Goal: Contribute content: Contribute content

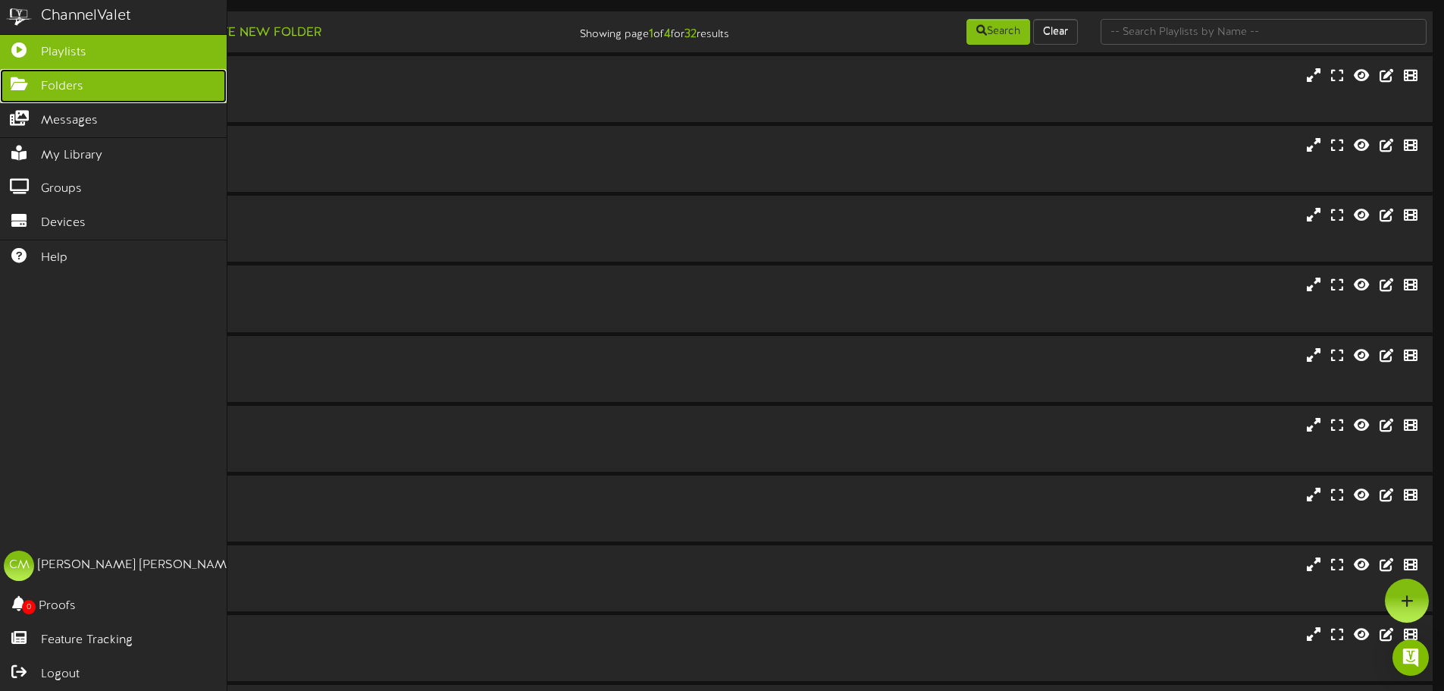
click at [40, 81] on link "Folders" at bounding box center [113, 86] width 227 height 34
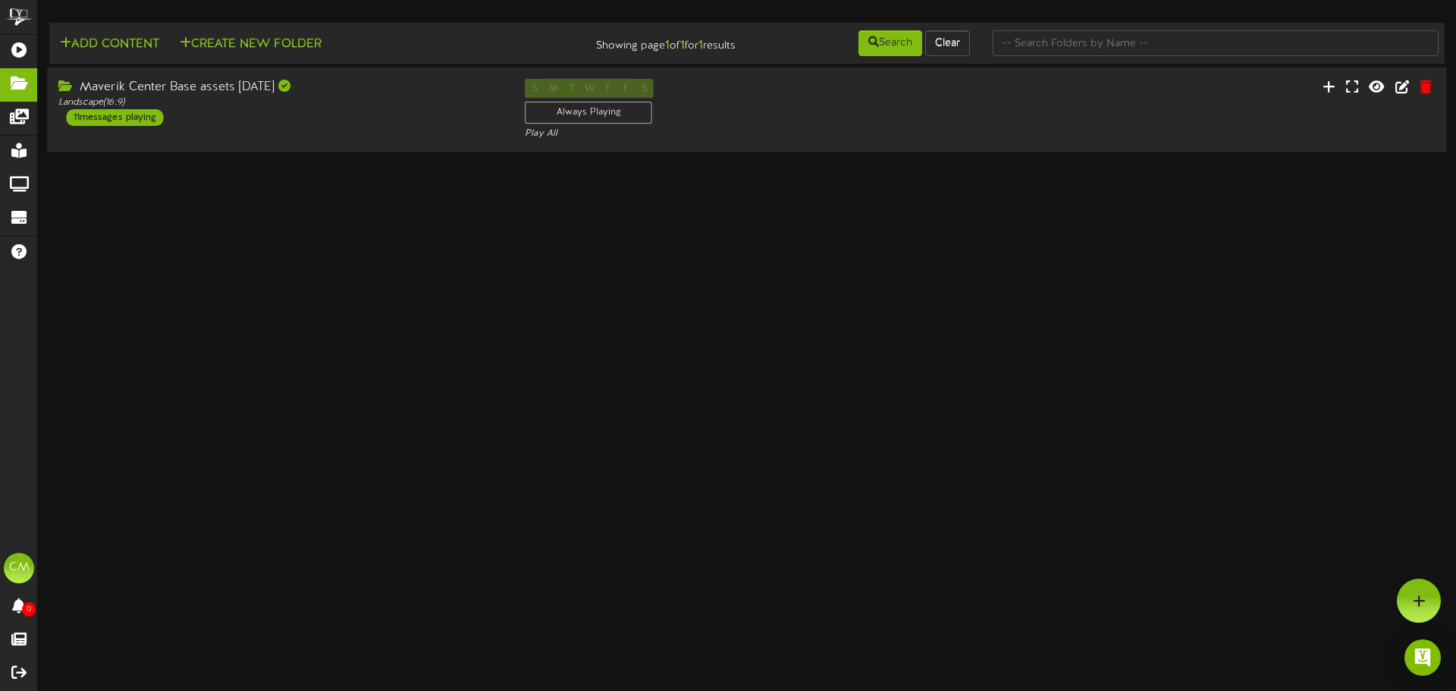
click at [1043, 99] on div "Maverik Center Base assets [DATE] Landscape ( 16:9 ) 11 messages playing S M T …" at bounding box center [747, 110] width 1400 height 62
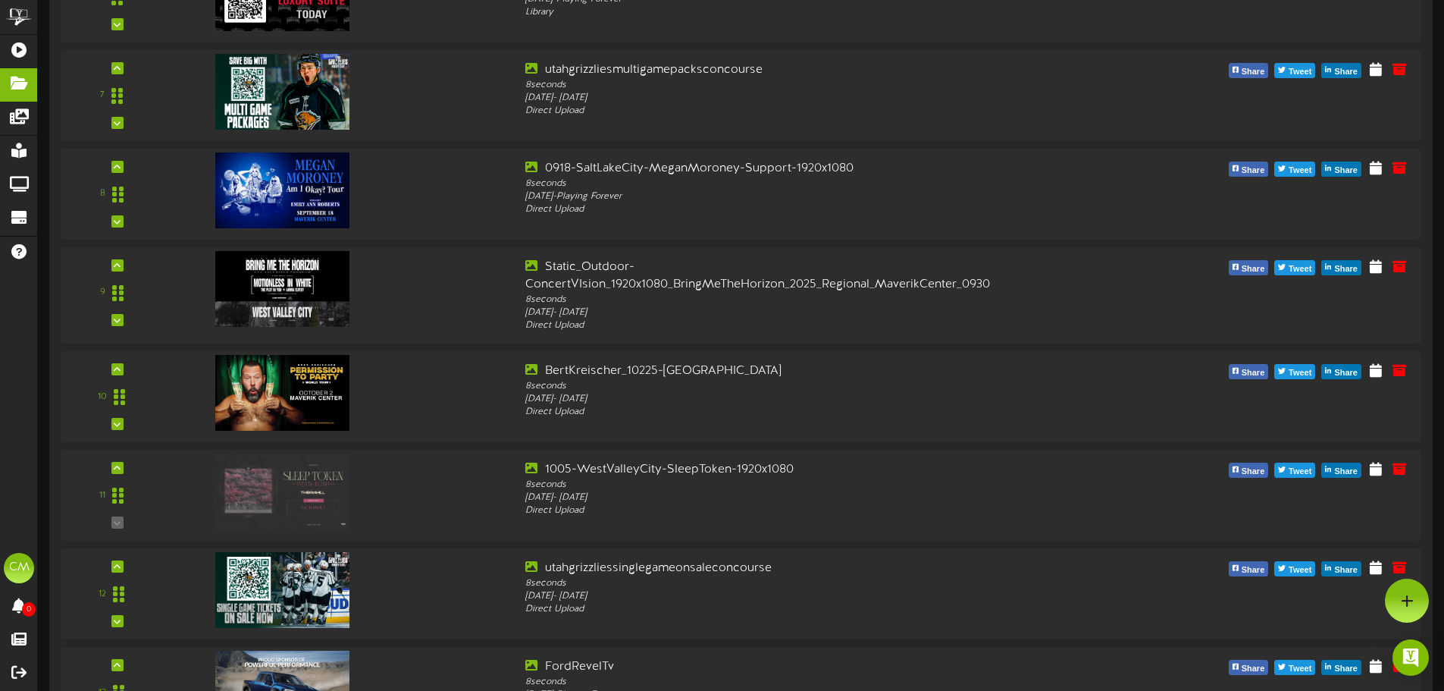
scroll to position [480, 0]
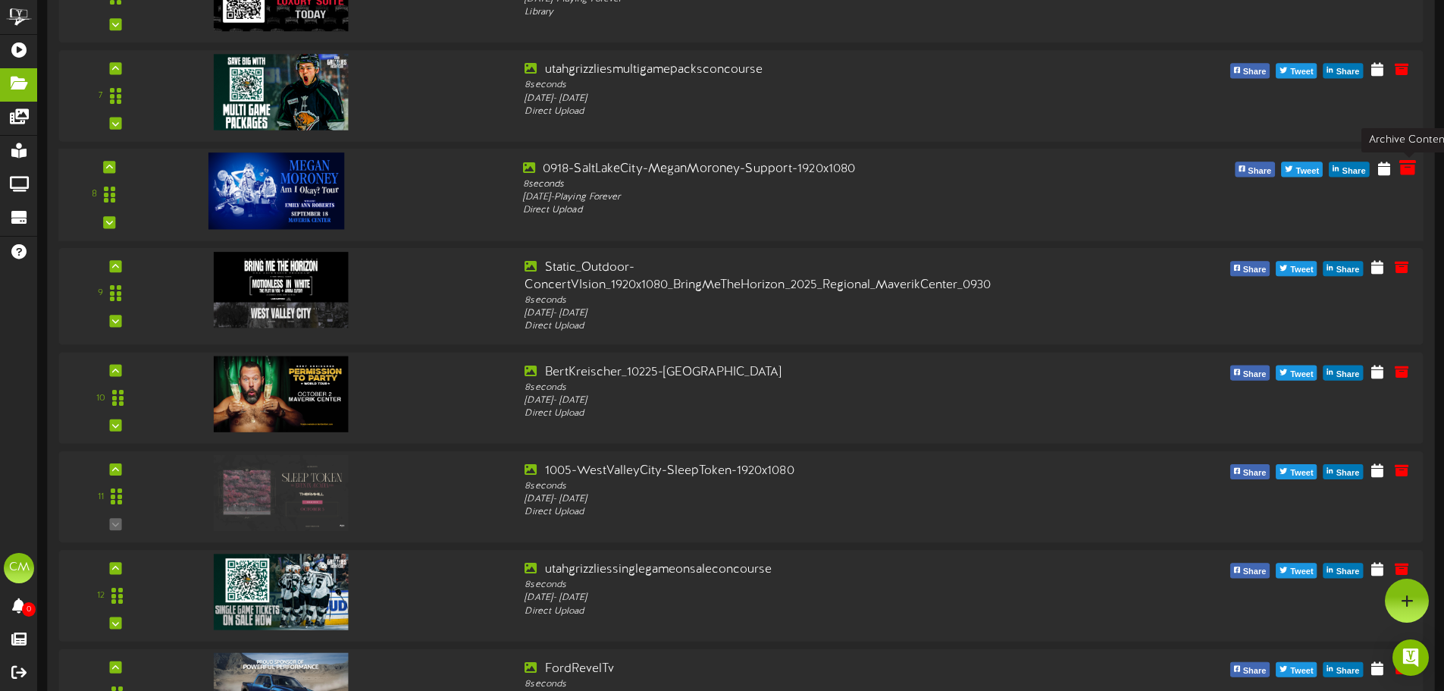
click at [1406, 172] on icon at bounding box center [1408, 167] width 17 height 17
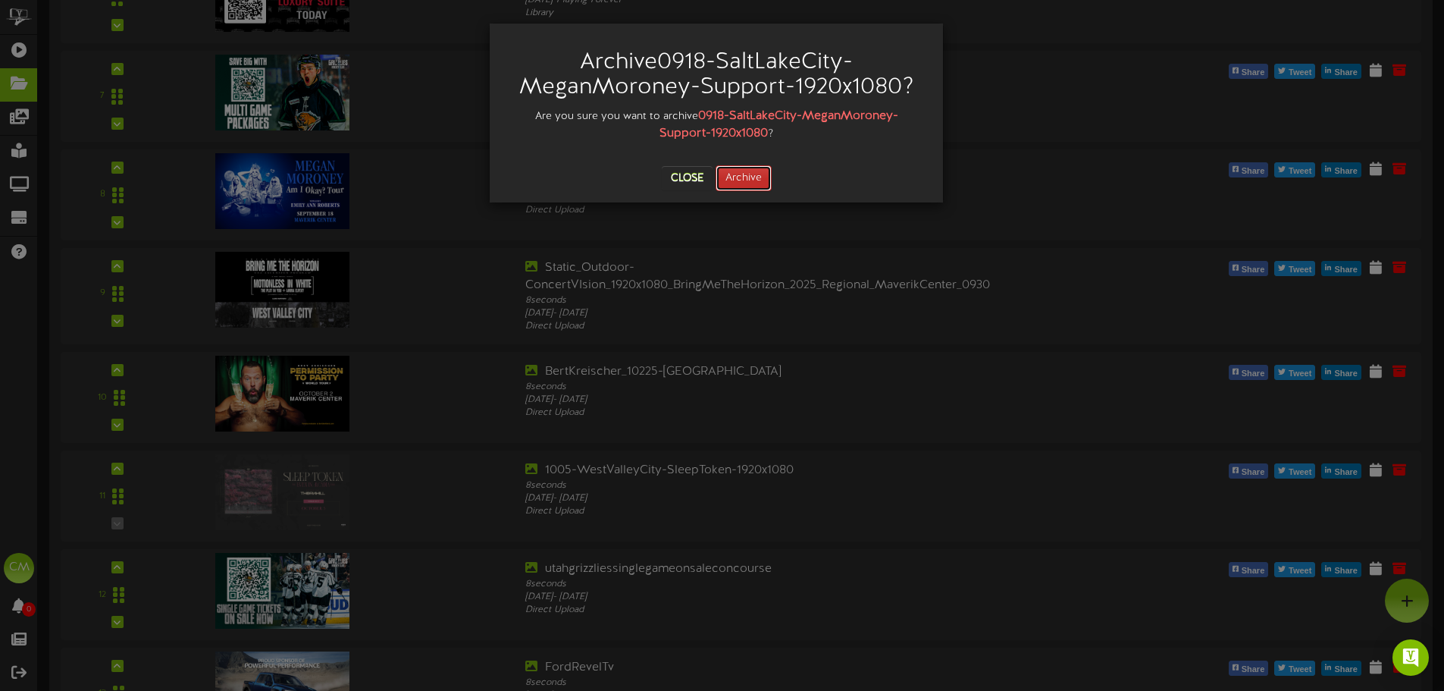
click at [736, 182] on button "Archive" at bounding box center [744, 178] width 56 height 26
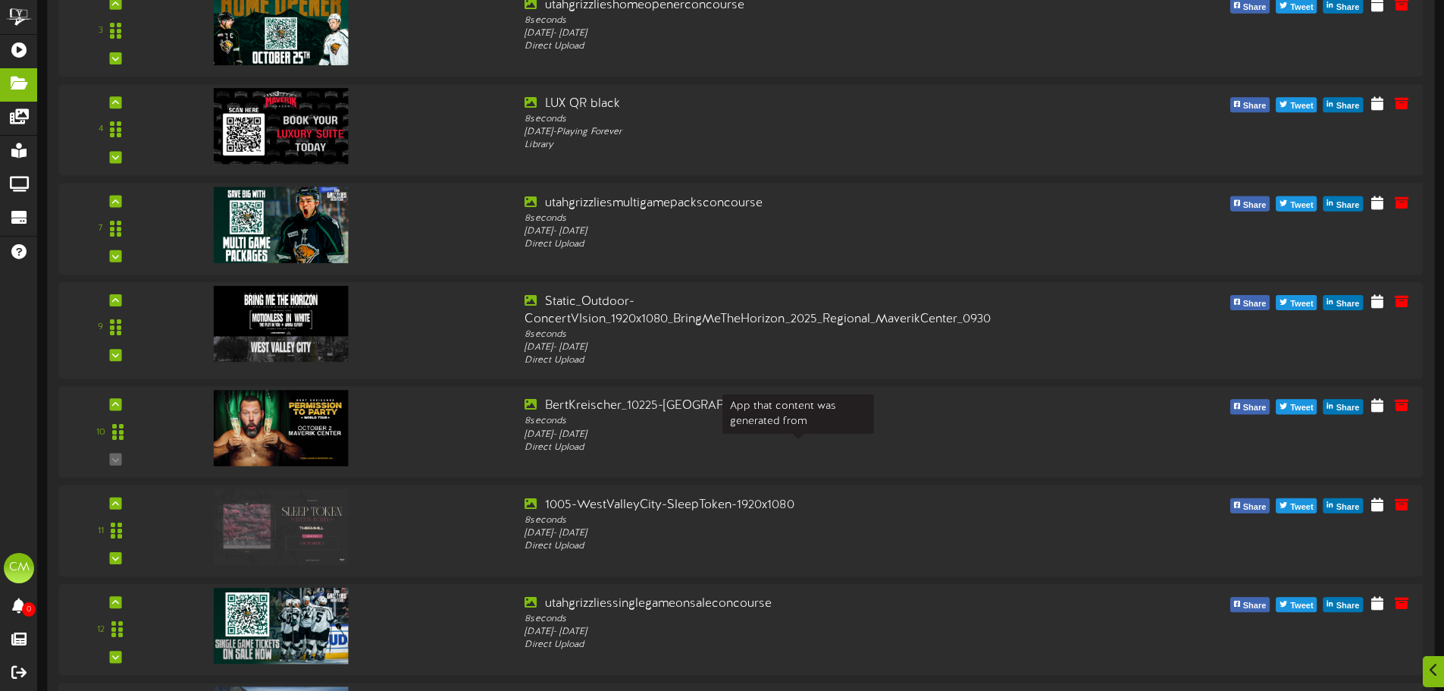
scroll to position [550, 0]
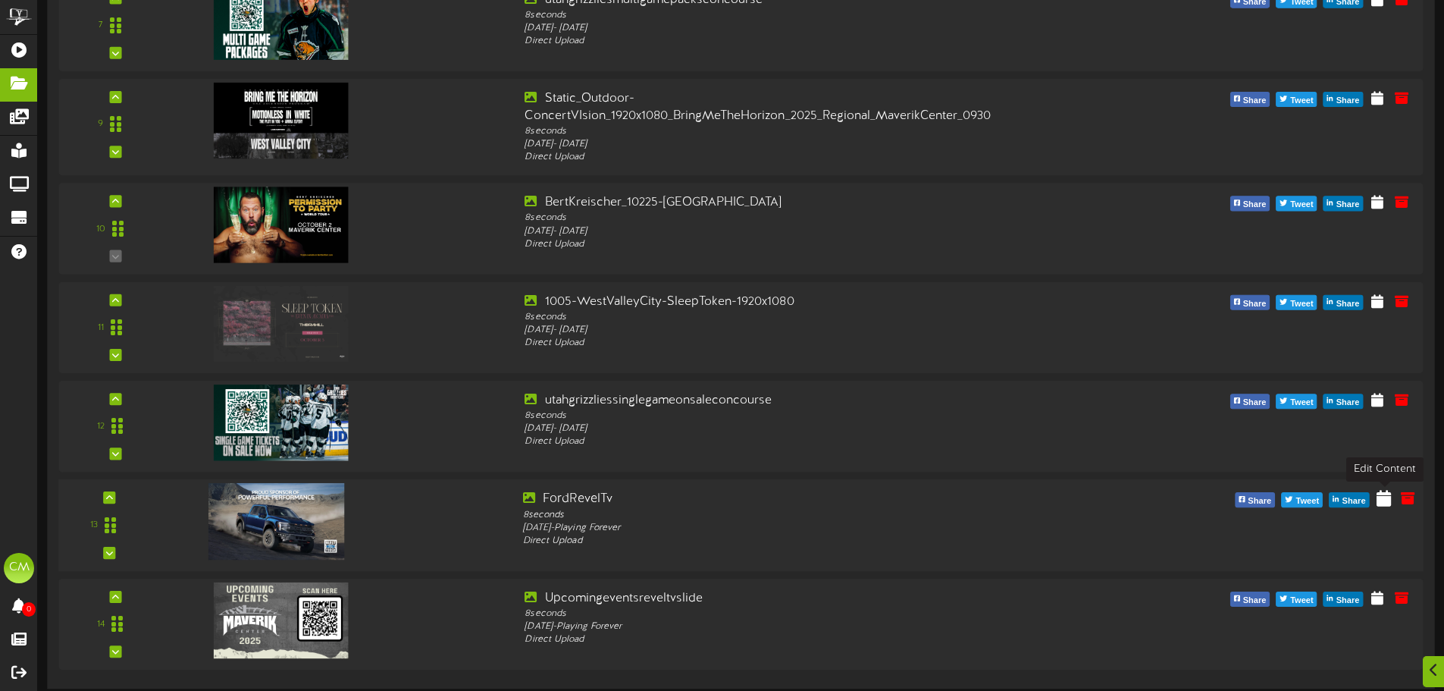
click at [1383, 504] on icon at bounding box center [1384, 498] width 14 height 17
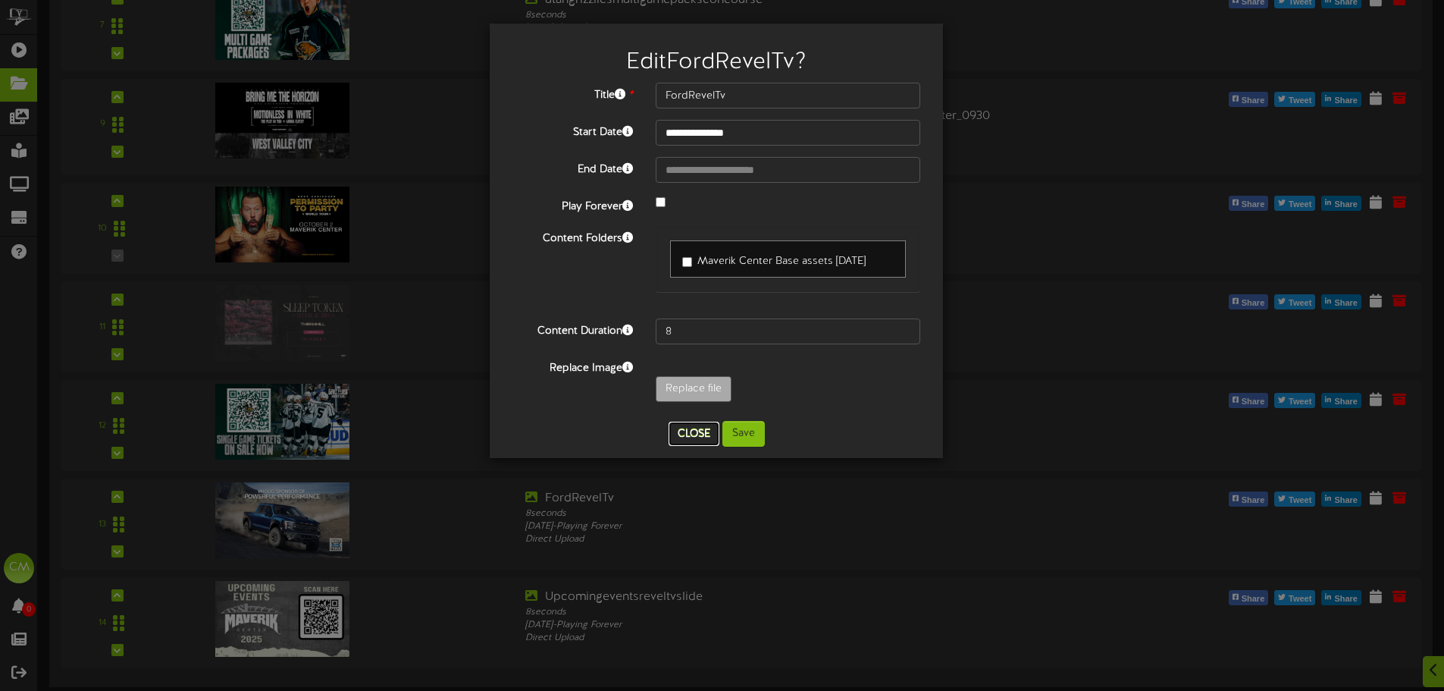
click at [688, 428] on button "Close" at bounding box center [694, 434] width 51 height 24
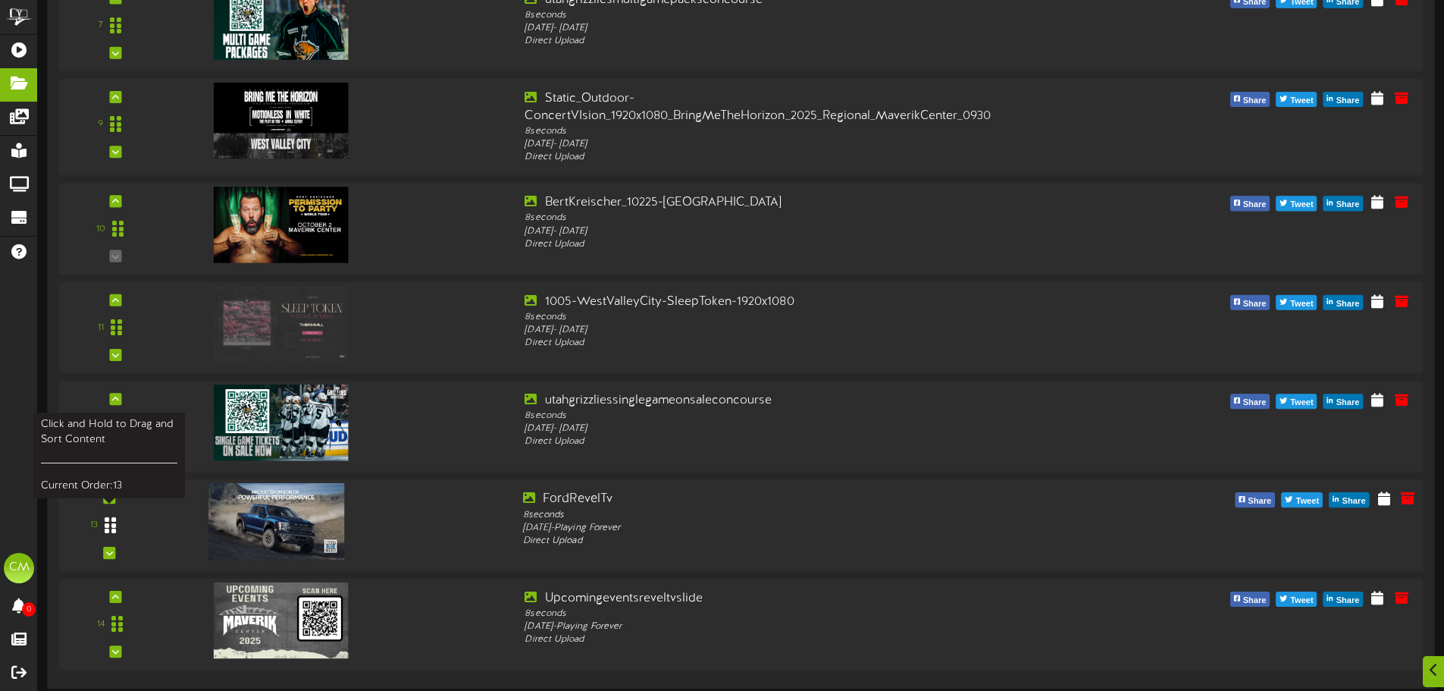
click at [114, 521] on icon at bounding box center [110, 525] width 11 height 18
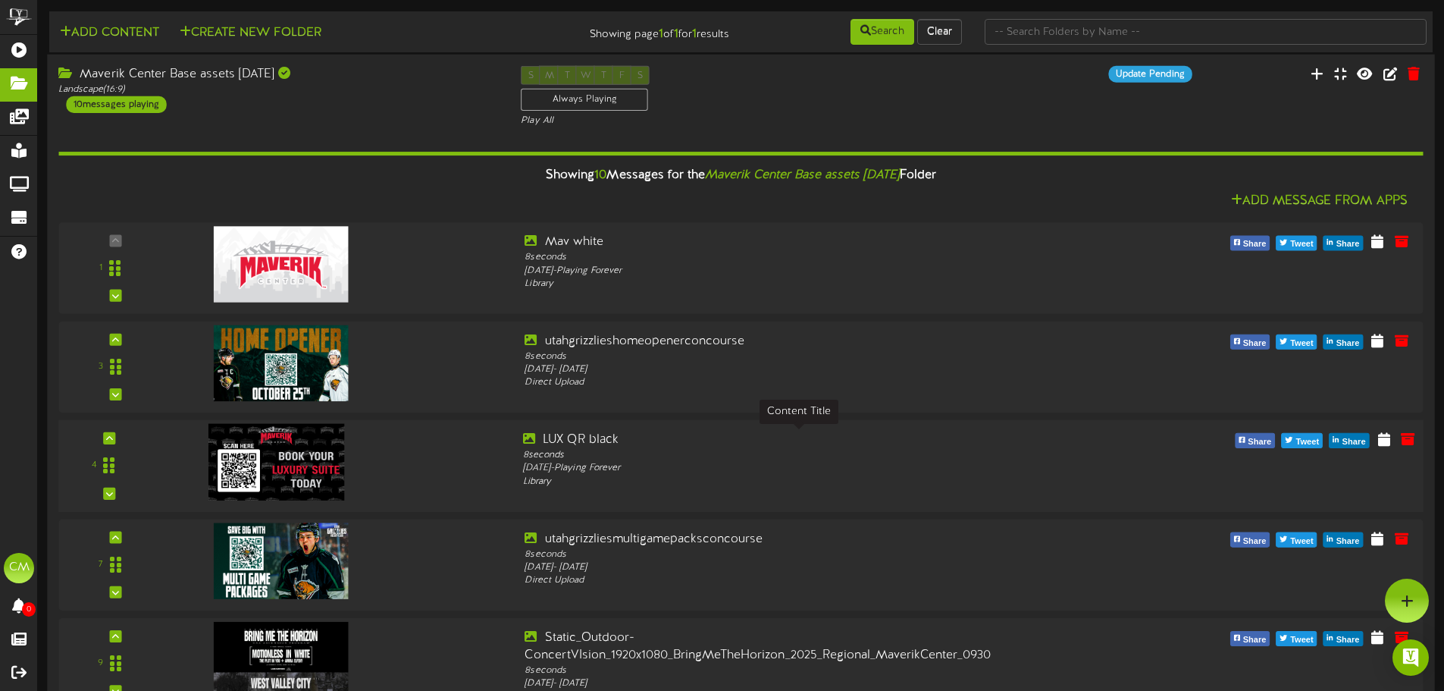
scroll to position [0, 0]
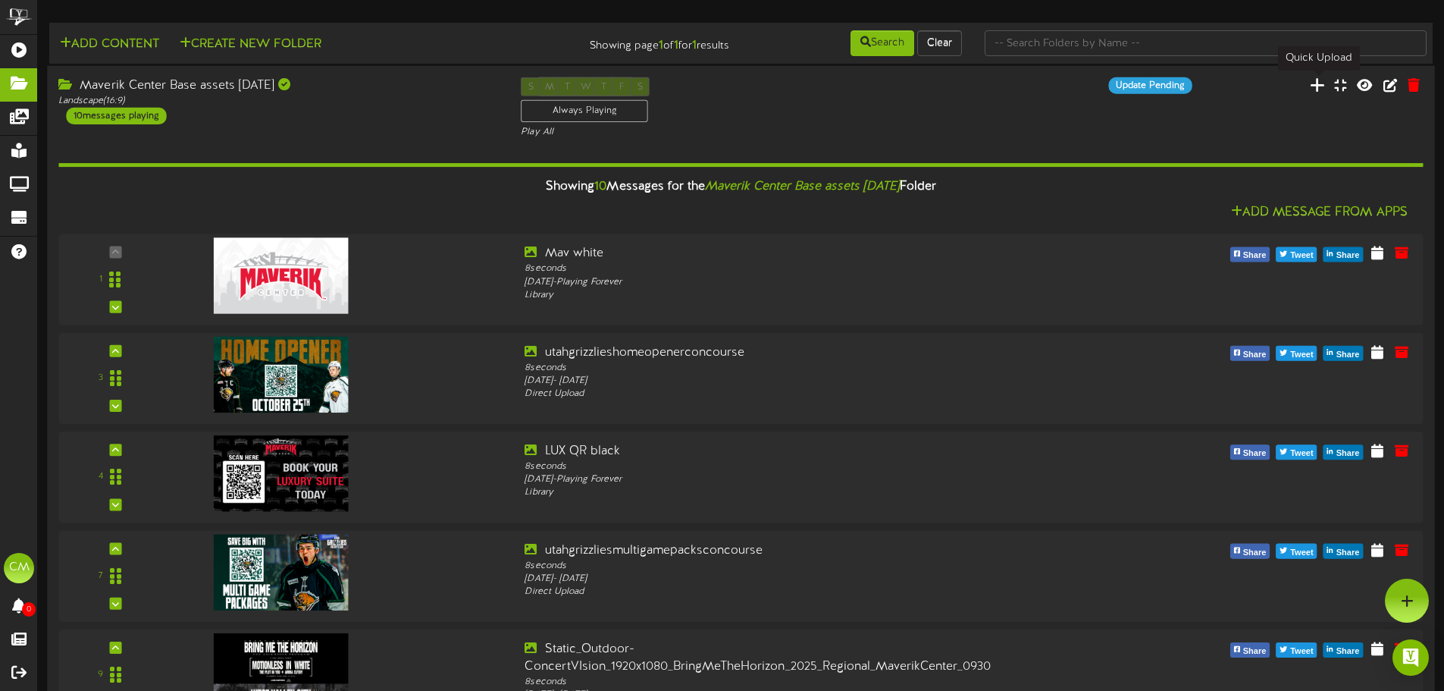
click at [1316, 88] on icon at bounding box center [1317, 84] width 15 height 17
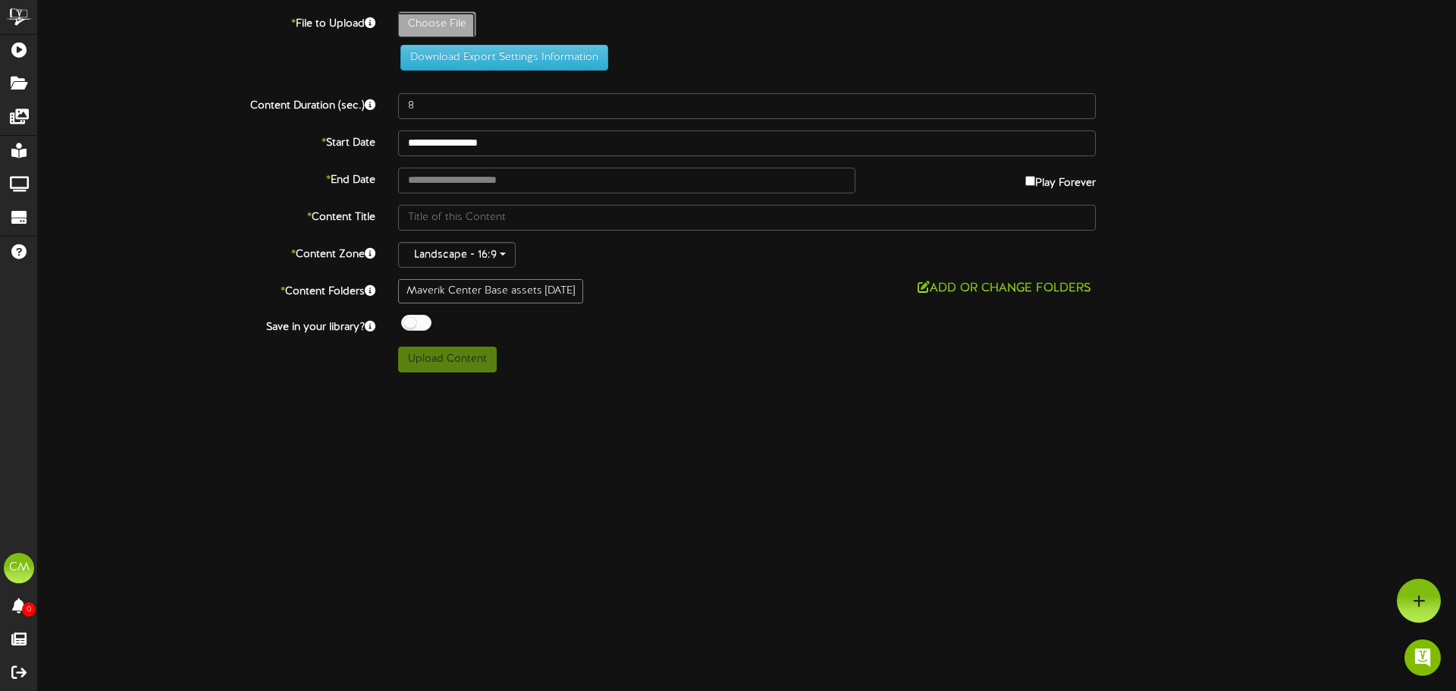
drag, startPoint x: 982, startPoint y: 378, endPoint x: 1181, endPoint y: 413, distance: 202.6
click at [1177, 384] on html "ChannelValet Playlists Folders Messages My Library Groups Devices Help CM [PERS…" at bounding box center [728, 192] width 1456 height 384
click at [1408, 603] on div at bounding box center [1419, 601] width 44 height 44
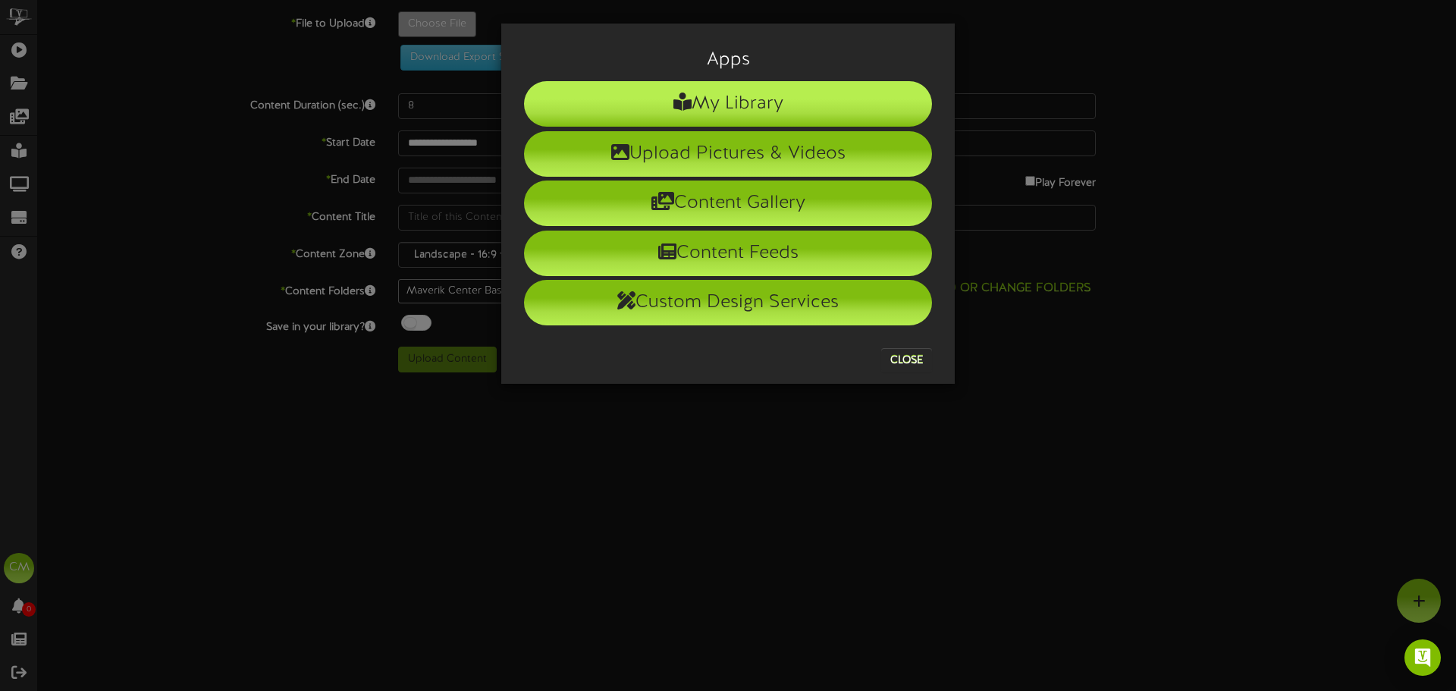
click at [823, 108] on li "My Library" at bounding box center [728, 103] width 408 height 45
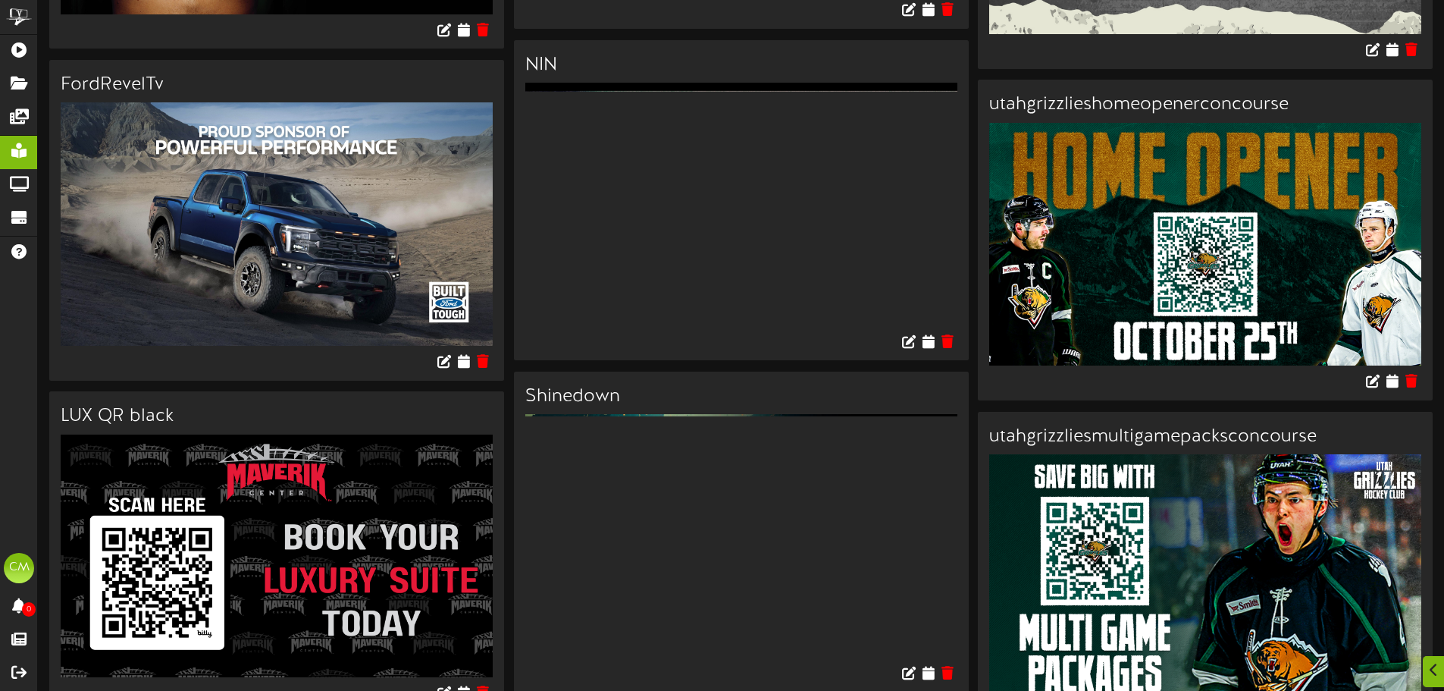
scroll to position [1364, 0]
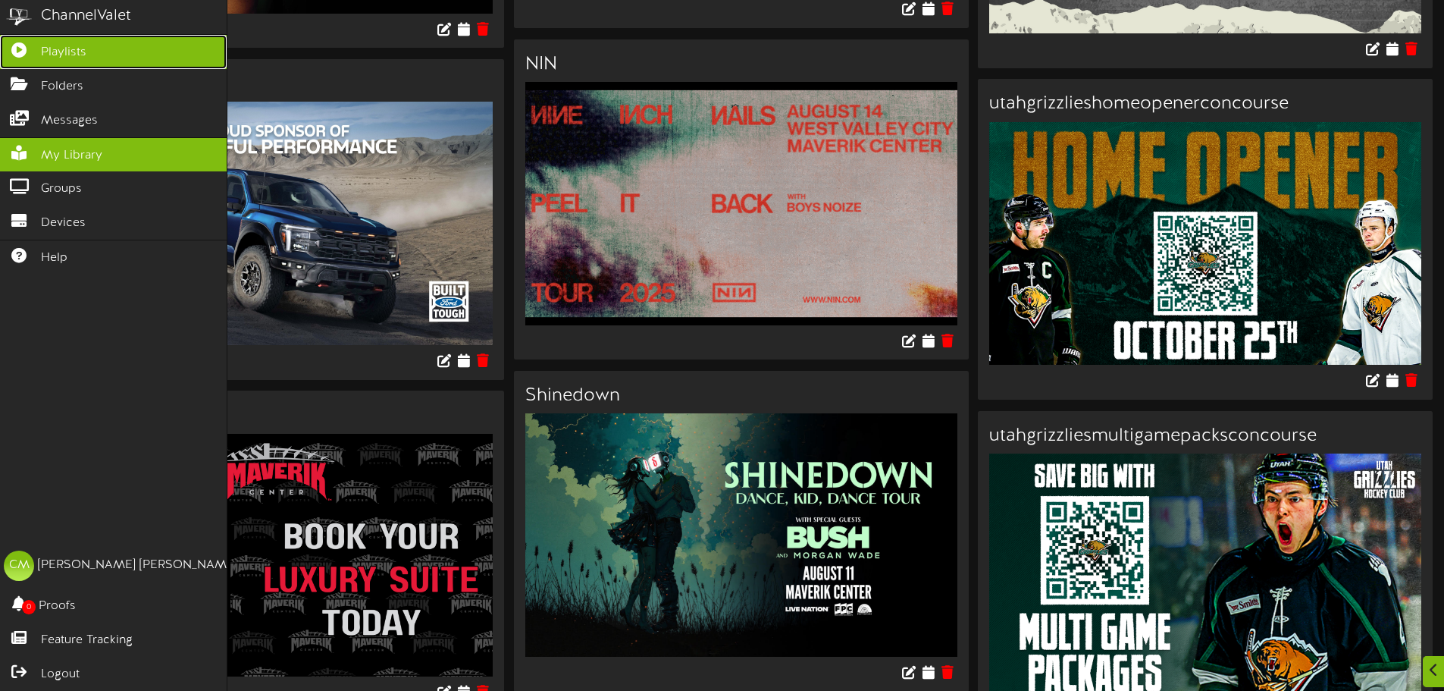
click at [80, 48] on span "Playlists" at bounding box center [63, 52] width 45 height 17
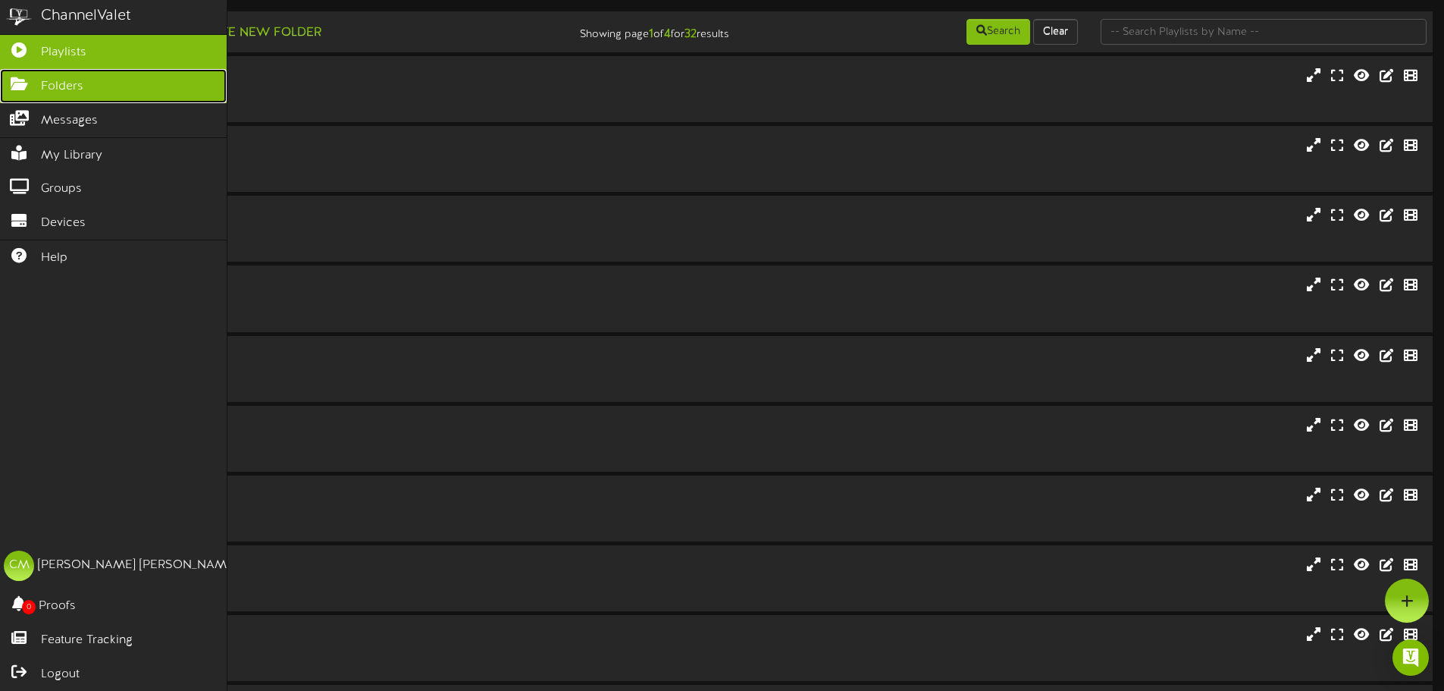
click at [91, 81] on link "Folders" at bounding box center [113, 86] width 227 height 34
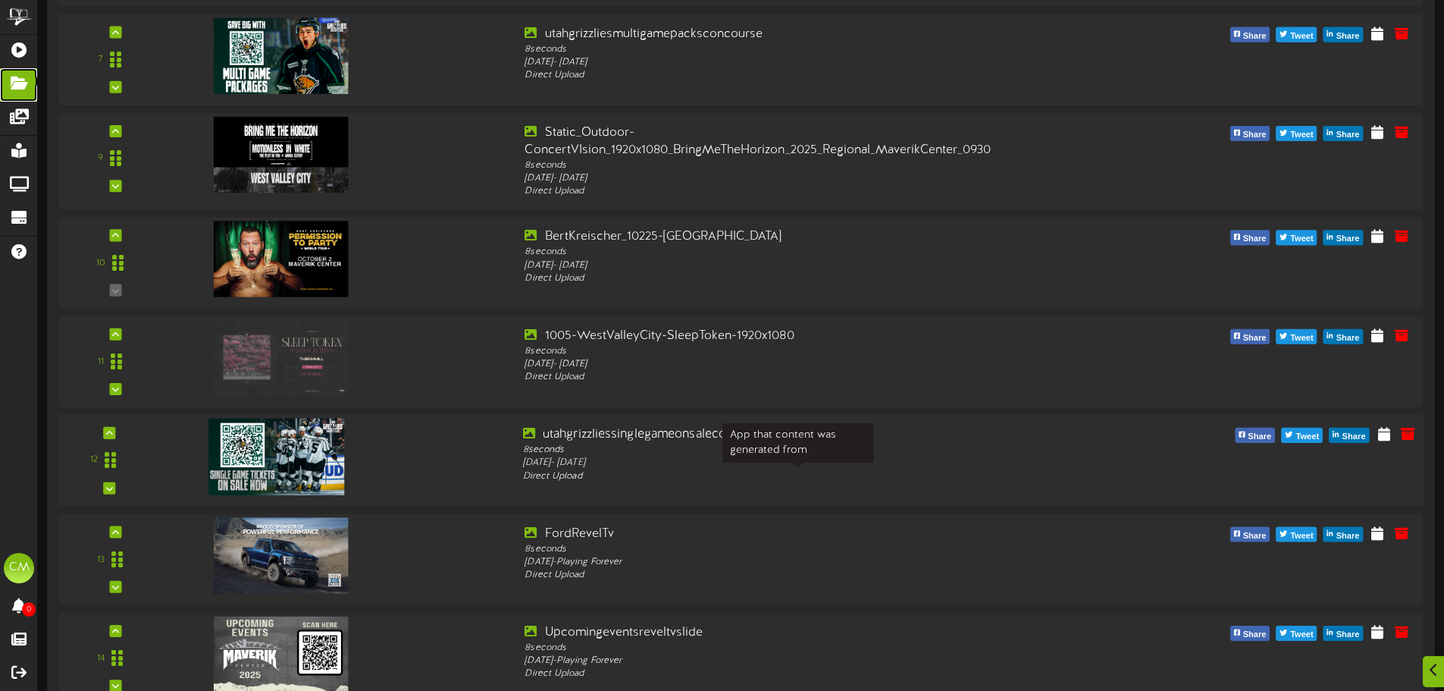
scroll to position [550, 0]
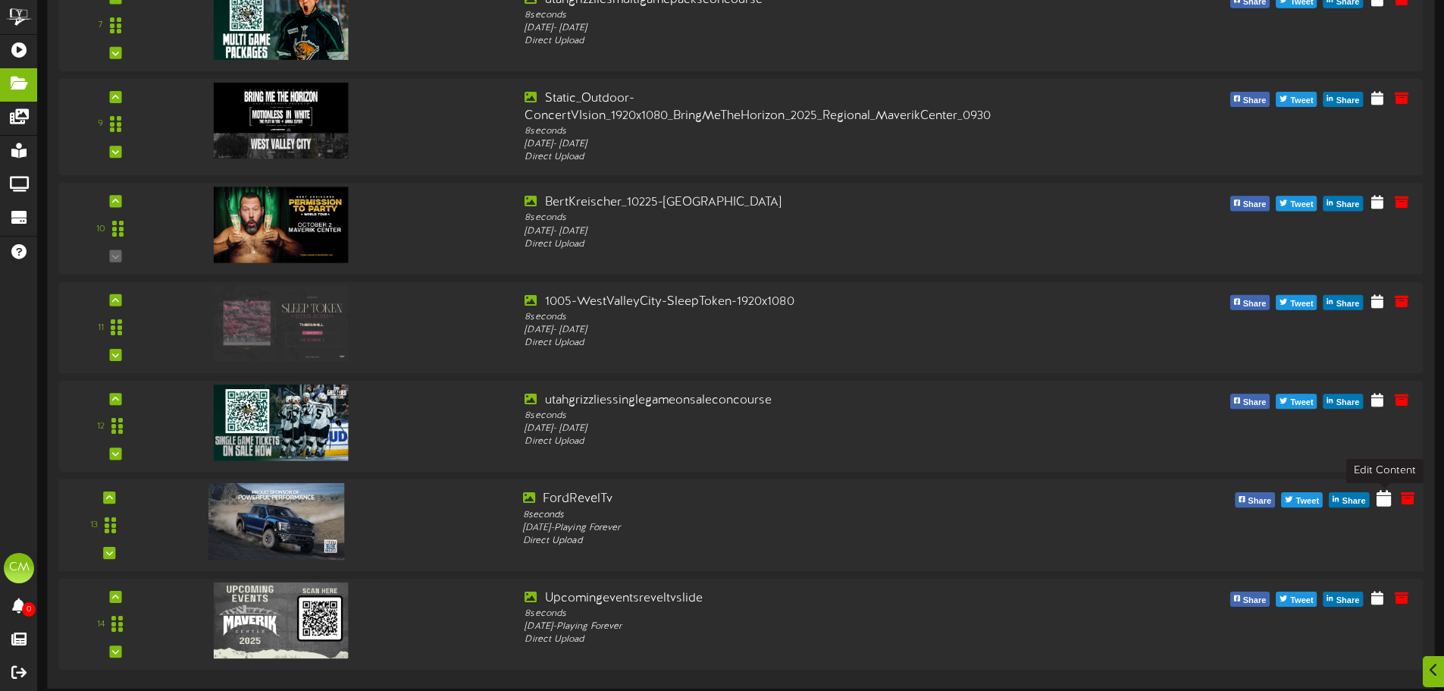
click at [1385, 499] on icon at bounding box center [1384, 498] width 14 height 17
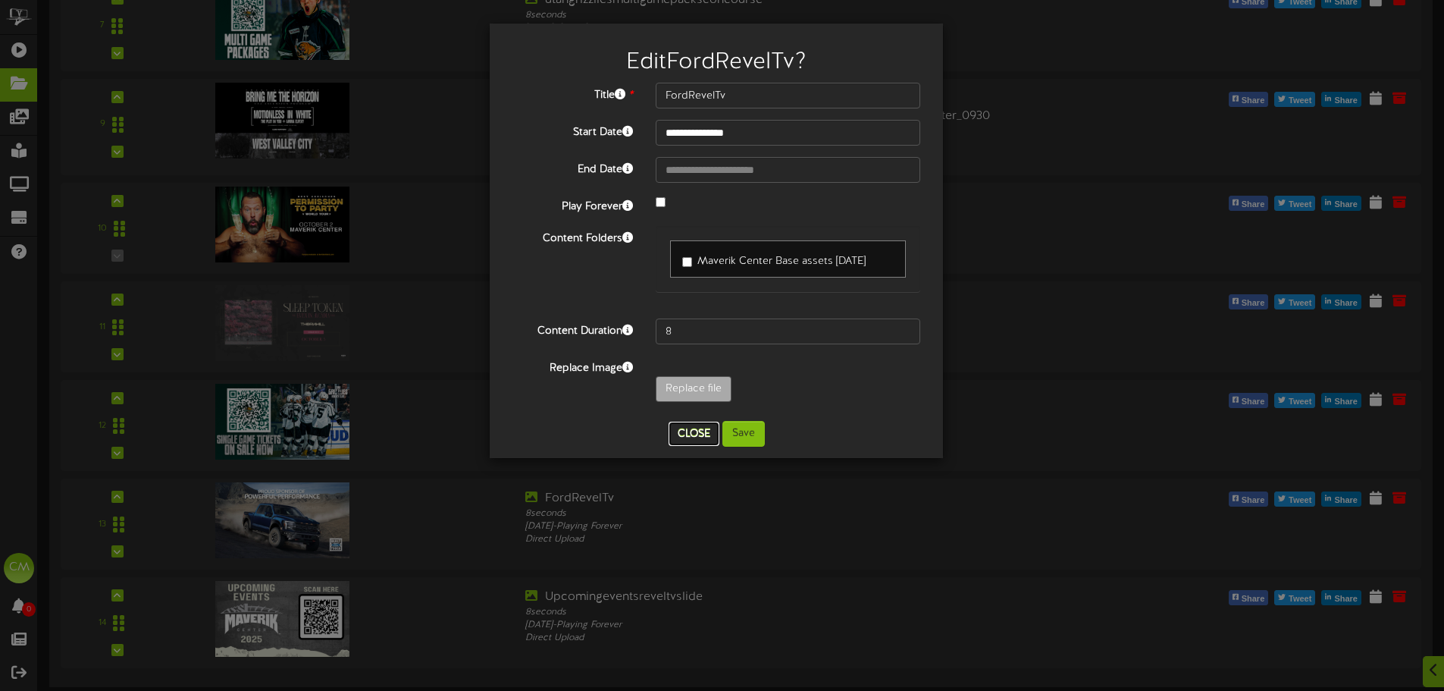
click at [692, 441] on button "Close" at bounding box center [694, 434] width 51 height 24
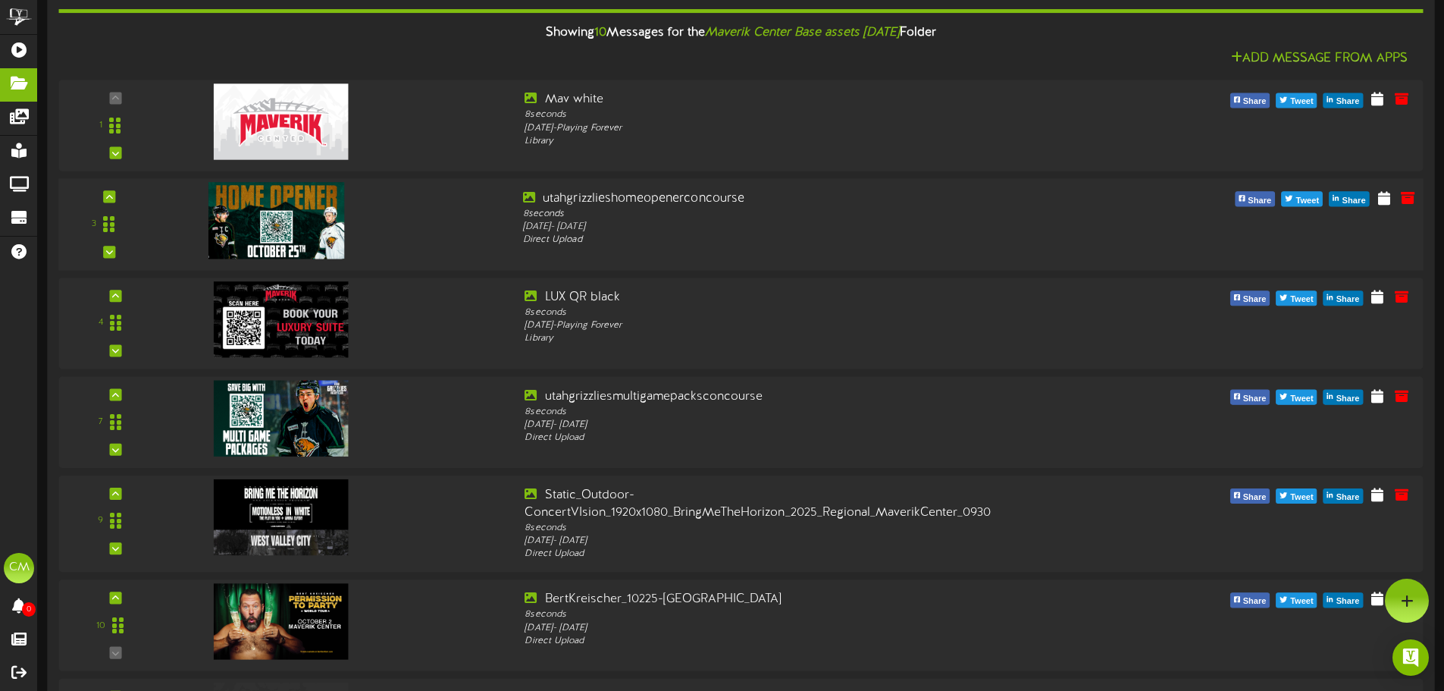
scroll to position [0, 0]
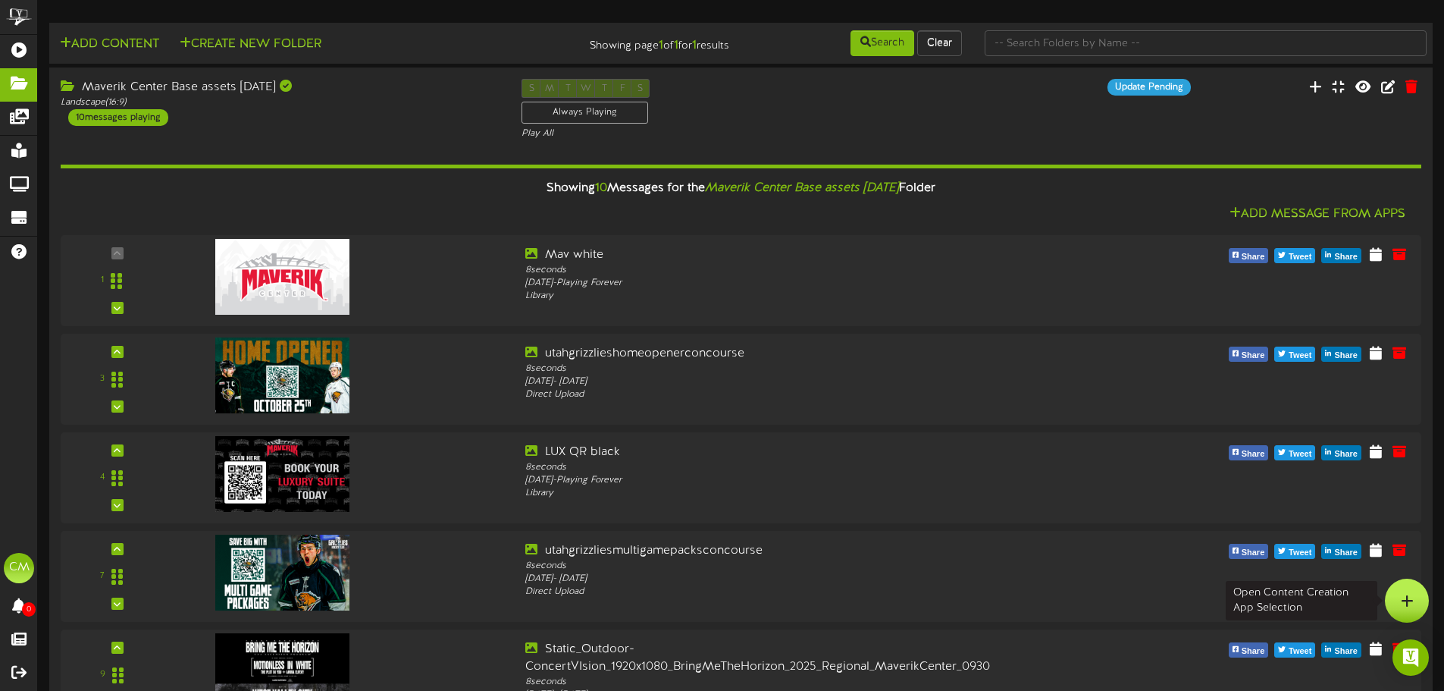
click at [1410, 599] on icon at bounding box center [1407, 601] width 13 height 14
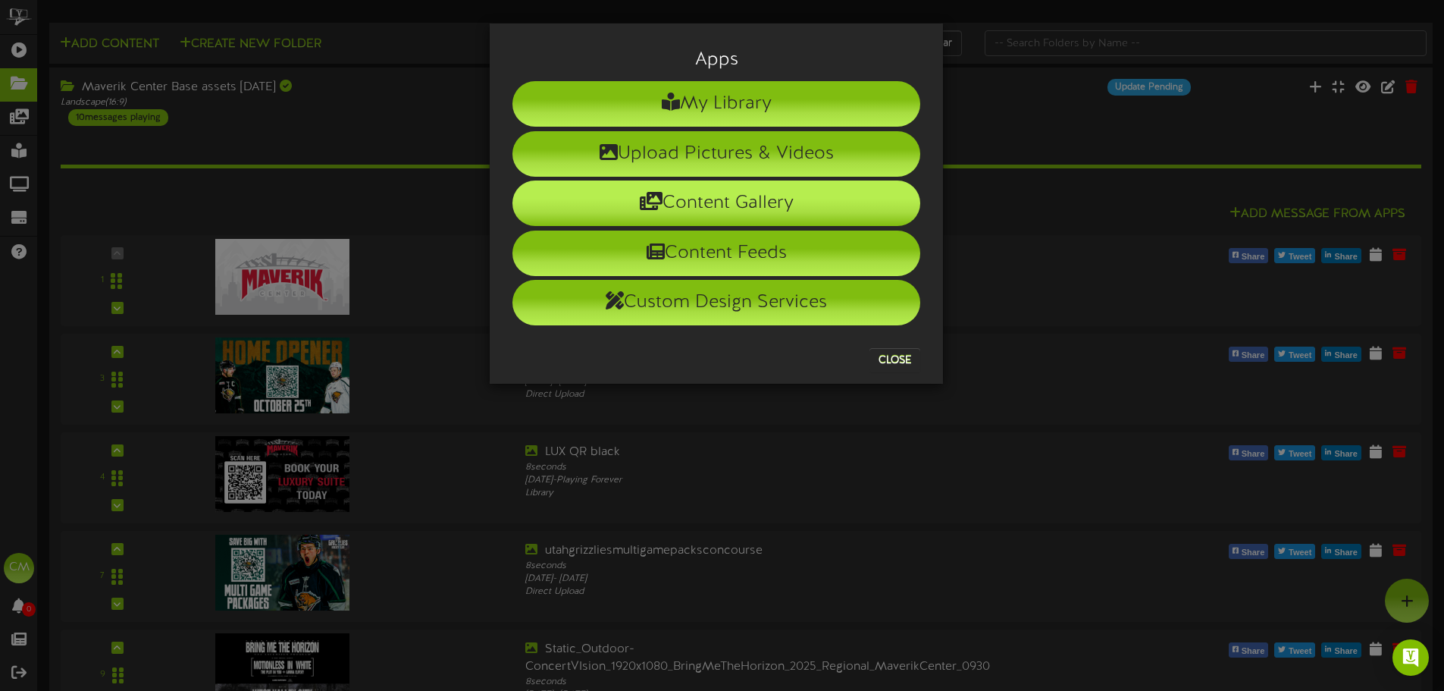
click at [783, 203] on li "Content Gallery" at bounding box center [717, 202] width 408 height 45
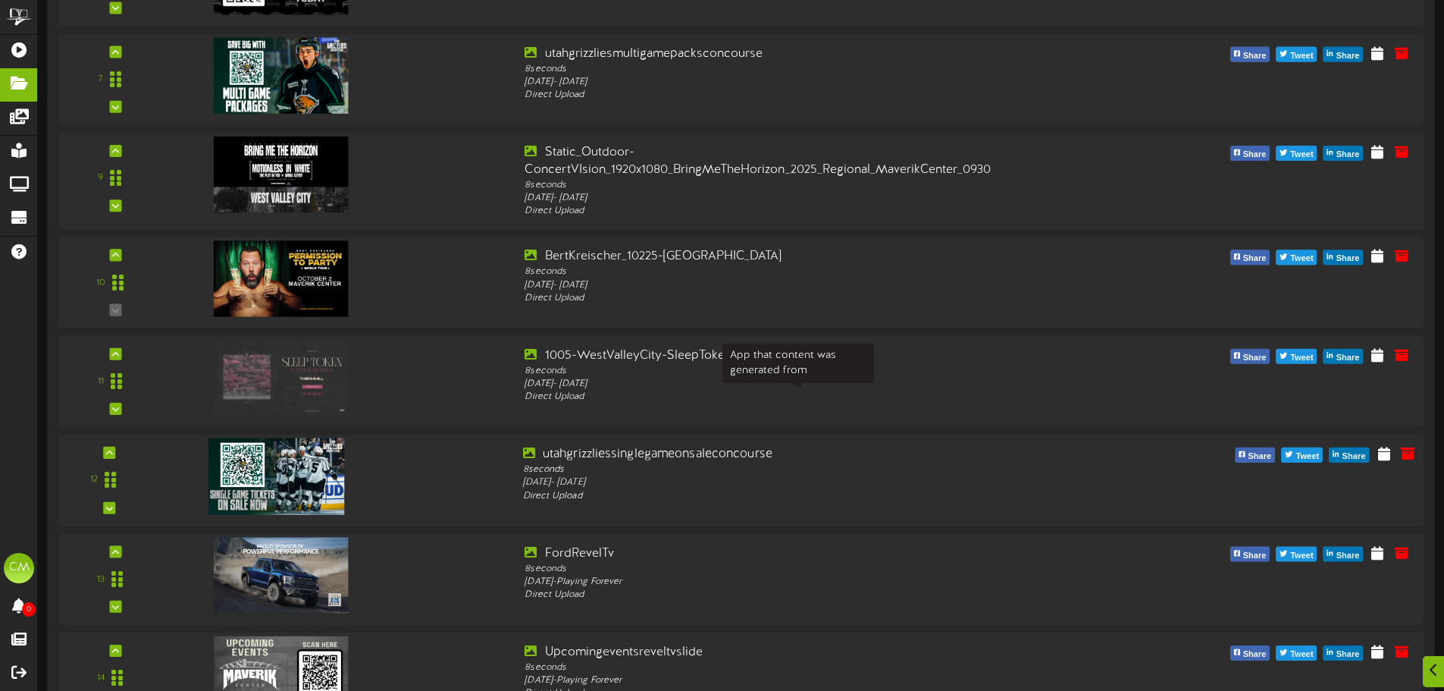
scroll to position [550, 0]
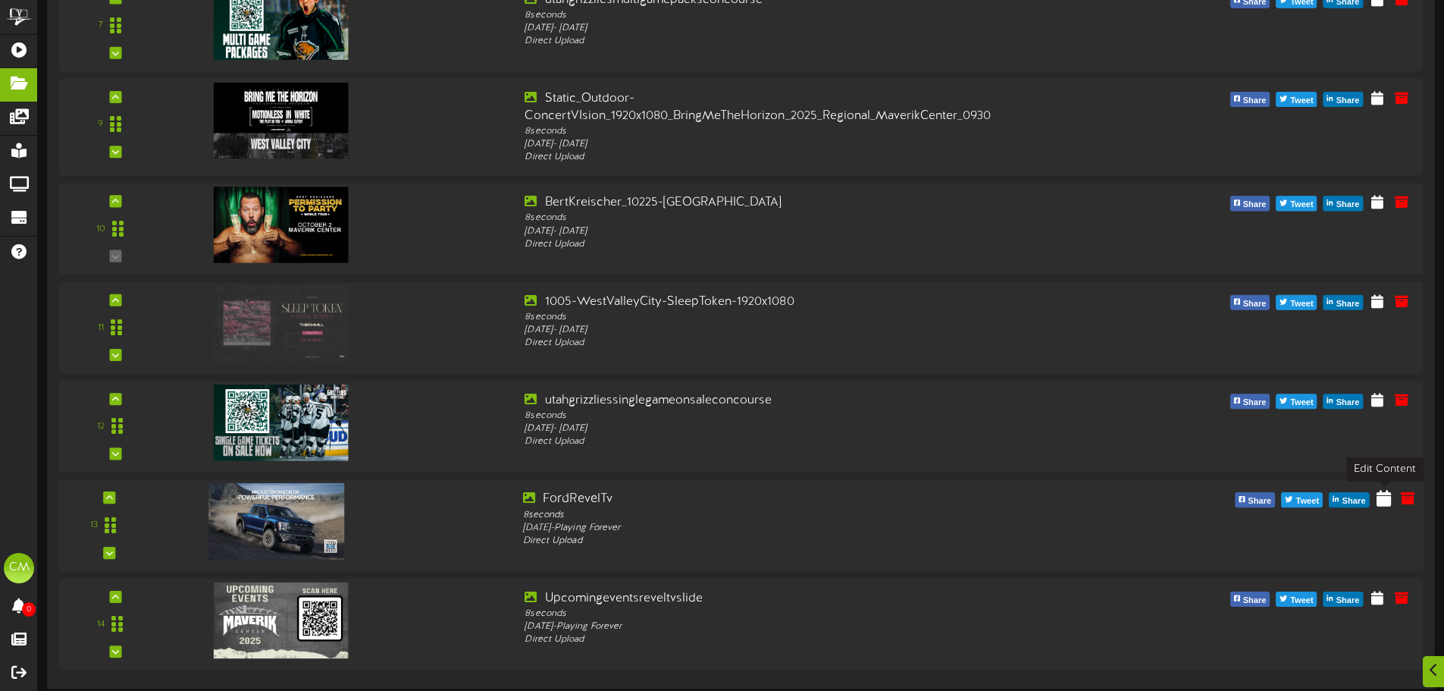
click at [1385, 505] on icon at bounding box center [1384, 498] width 14 height 17
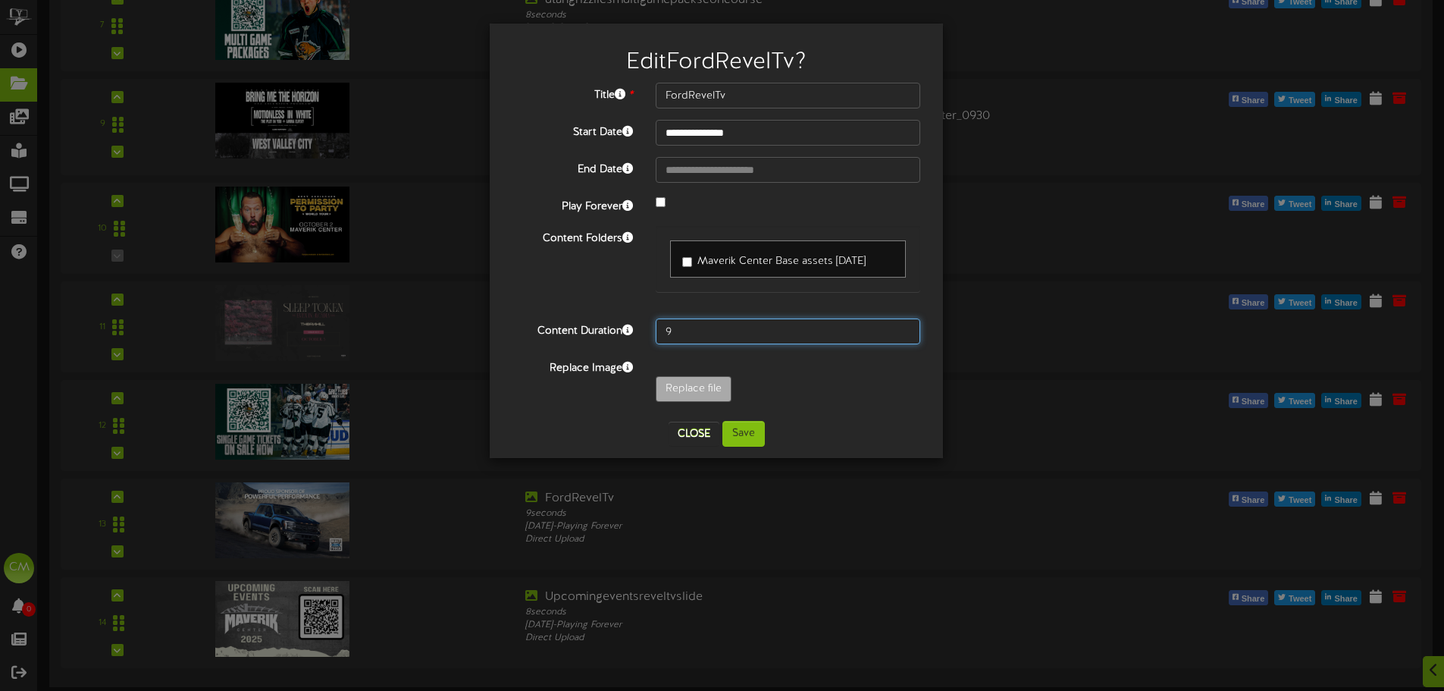
click at [907, 328] on input "9" at bounding box center [788, 331] width 265 height 26
click at [905, 328] on input "10" at bounding box center [788, 331] width 265 height 26
click at [905, 328] on input "11" at bounding box center [788, 331] width 265 height 26
click at [905, 328] on input "12" at bounding box center [788, 331] width 265 height 26
click at [905, 328] on input "13" at bounding box center [788, 331] width 265 height 26
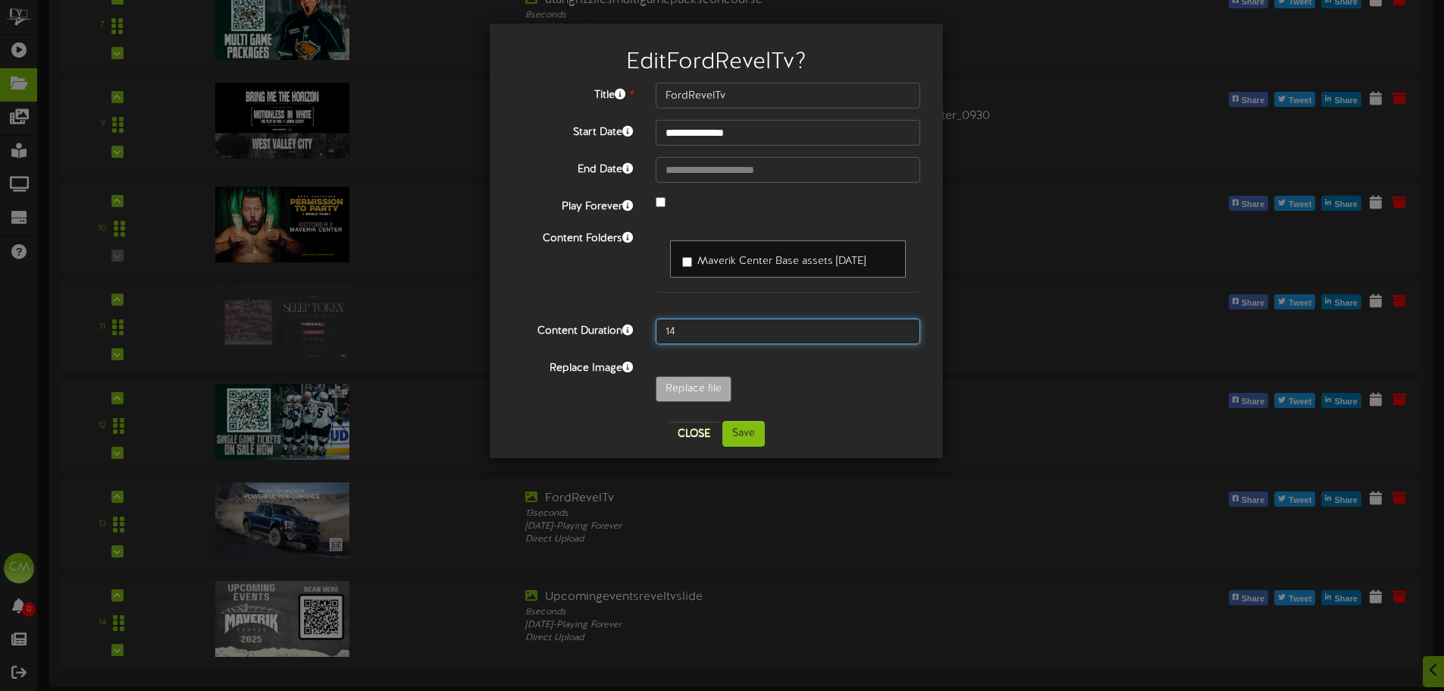
click at [906, 328] on input "14" at bounding box center [788, 331] width 265 height 26
type input "15"
click at [906, 328] on input "15" at bounding box center [788, 331] width 265 height 26
click at [752, 431] on button "Save" at bounding box center [744, 434] width 42 height 26
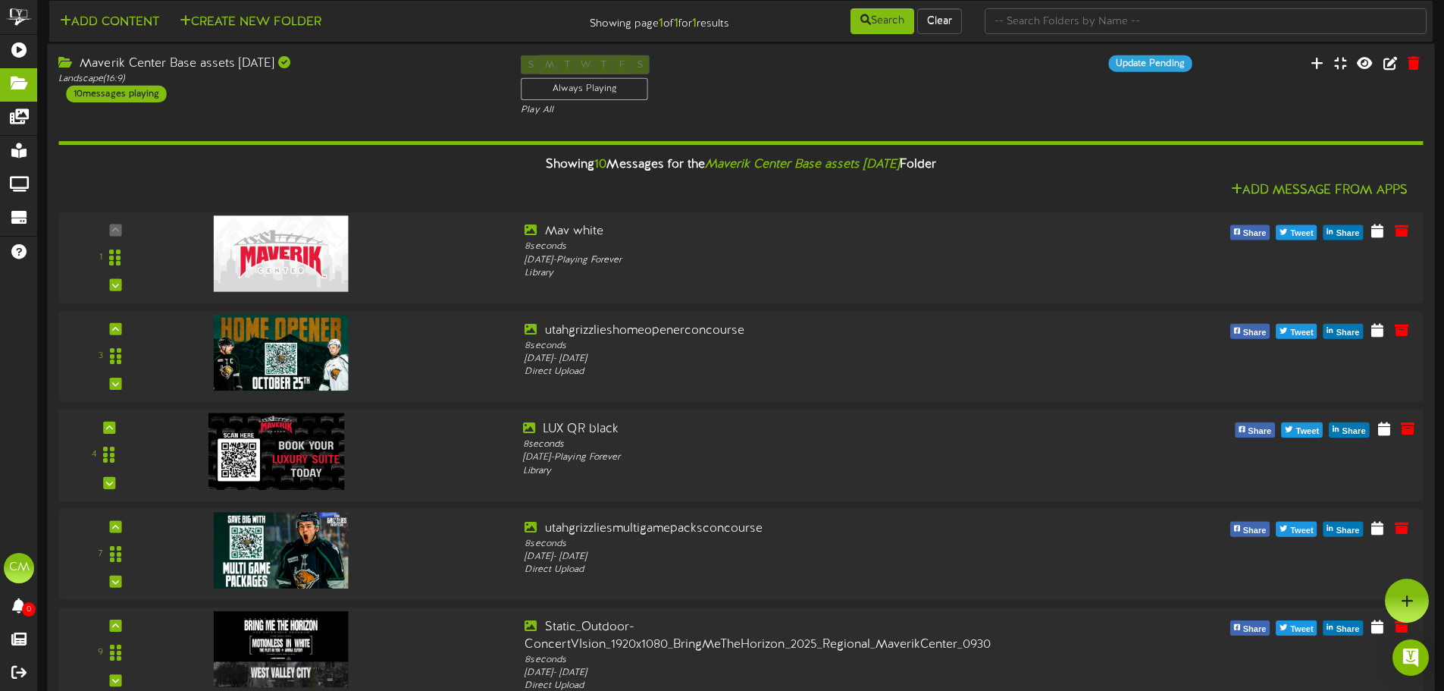
scroll to position [0, 0]
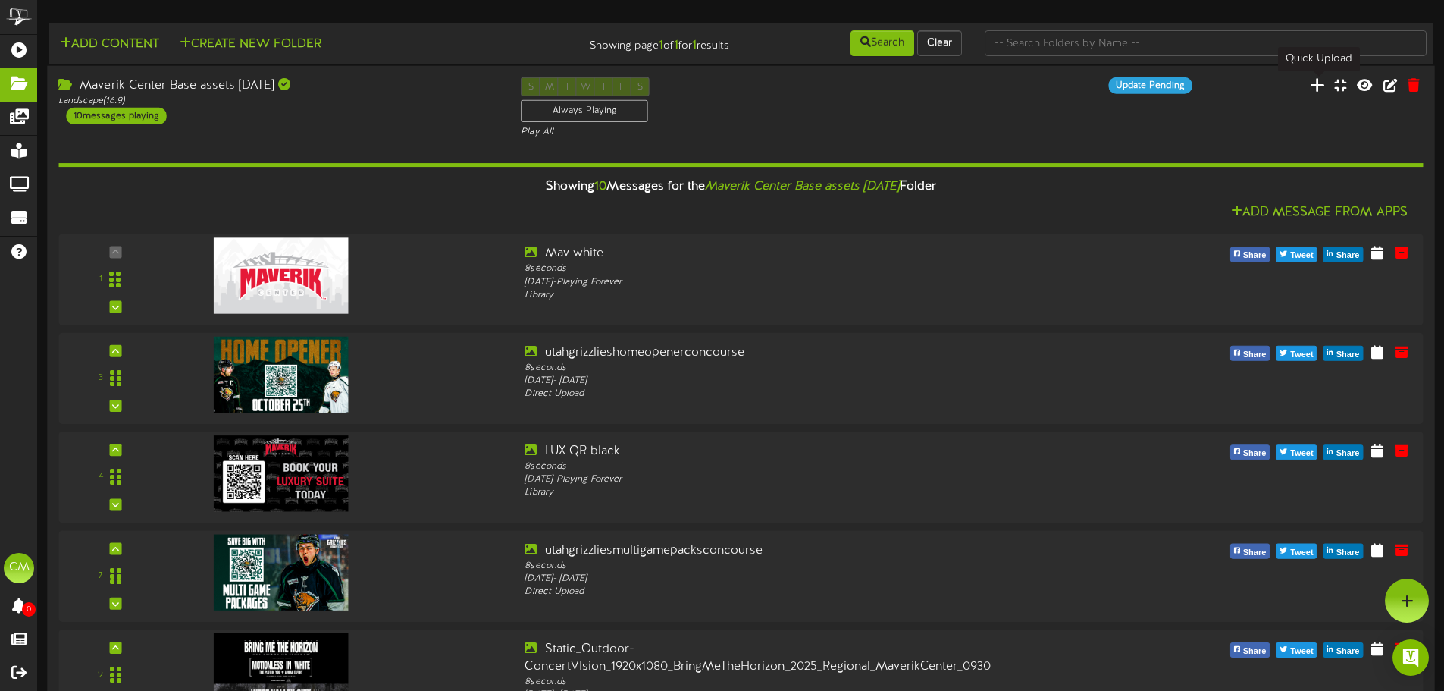
click at [1322, 89] on icon at bounding box center [1317, 84] width 15 height 17
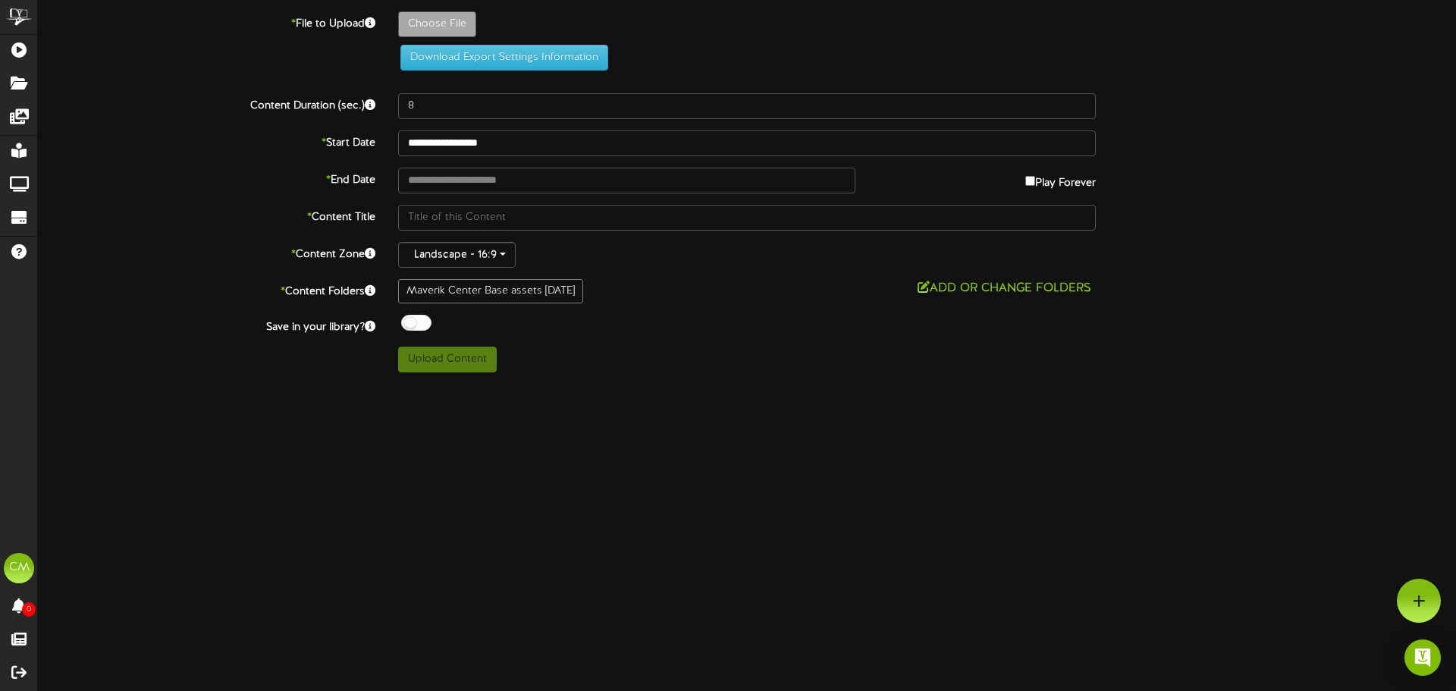
click at [763, 358] on div "Upload Content" at bounding box center [747, 360] width 720 height 26
click at [1204, 185] on div "* End Date Play Forever" at bounding box center [747, 181] width 1441 height 26
type input "**********"
type input "FordRevelTv"
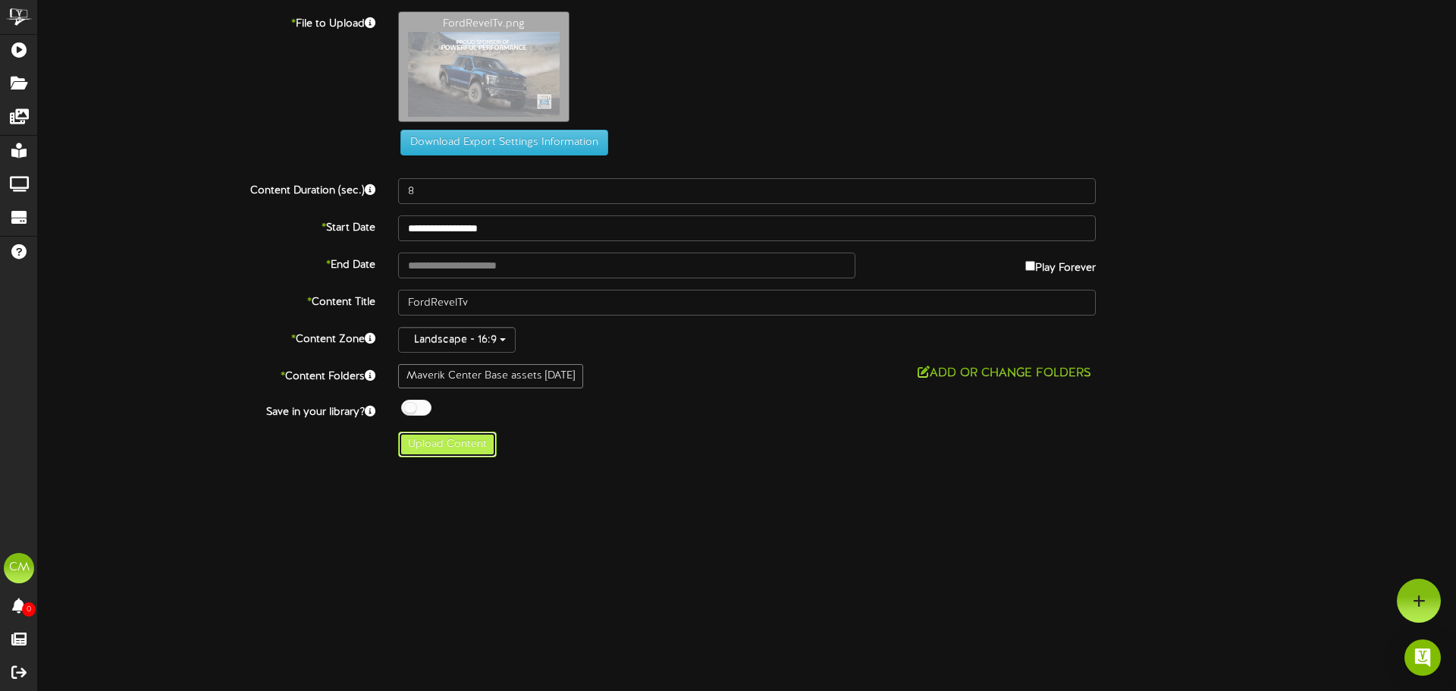
click at [452, 444] on button "Upload Content" at bounding box center [447, 444] width 99 height 26
type input "**********"
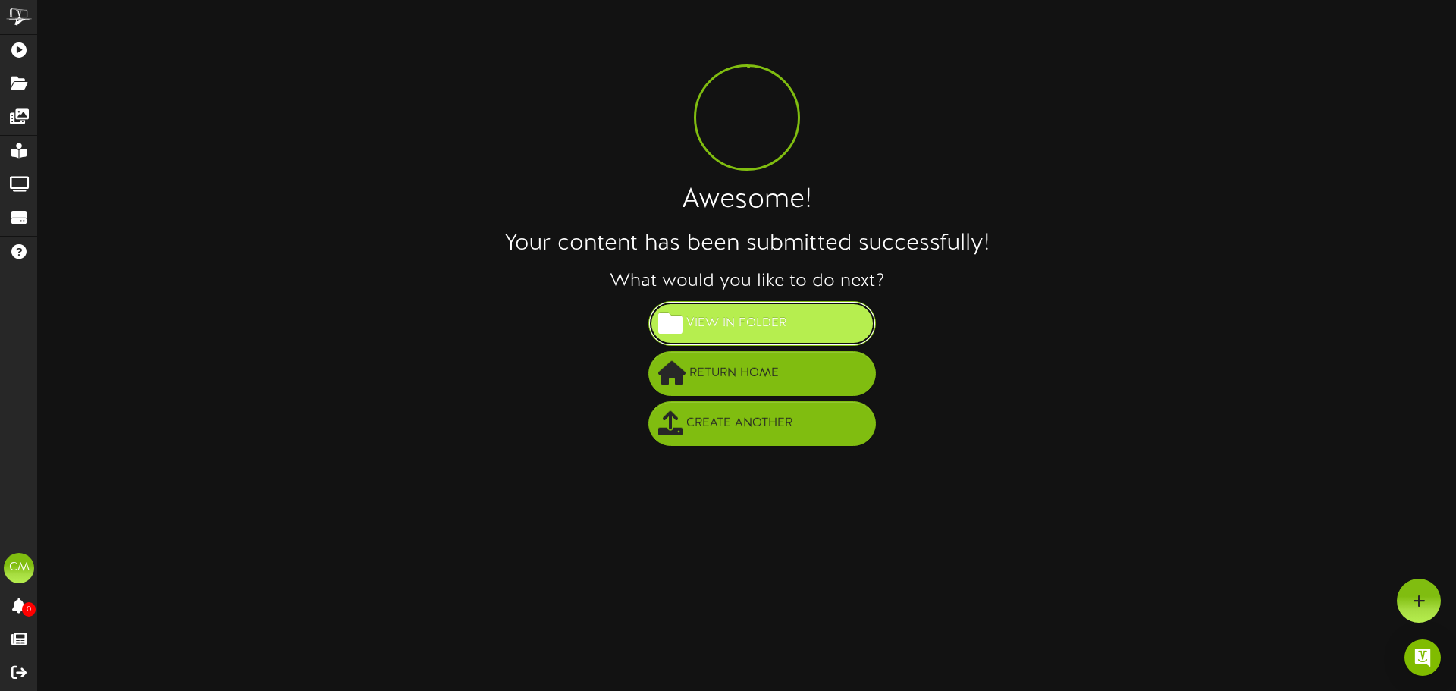
click at [798, 319] on button "View in Folder" at bounding box center [761, 323] width 227 height 45
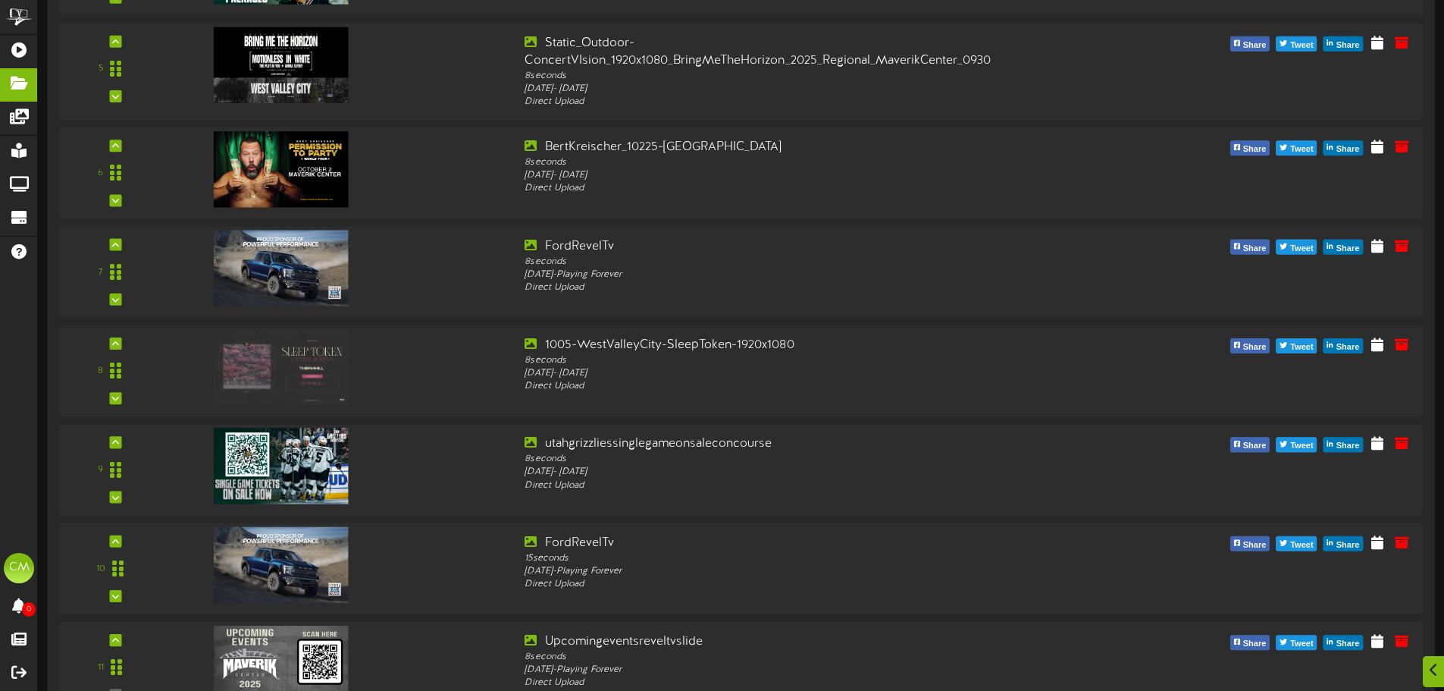
scroll to position [649, 0]
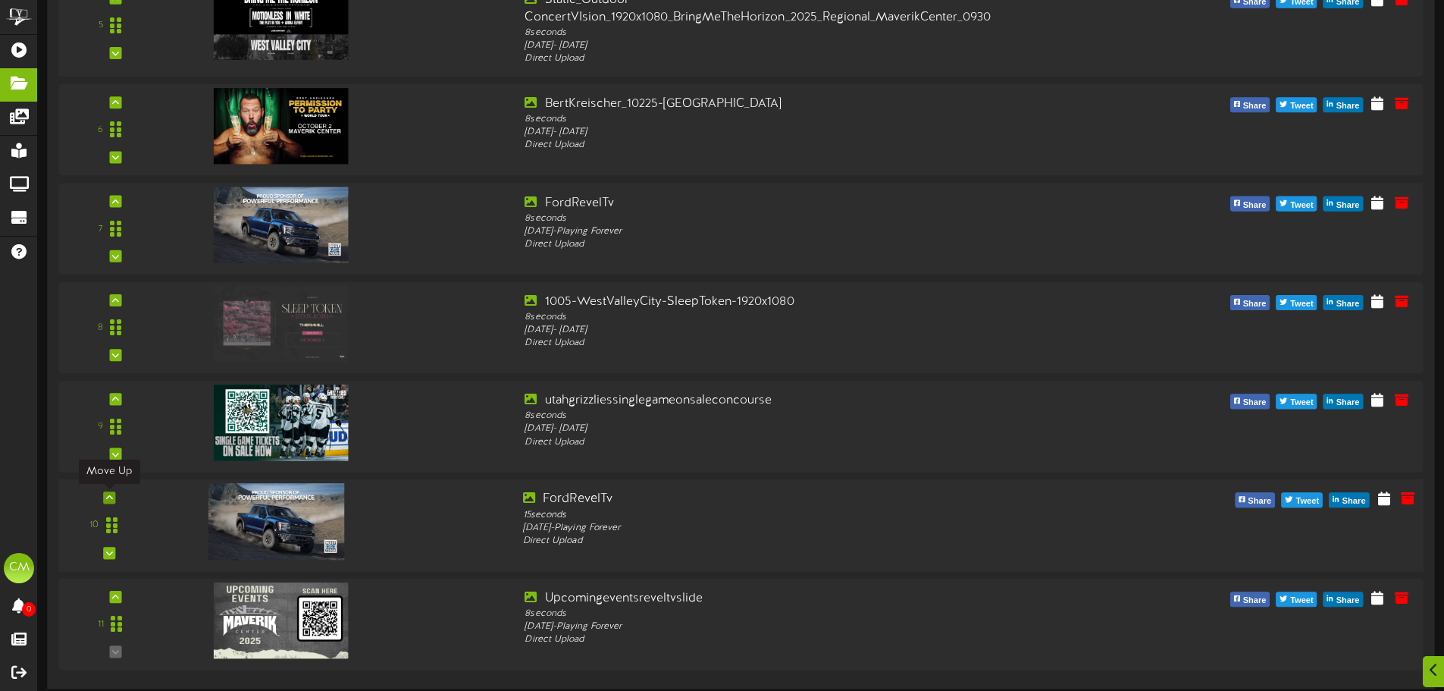
click at [111, 501] on icon at bounding box center [109, 498] width 7 height 8
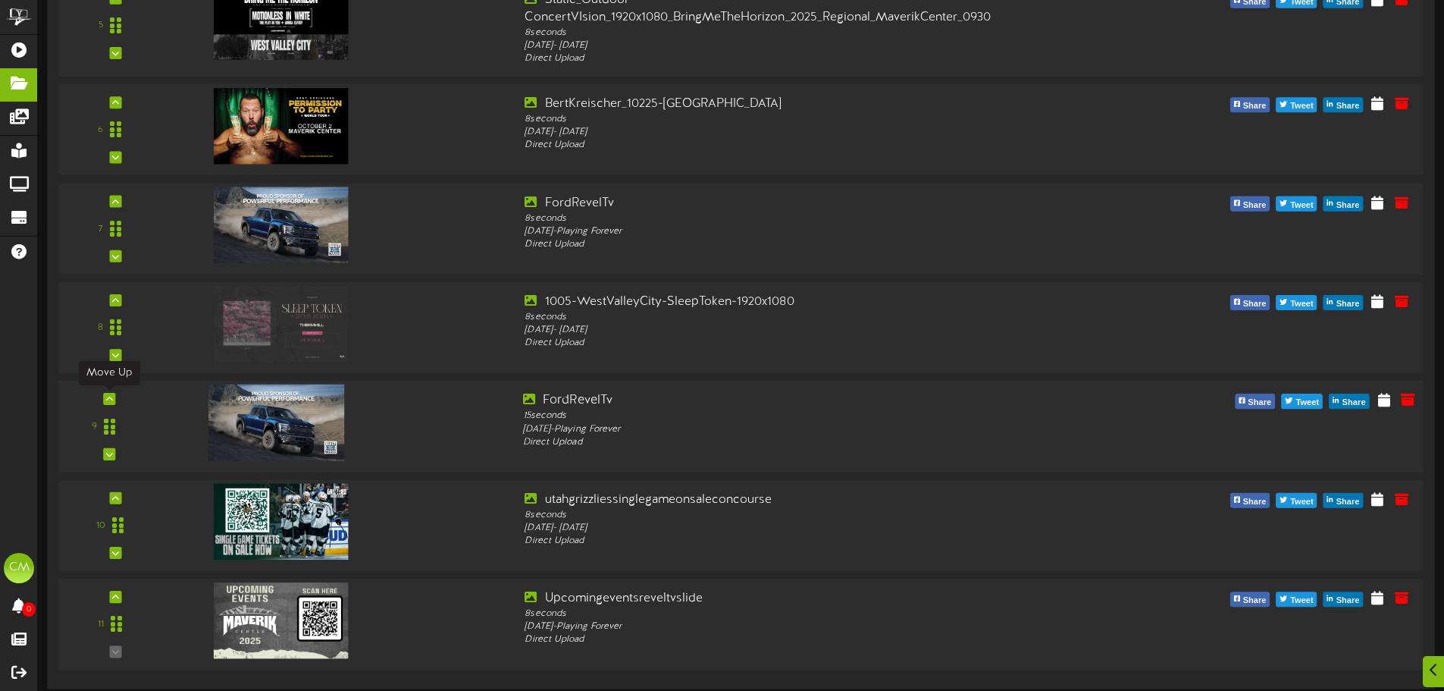
click at [109, 397] on icon at bounding box center [109, 399] width 7 height 8
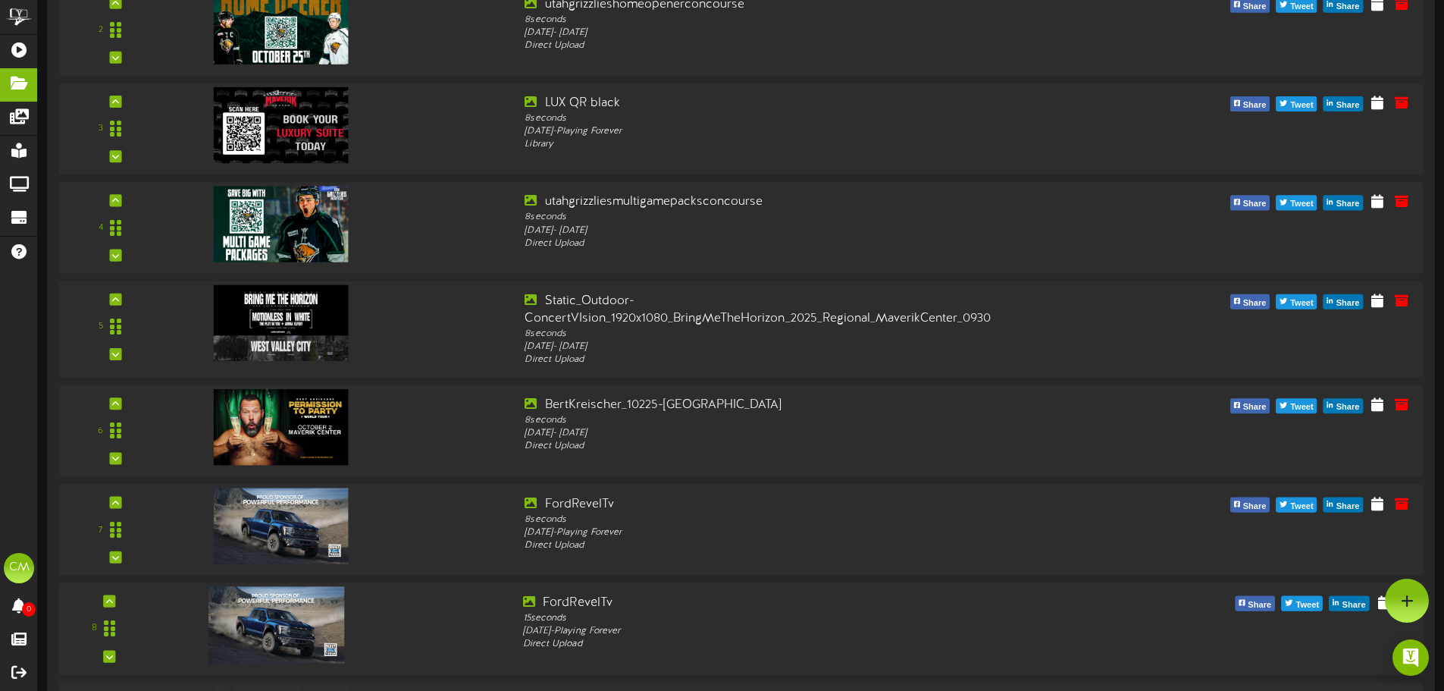
scroll to position [347, 0]
click at [112, 598] on div at bounding box center [109, 602] width 12 height 12
click at [111, 597] on div at bounding box center [109, 602] width 12 height 12
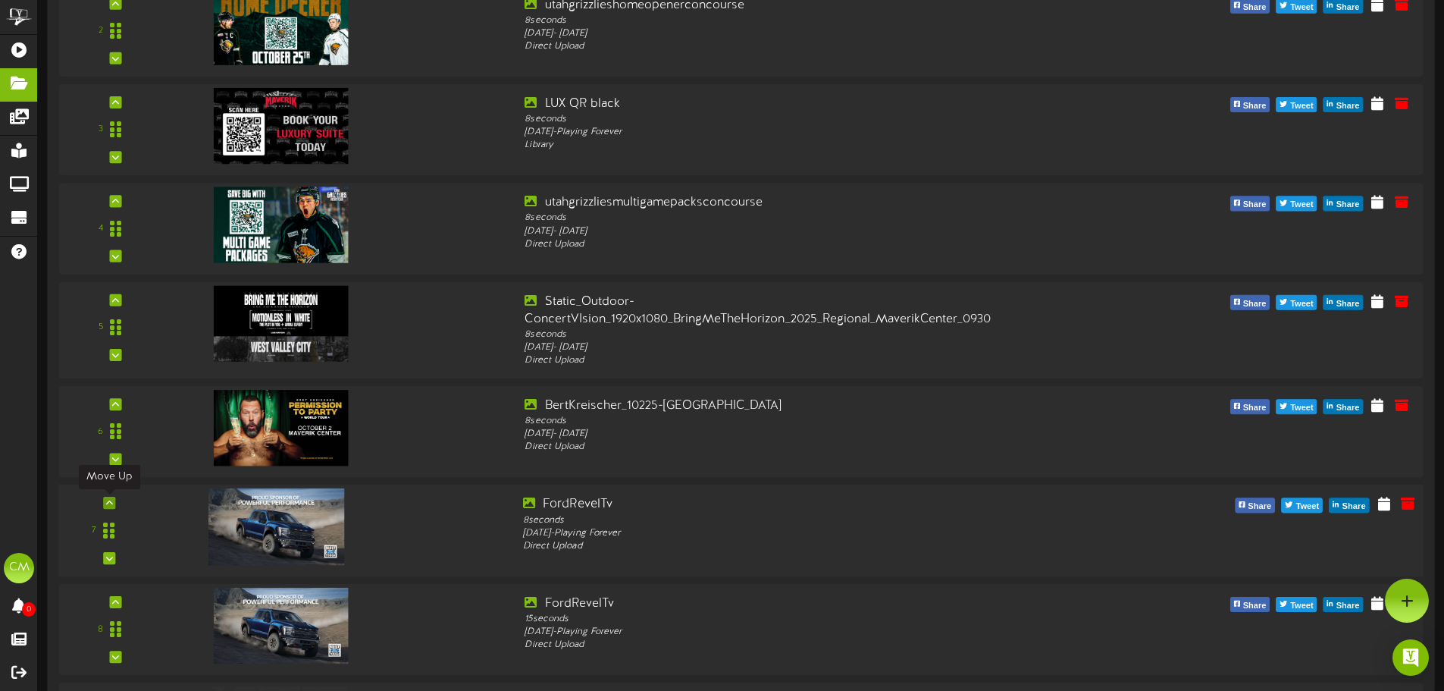
click at [114, 502] on div at bounding box center [109, 503] width 12 height 12
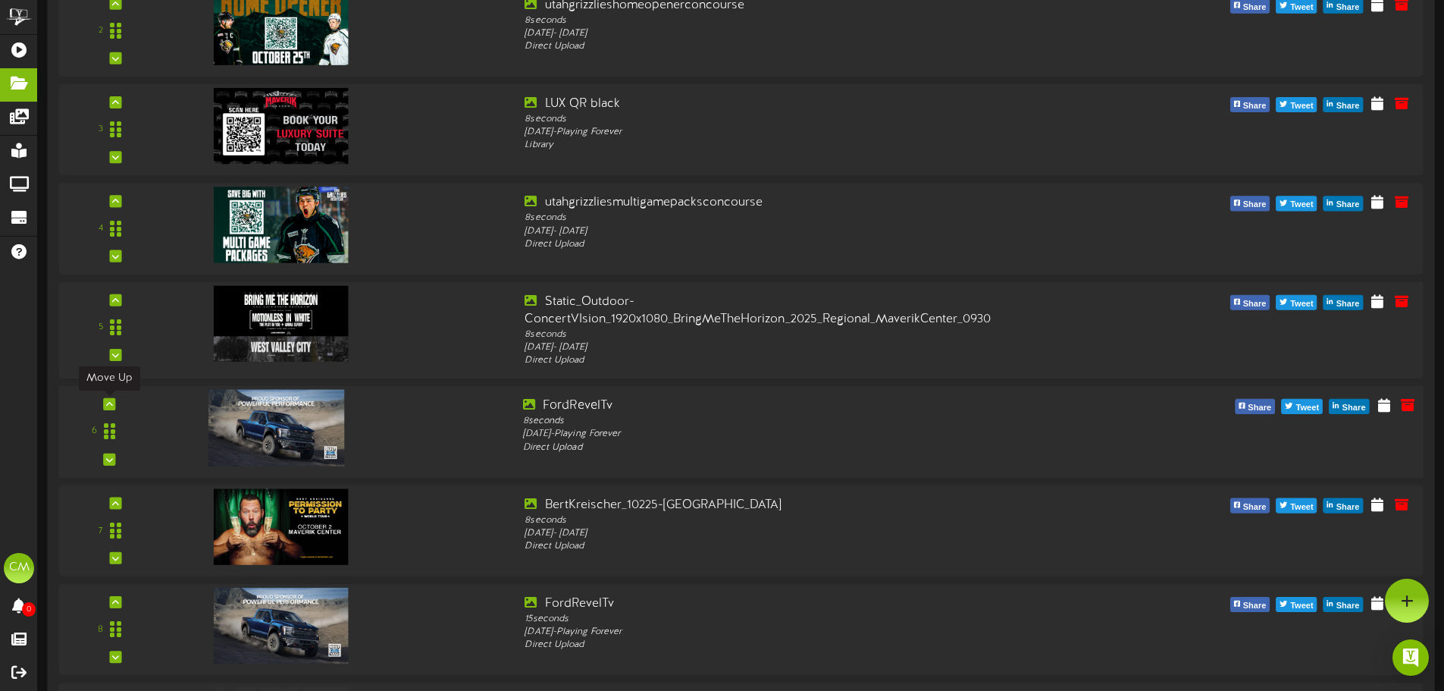
click at [108, 406] on icon at bounding box center [109, 404] width 7 height 8
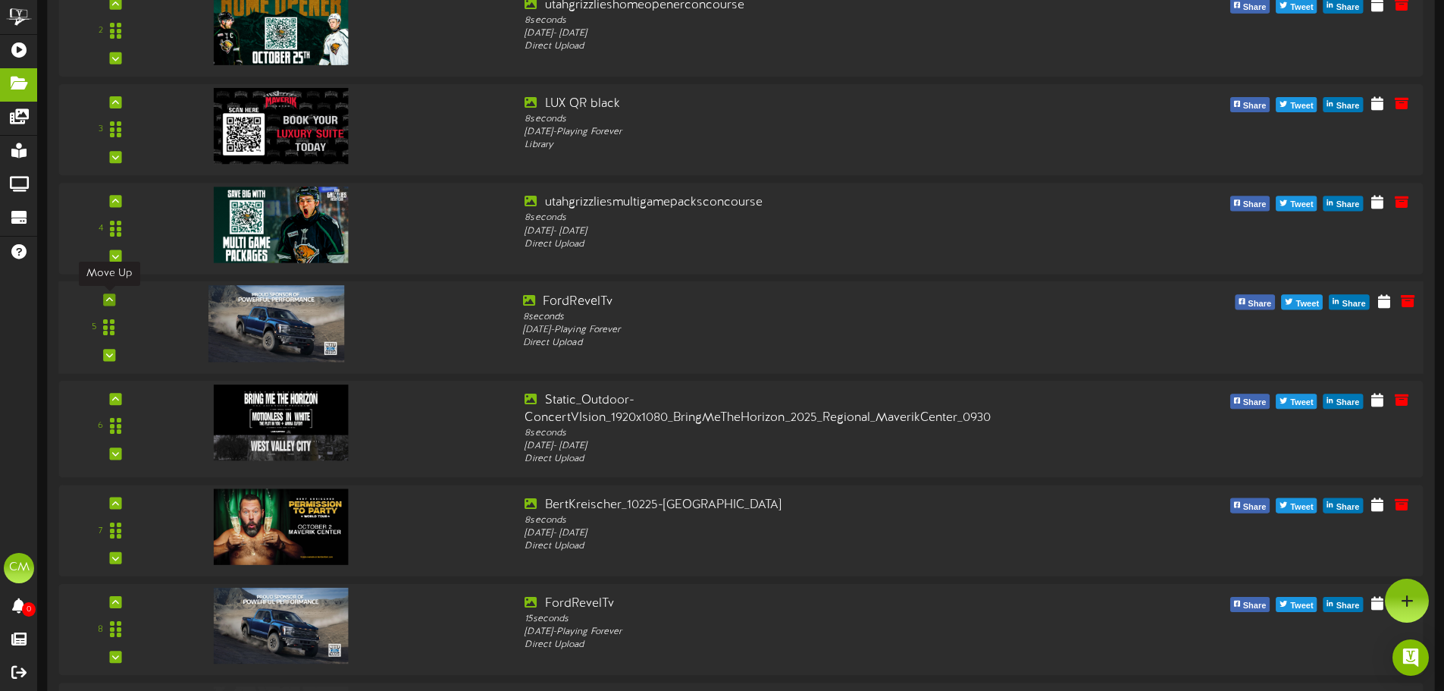
click at [111, 296] on icon at bounding box center [109, 300] width 7 height 8
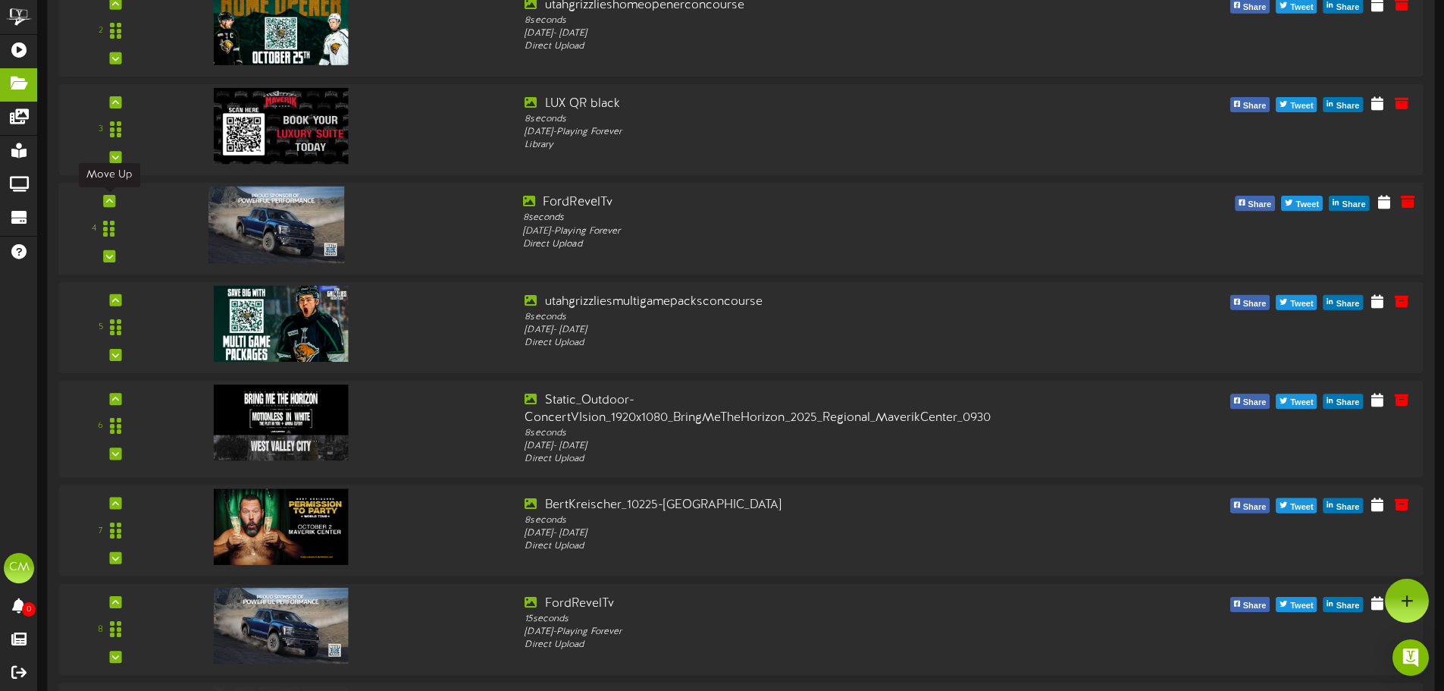
click at [114, 200] on div at bounding box center [109, 201] width 12 height 12
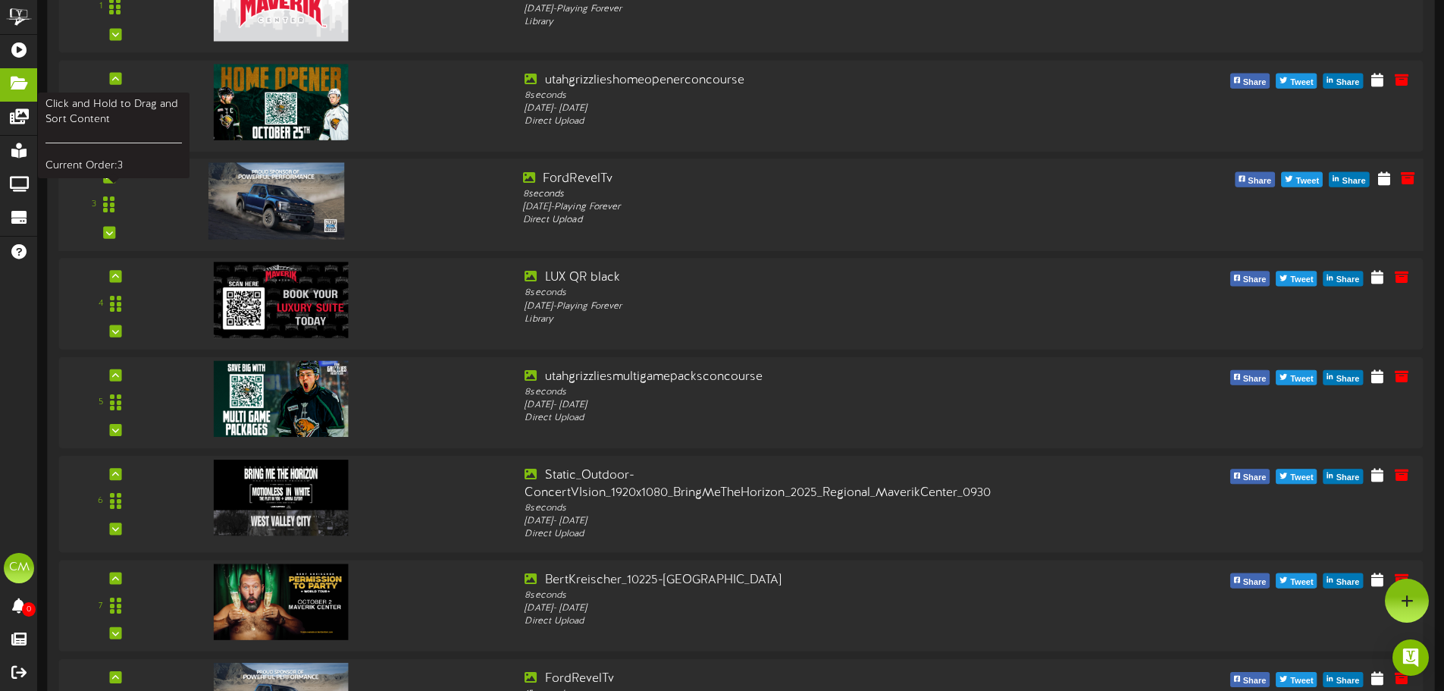
scroll to position [271, 0]
click at [113, 176] on div at bounding box center [109, 178] width 12 height 12
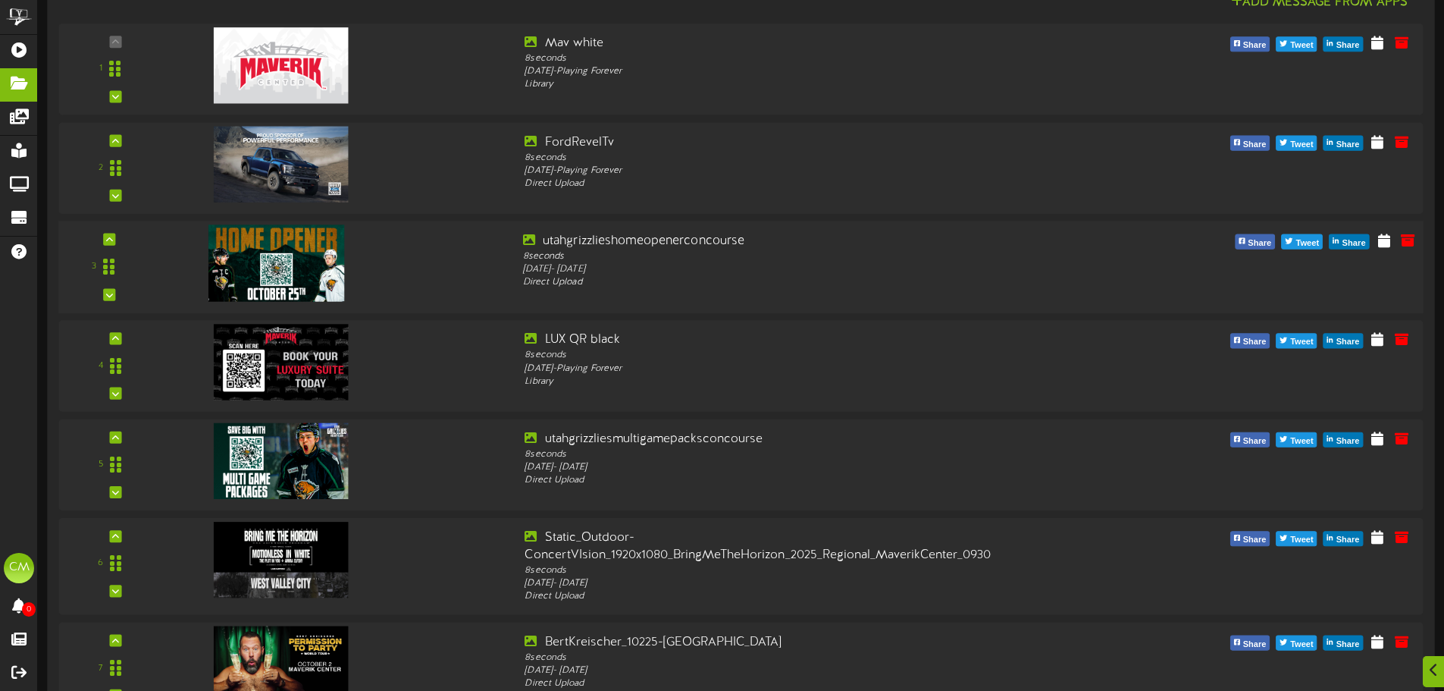
scroll to position [211, 0]
click at [111, 238] on icon at bounding box center [109, 239] width 7 height 8
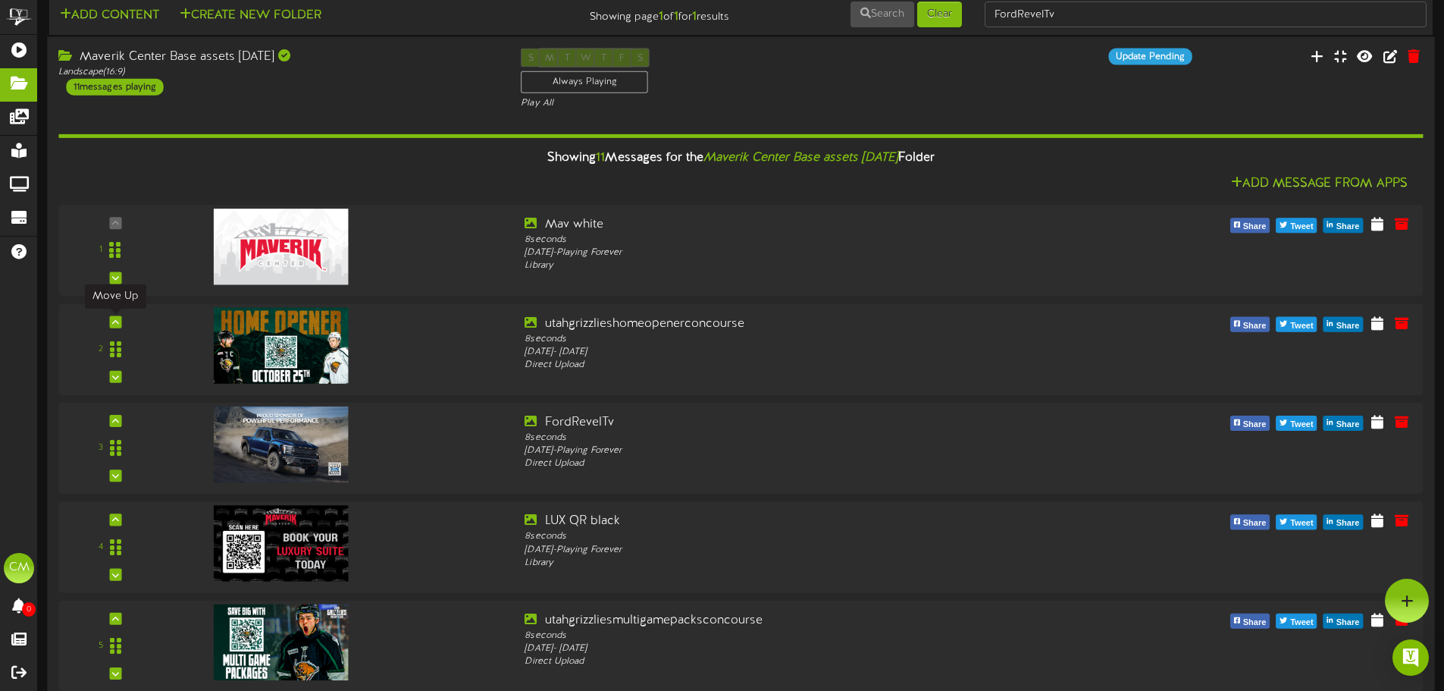
scroll to position [0, 0]
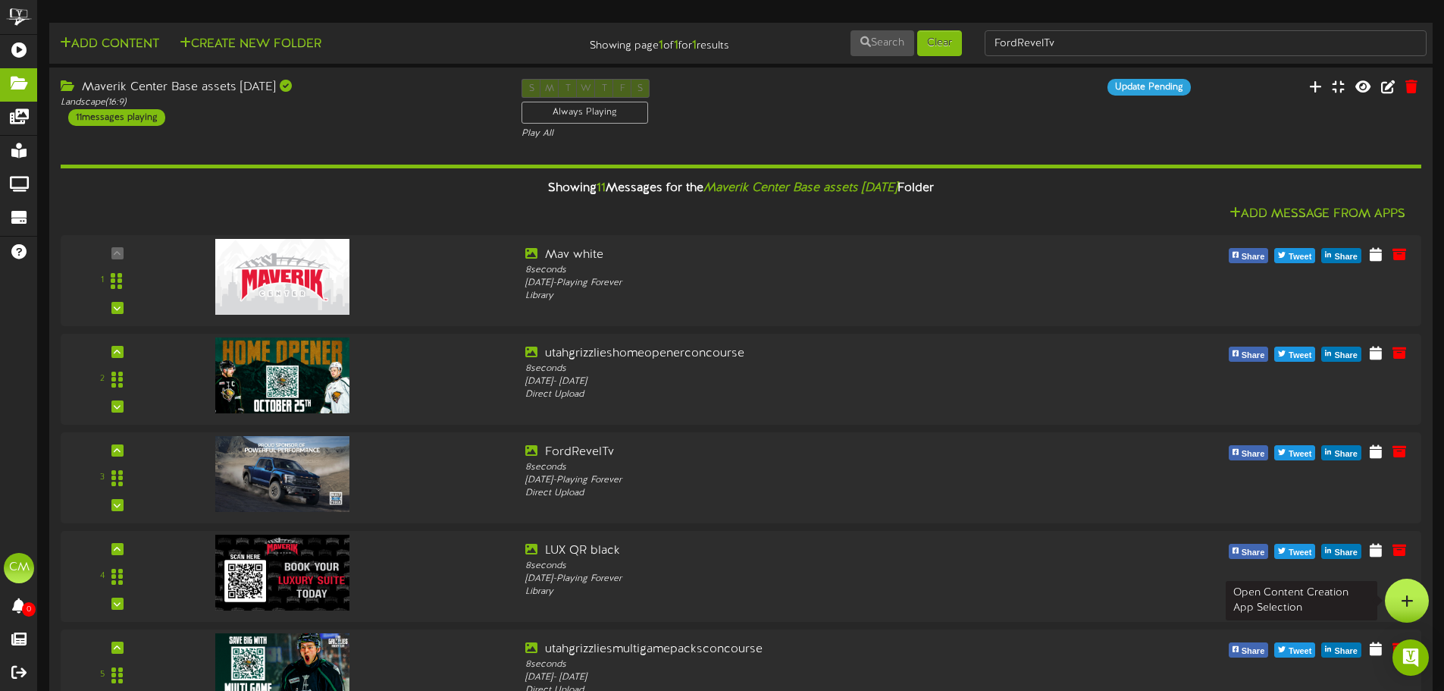
click at [1407, 603] on icon at bounding box center [1407, 601] width 13 height 14
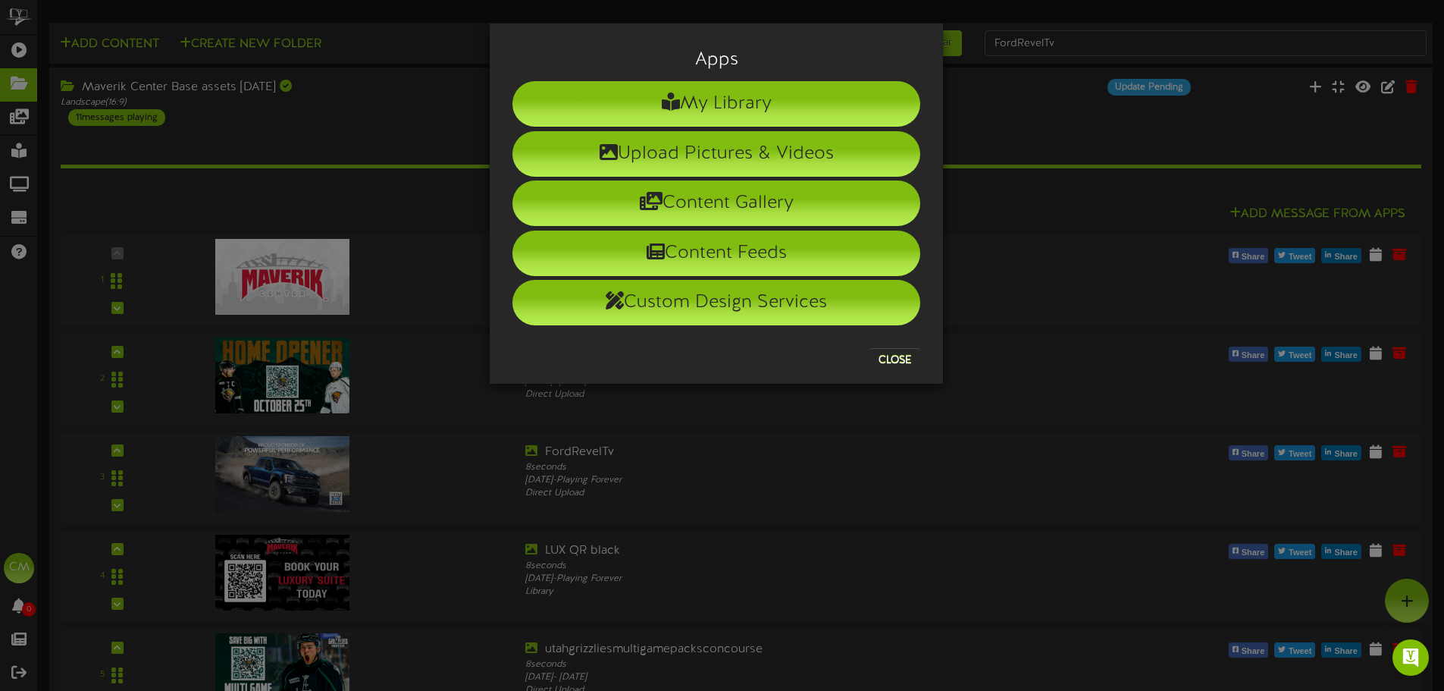
drag, startPoint x: 1109, startPoint y: 547, endPoint x: 1123, endPoint y: 416, distance: 131.9
click at [1109, 544] on div "Apps My Library Upload Pictures & Videos Content Gallery Content Feeds Custom D…" at bounding box center [722, 345] width 1444 height 691
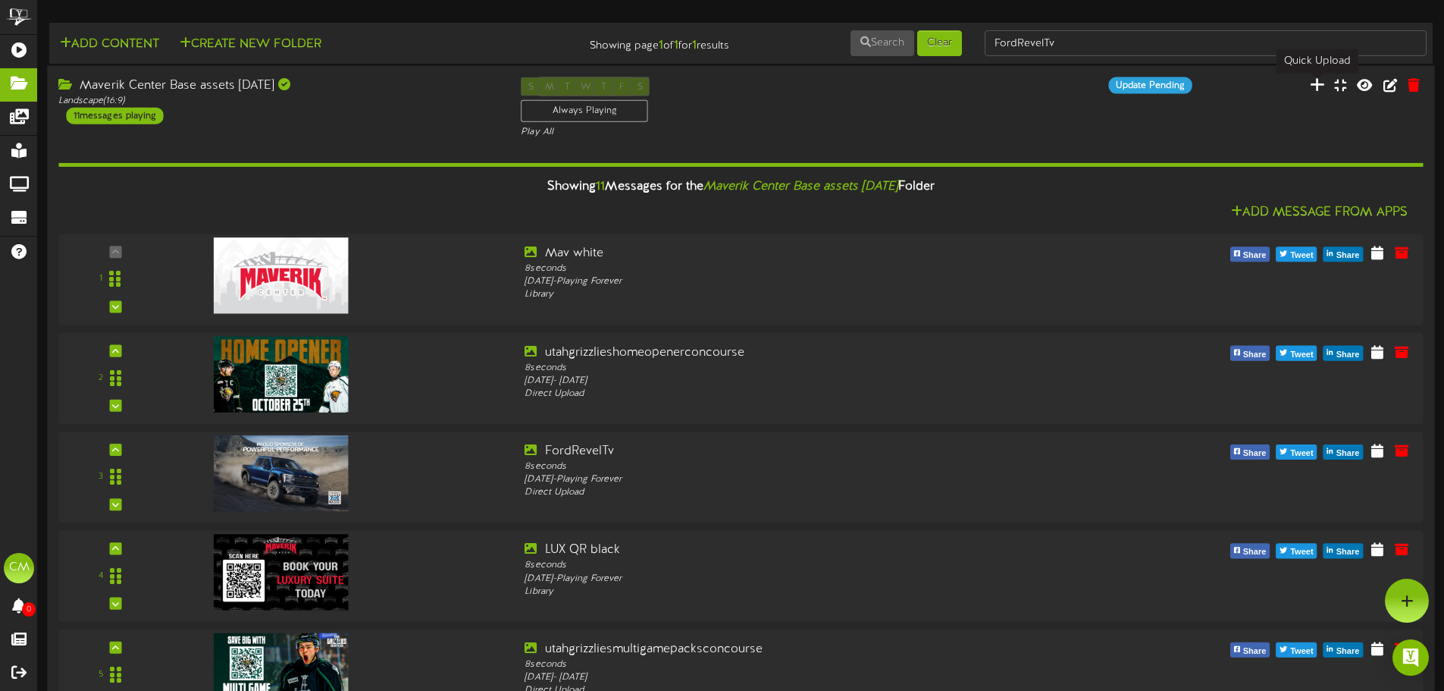
click at [1320, 86] on icon at bounding box center [1317, 84] width 15 height 17
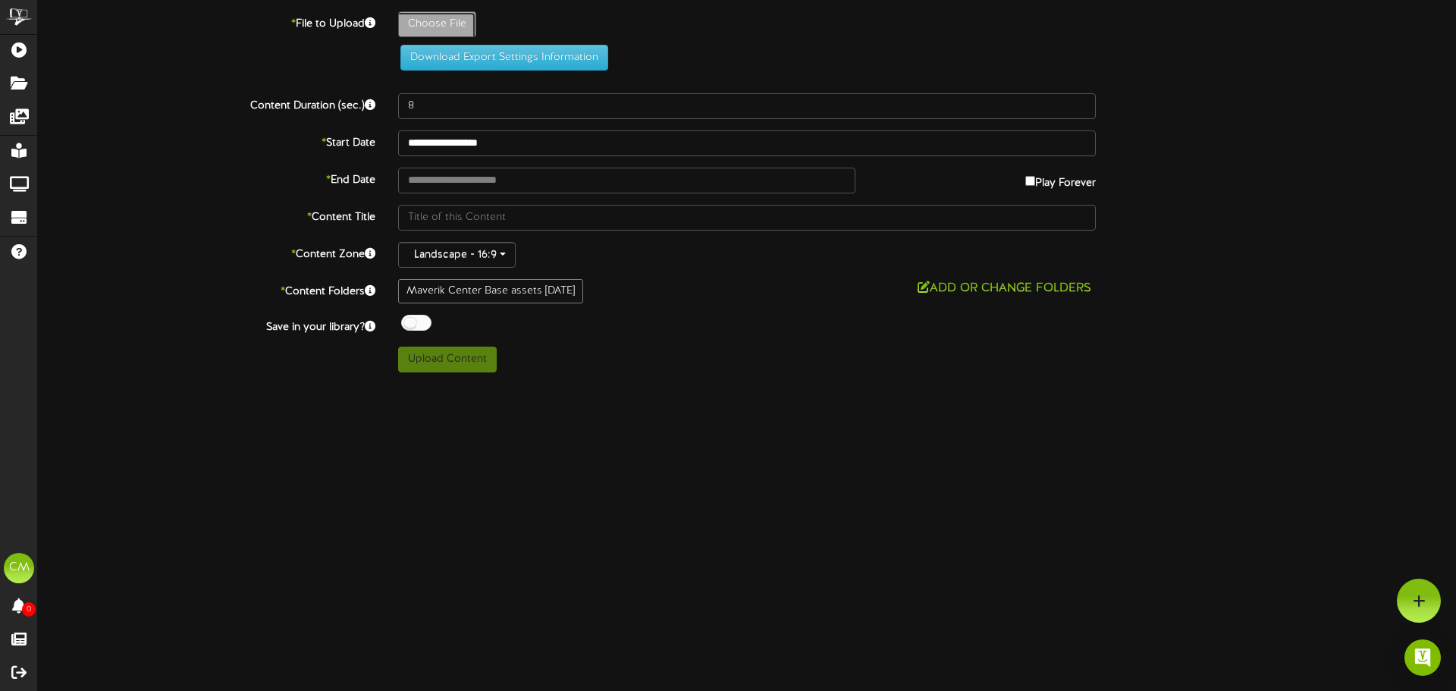
type input "**********"
type input "Pentatonix_2025_Maverik_1920x1080"
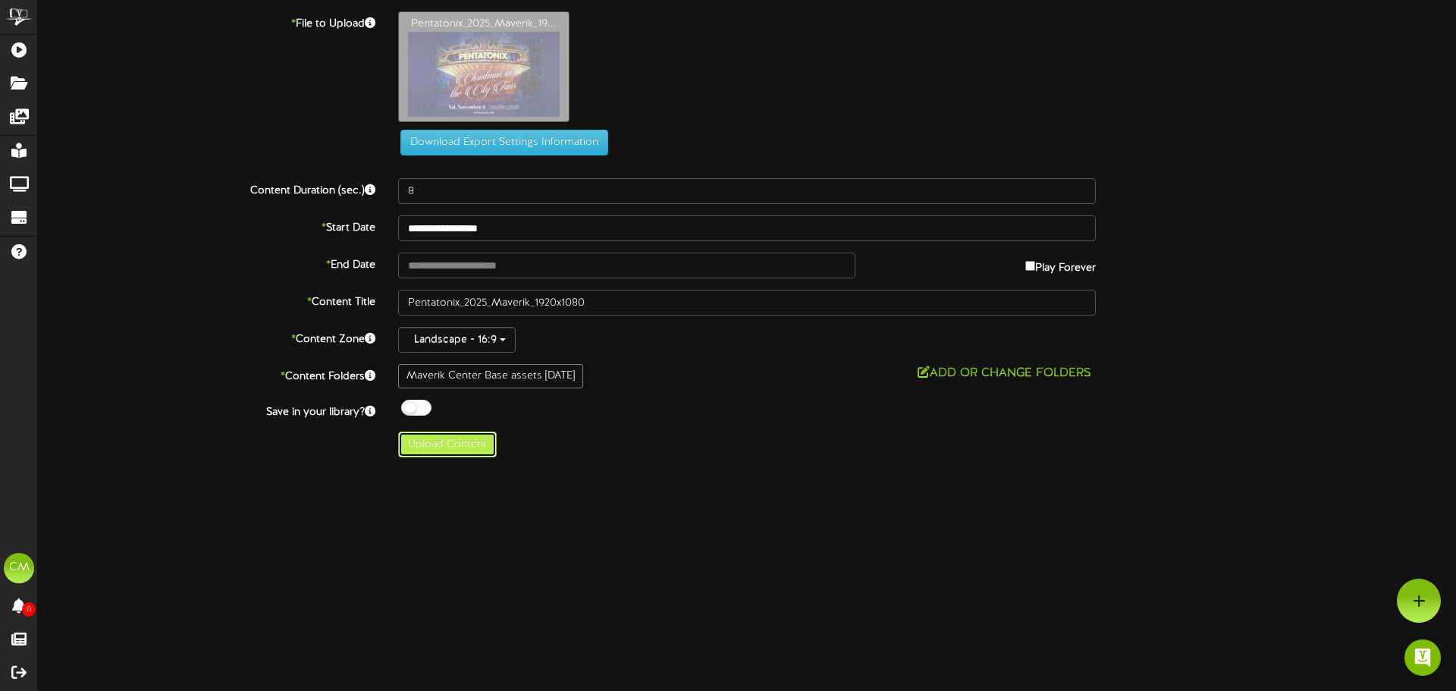
click at [453, 442] on button "Upload Content" at bounding box center [447, 444] width 99 height 26
type input "**********"
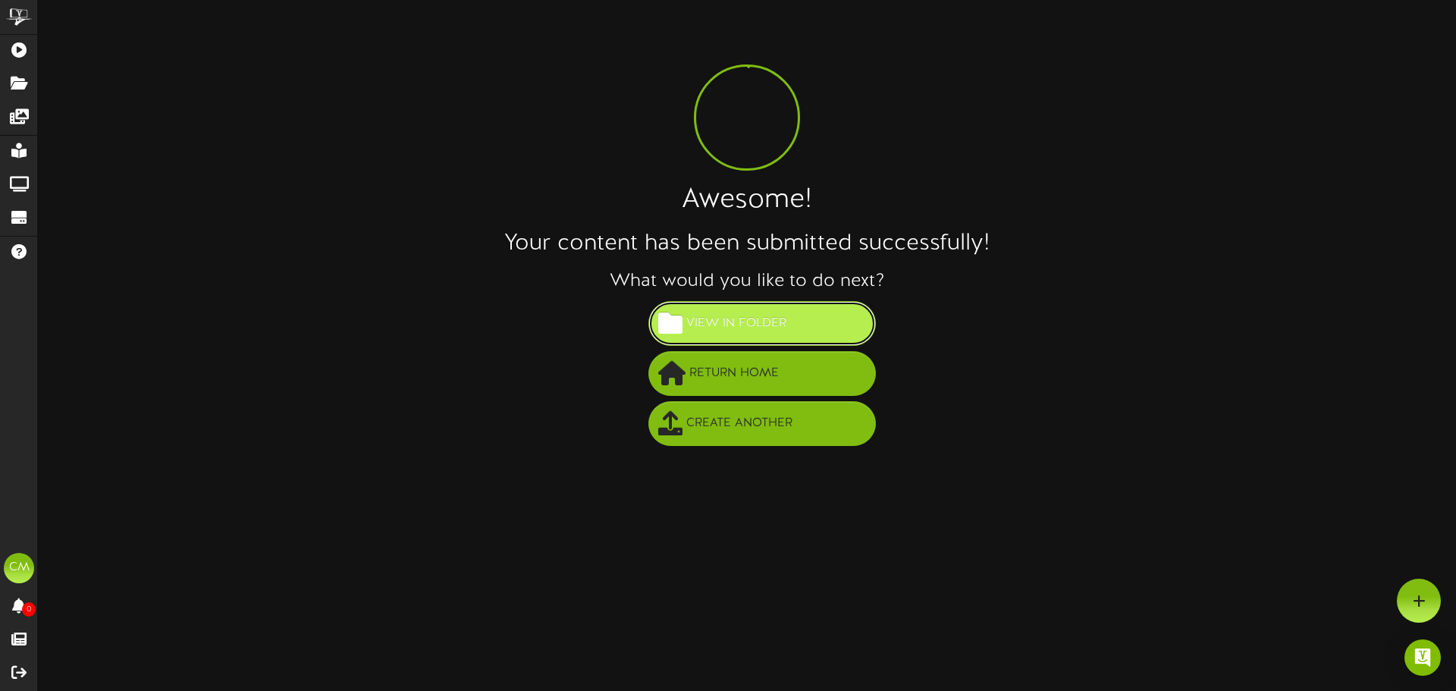
click at [770, 331] on span "View in Folder" at bounding box center [736, 323] width 108 height 25
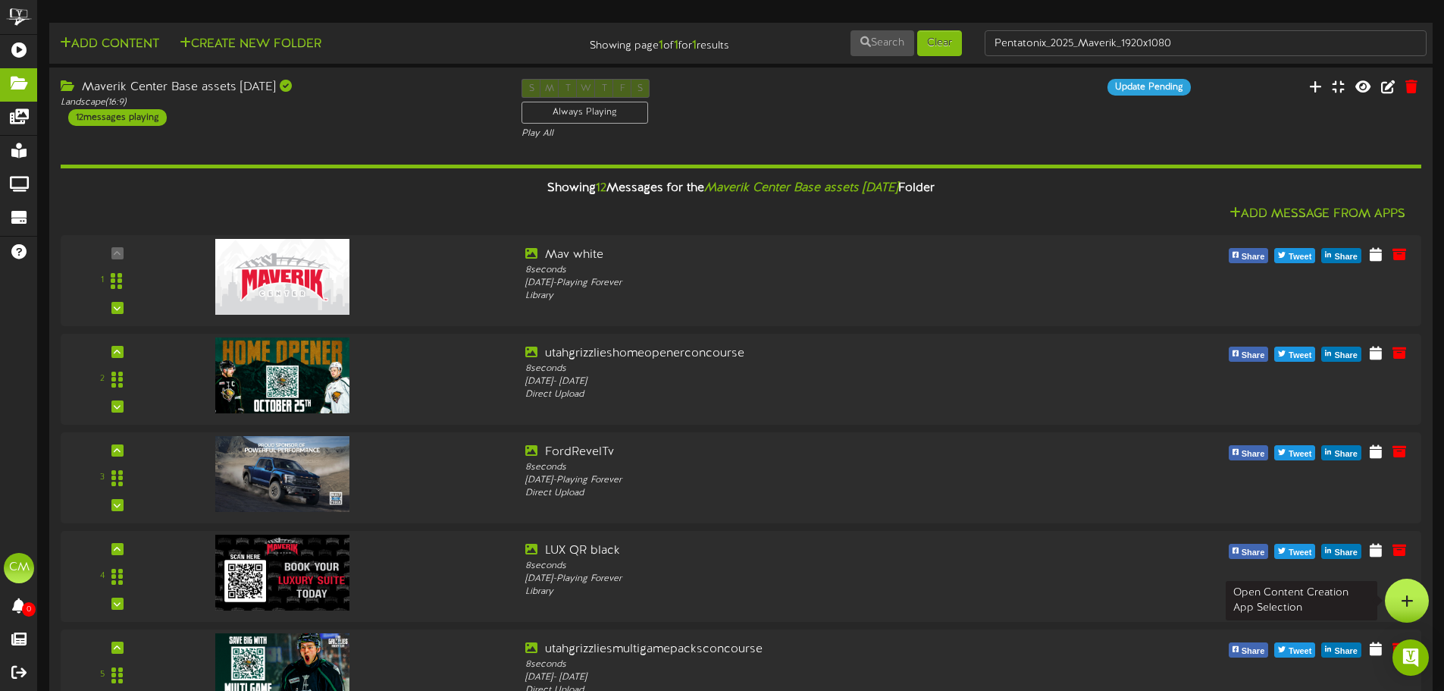
click at [1404, 596] on icon at bounding box center [1407, 601] width 13 height 14
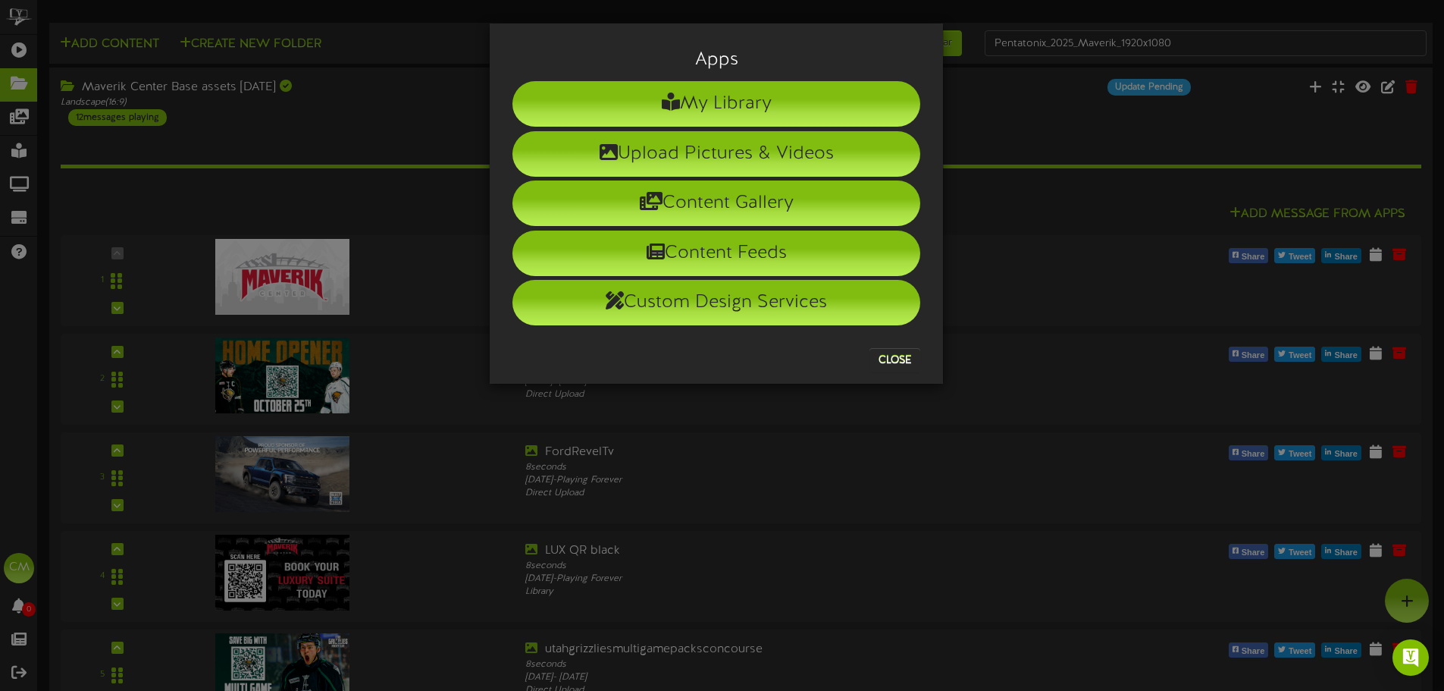
drag, startPoint x: 877, startPoint y: 464, endPoint x: 899, endPoint y: 454, distance: 24.1
click at [879, 464] on div "Apps My Library Upload Pictures & Videos Content Gallery Content Feeds Custom D…" at bounding box center [722, 345] width 1444 height 691
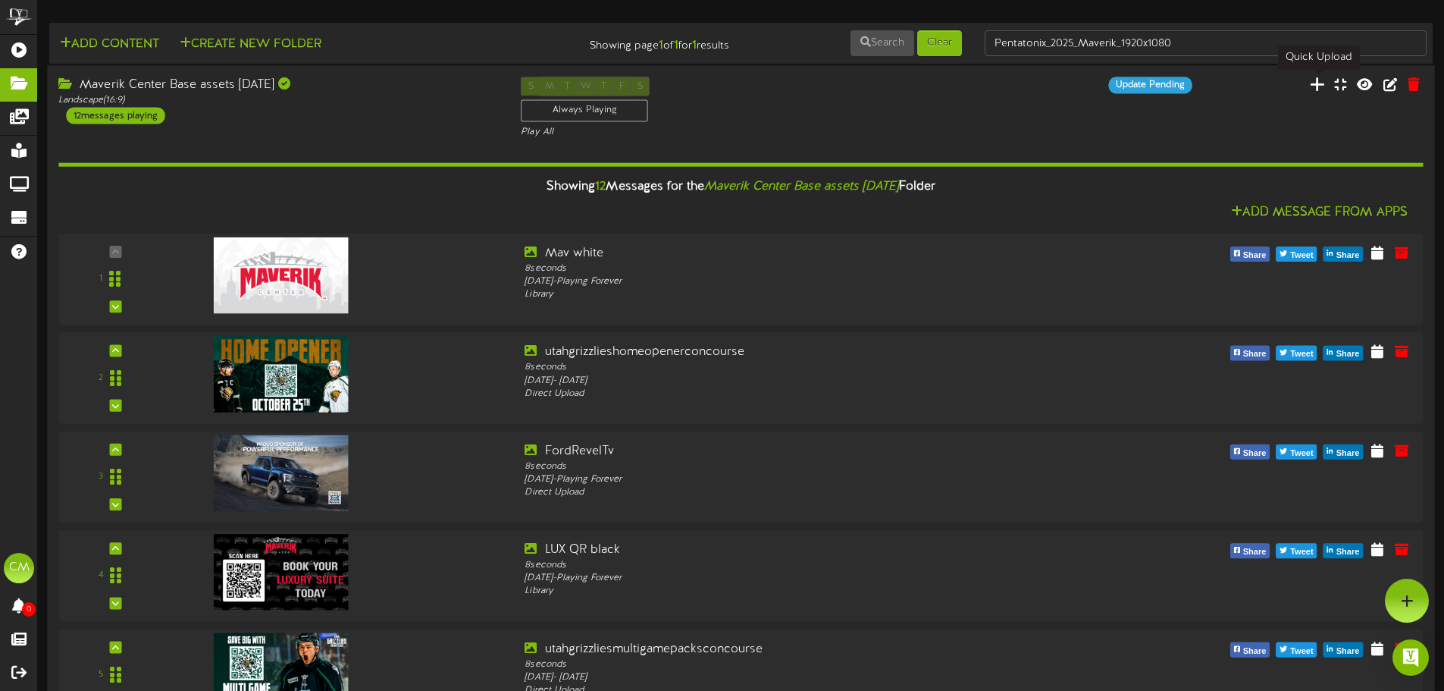
click at [1317, 83] on icon at bounding box center [1317, 84] width 15 height 17
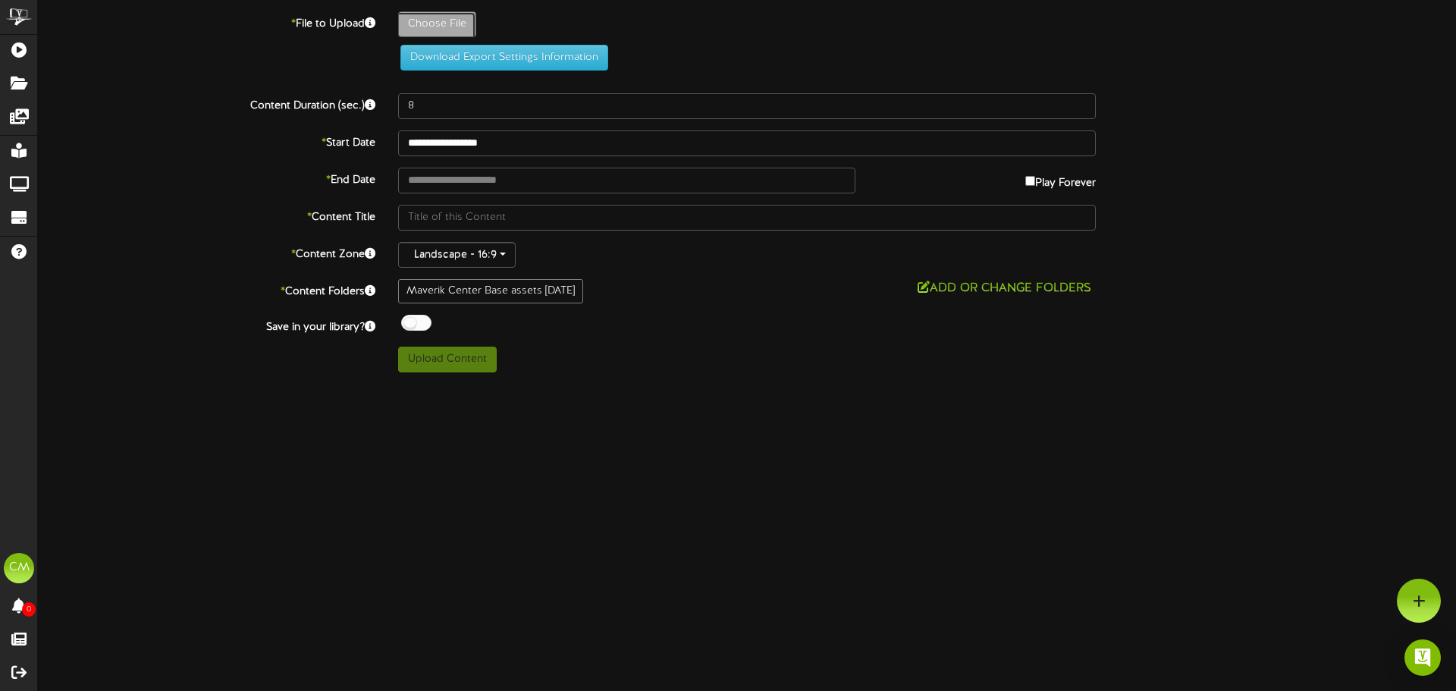
type input "**********"
type input "[DATE]-Los-[GEOGRAPHIC_DATA]-de-Tijuana-TVH"
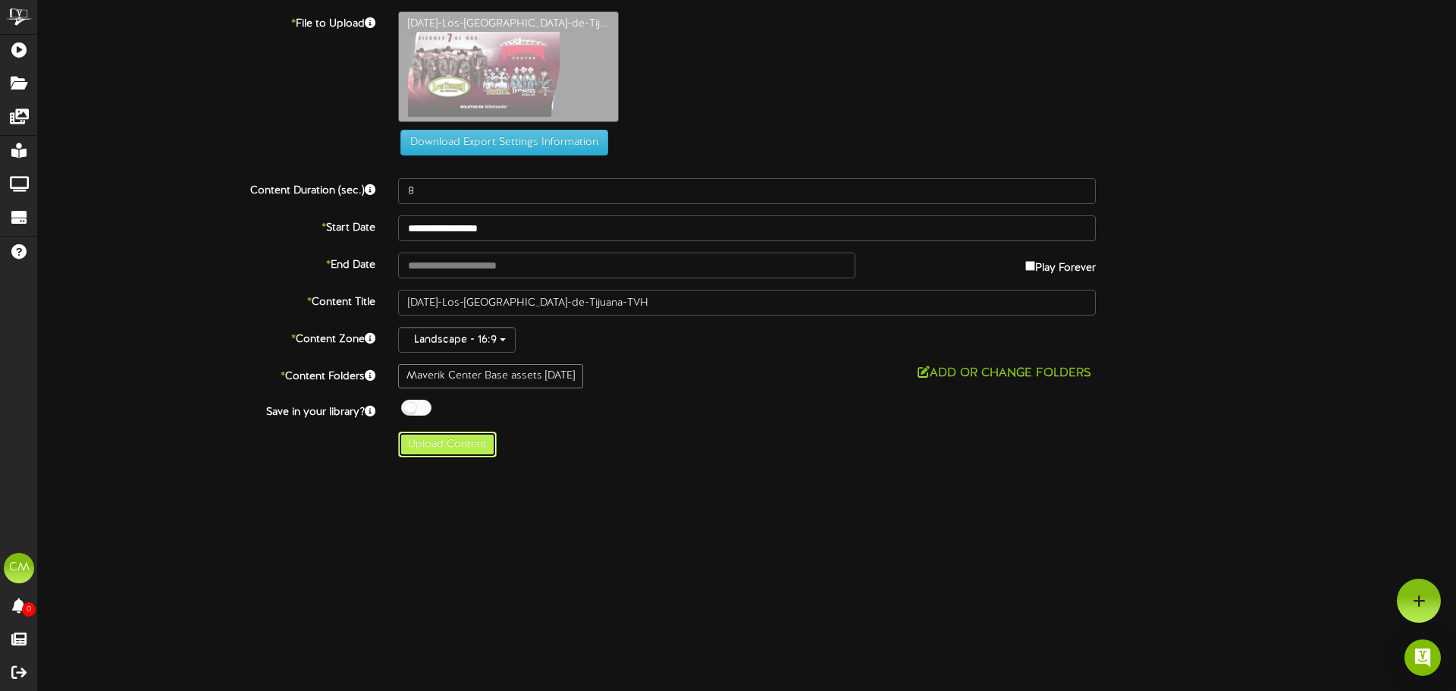
click at [469, 448] on button "Upload Content" at bounding box center [447, 444] width 99 height 26
type input "**********"
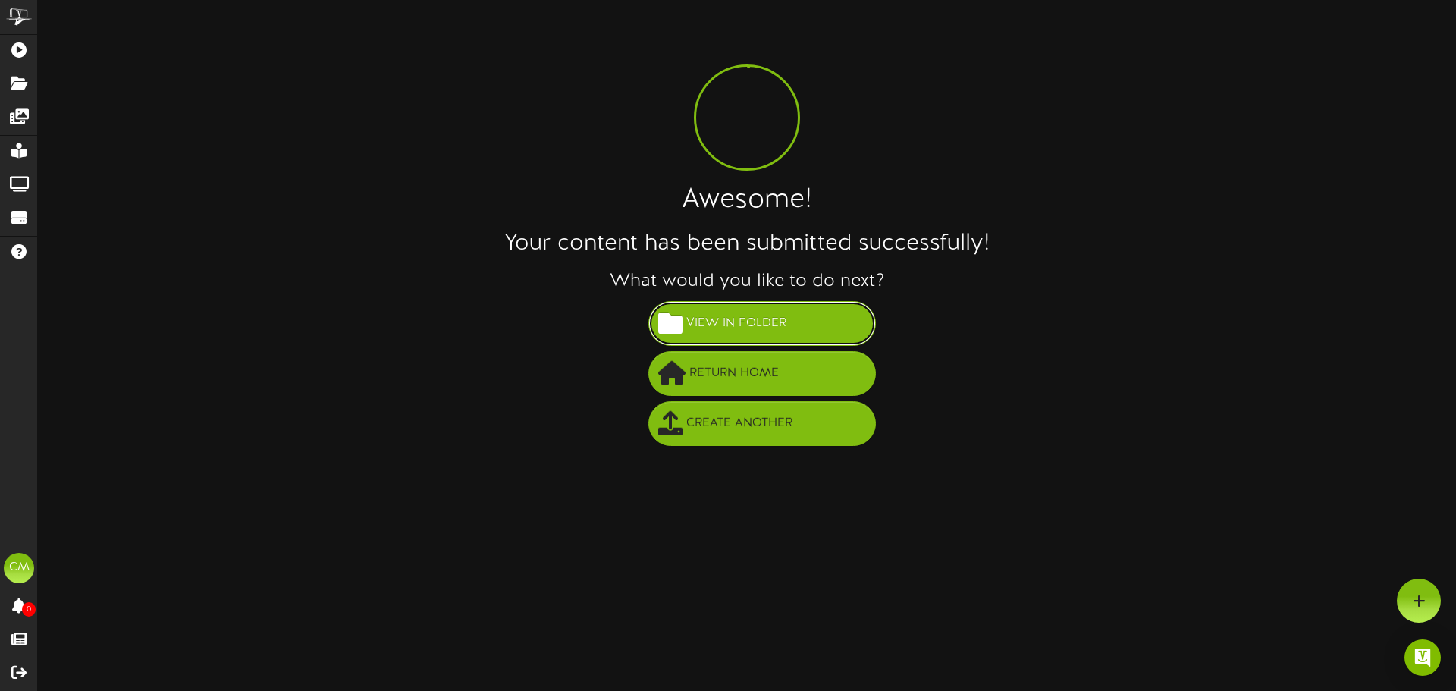
click at [748, 317] on span "View in Folder" at bounding box center [736, 323] width 108 height 25
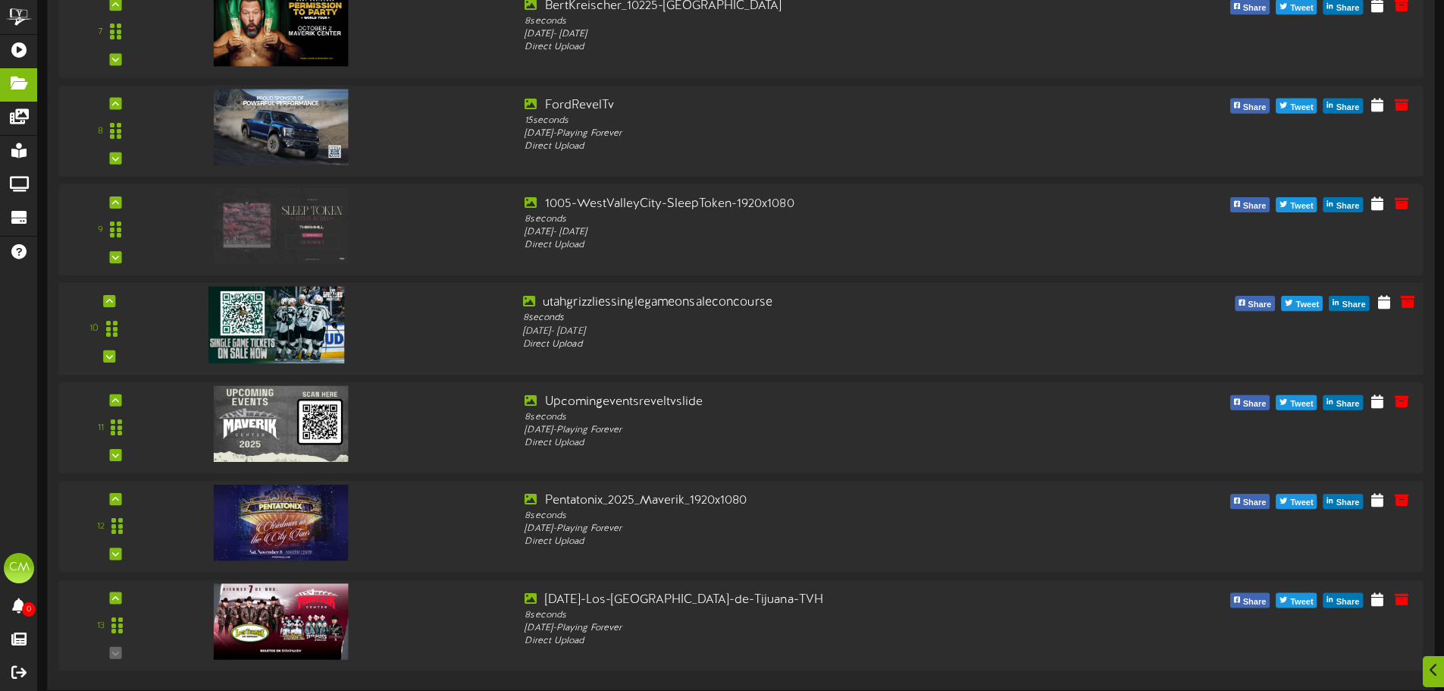
scroll to position [846, 0]
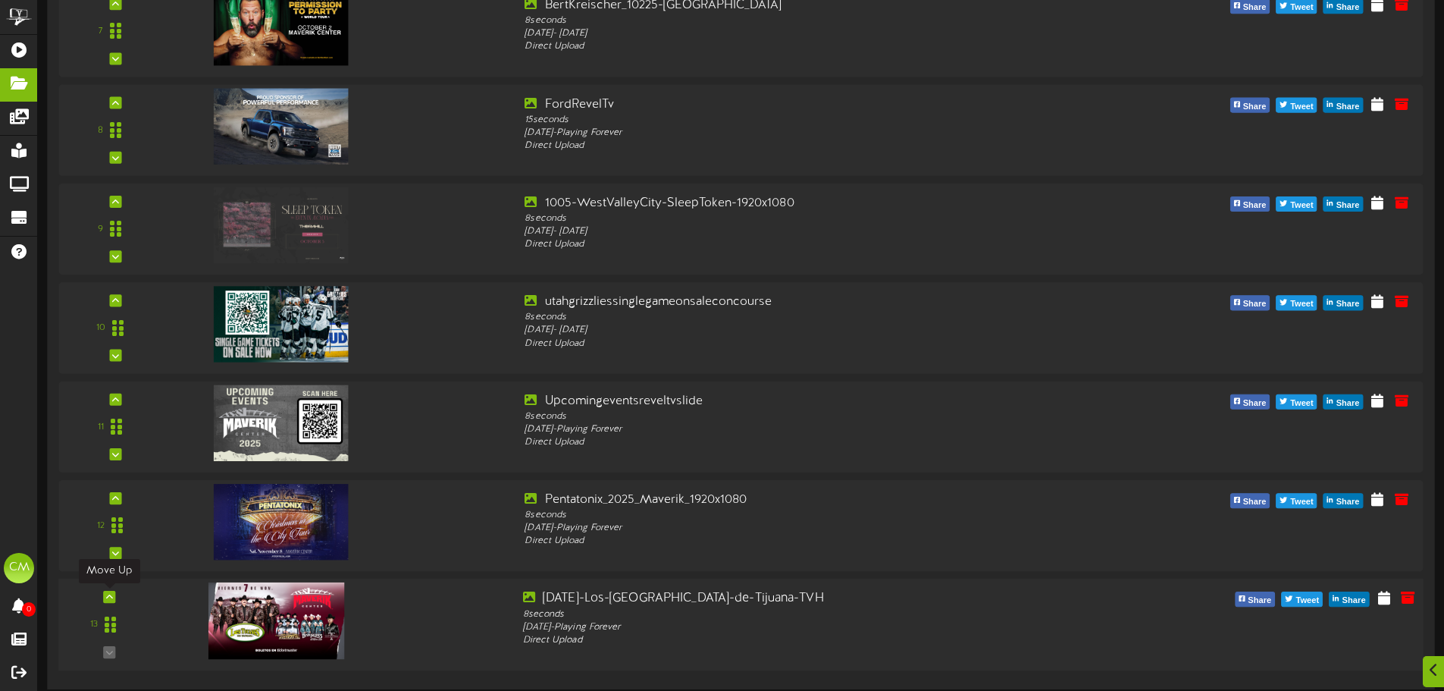
click at [112, 596] on div at bounding box center [109, 597] width 12 height 12
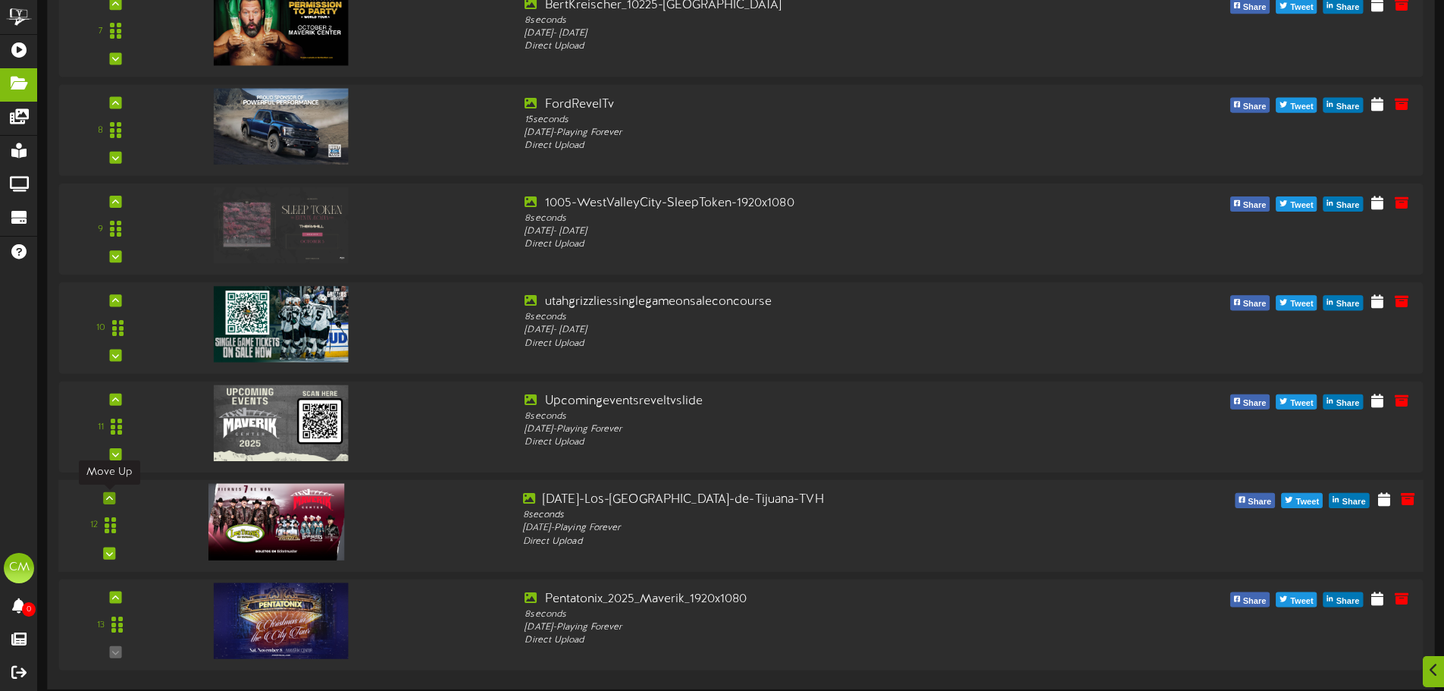
click at [114, 497] on div at bounding box center [109, 498] width 12 height 12
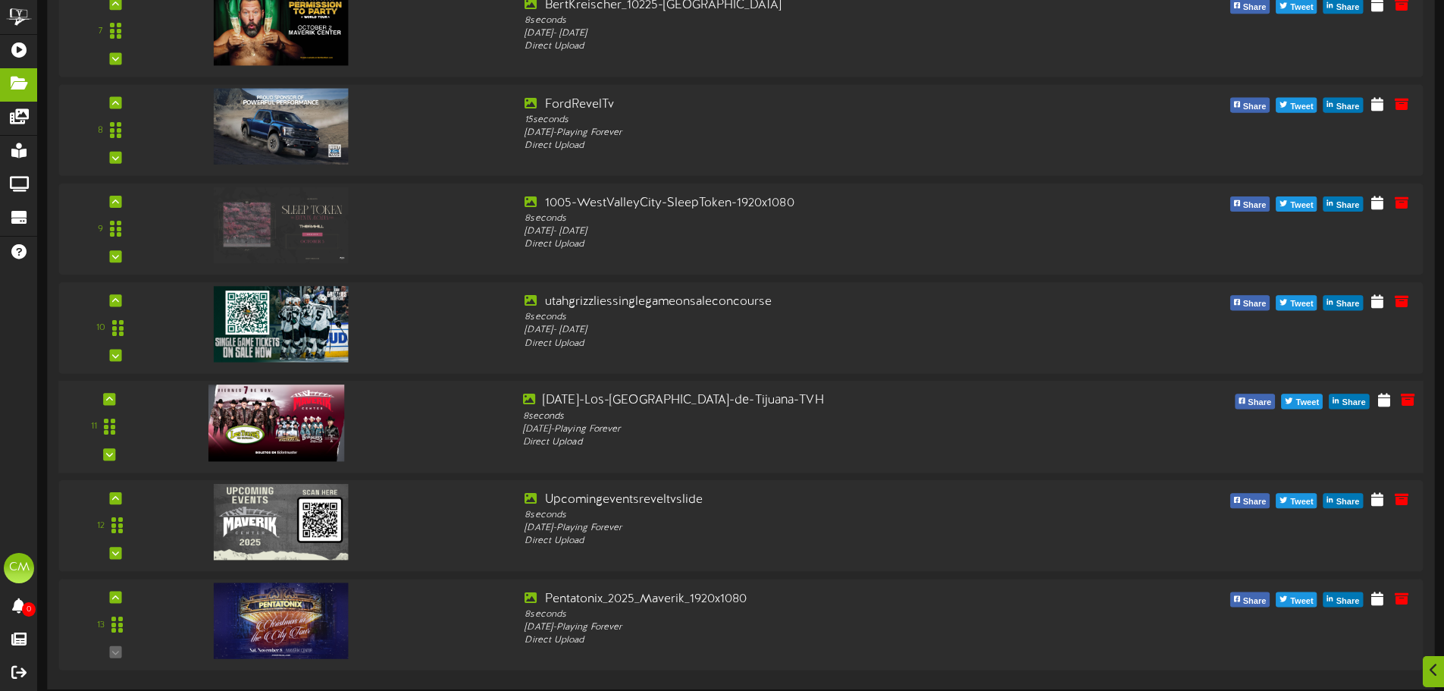
drag, startPoint x: 181, startPoint y: 425, endPoint x: 149, endPoint y: 442, distance: 36.0
click at [149, 442] on div "11" at bounding box center [741, 426] width 1378 height 69
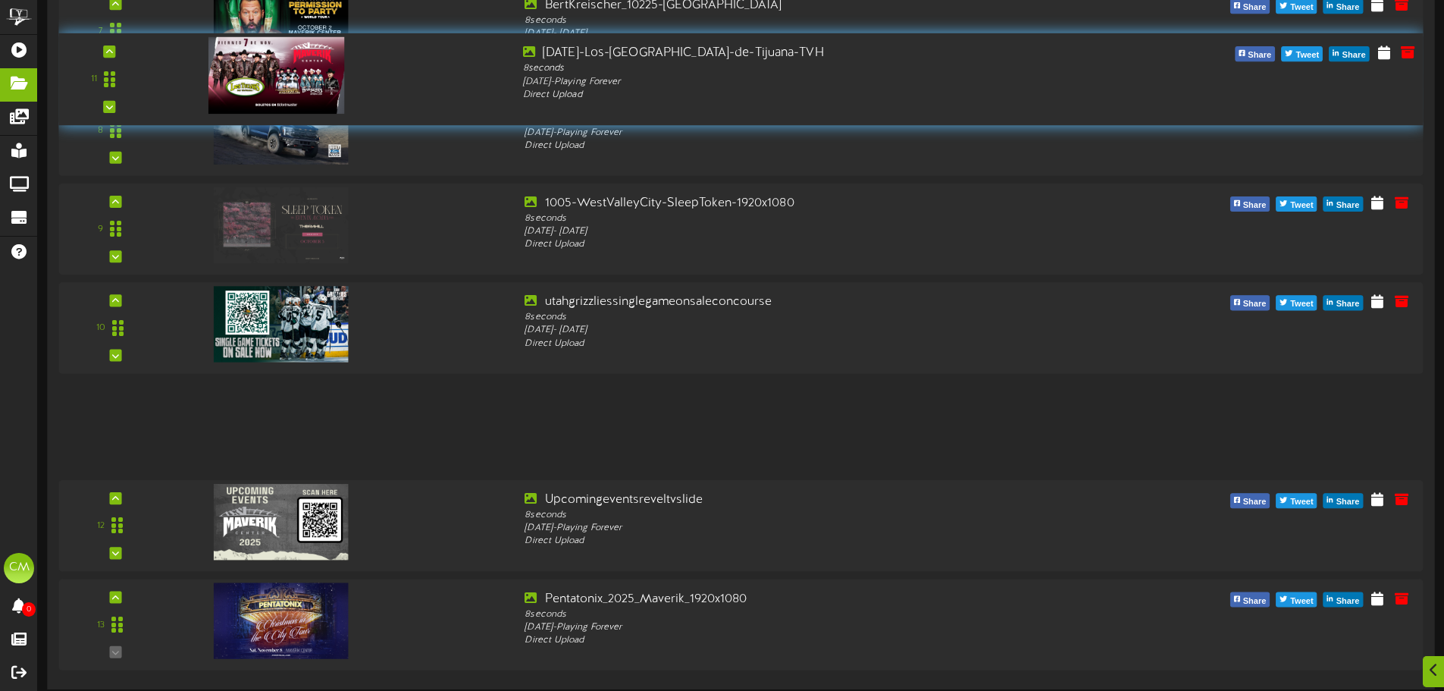
drag, startPoint x: 111, startPoint y: 425, endPoint x: 164, endPoint y: 76, distance: 353.6
click at [164, 76] on div "11" at bounding box center [109, 79] width 115 height 69
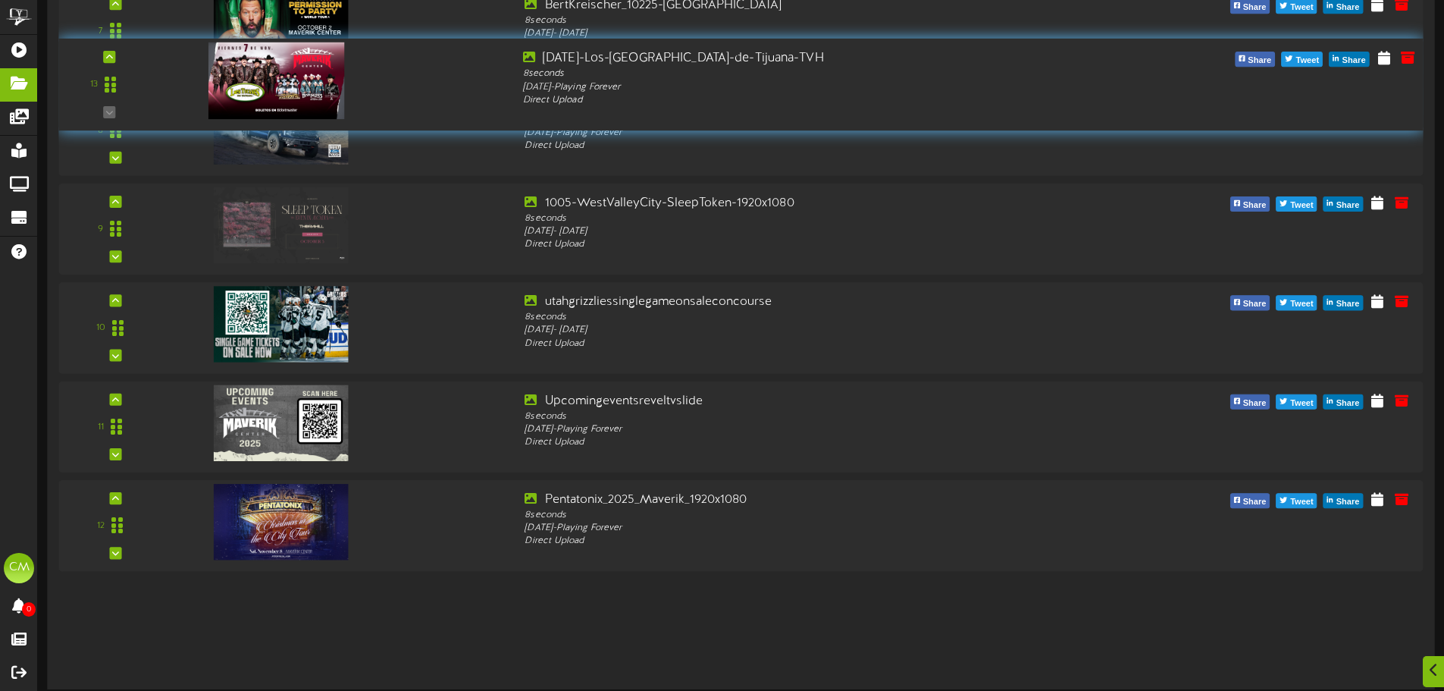
drag, startPoint x: 107, startPoint y: 626, endPoint x: 153, endPoint y: 74, distance: 553.9
click at [153, 74] on div "13" at bounding box center [110, 84] width 92 height 69
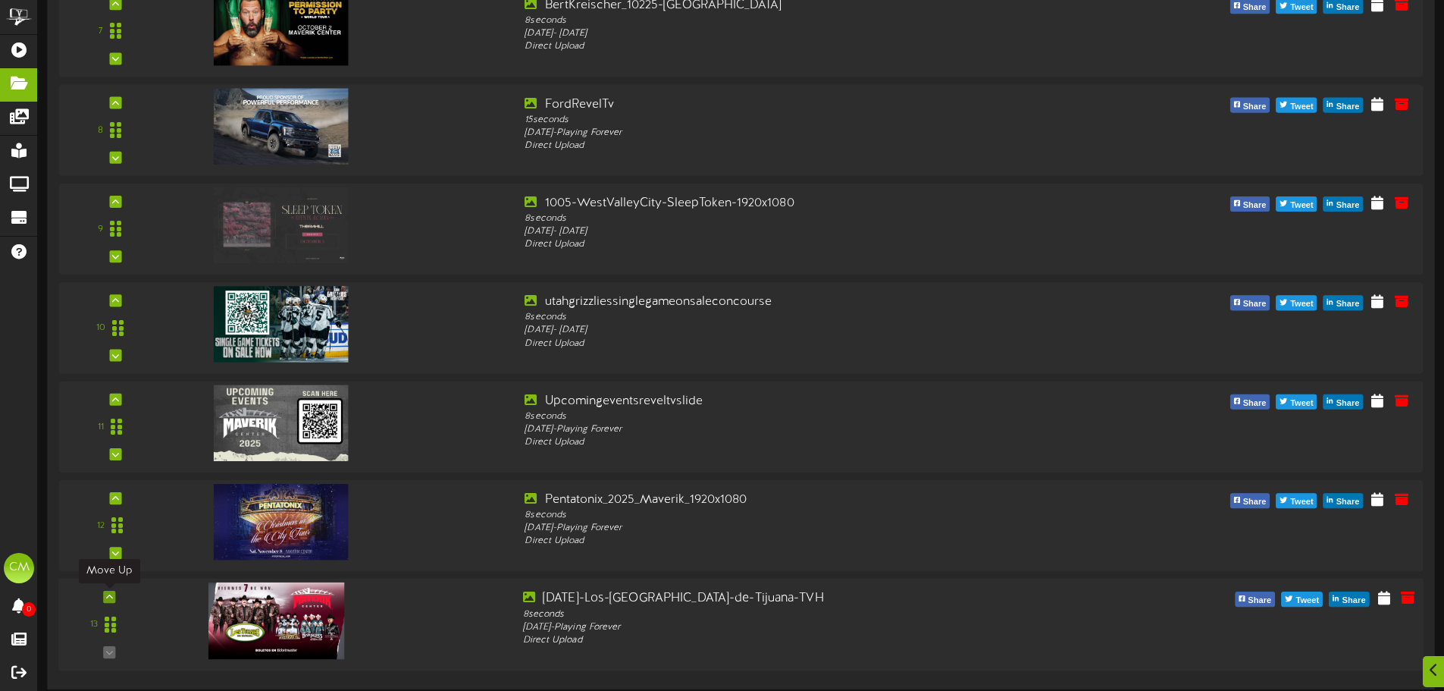
click at [111, 598] on icon at bounding box center [109, 597] width 7 height 8
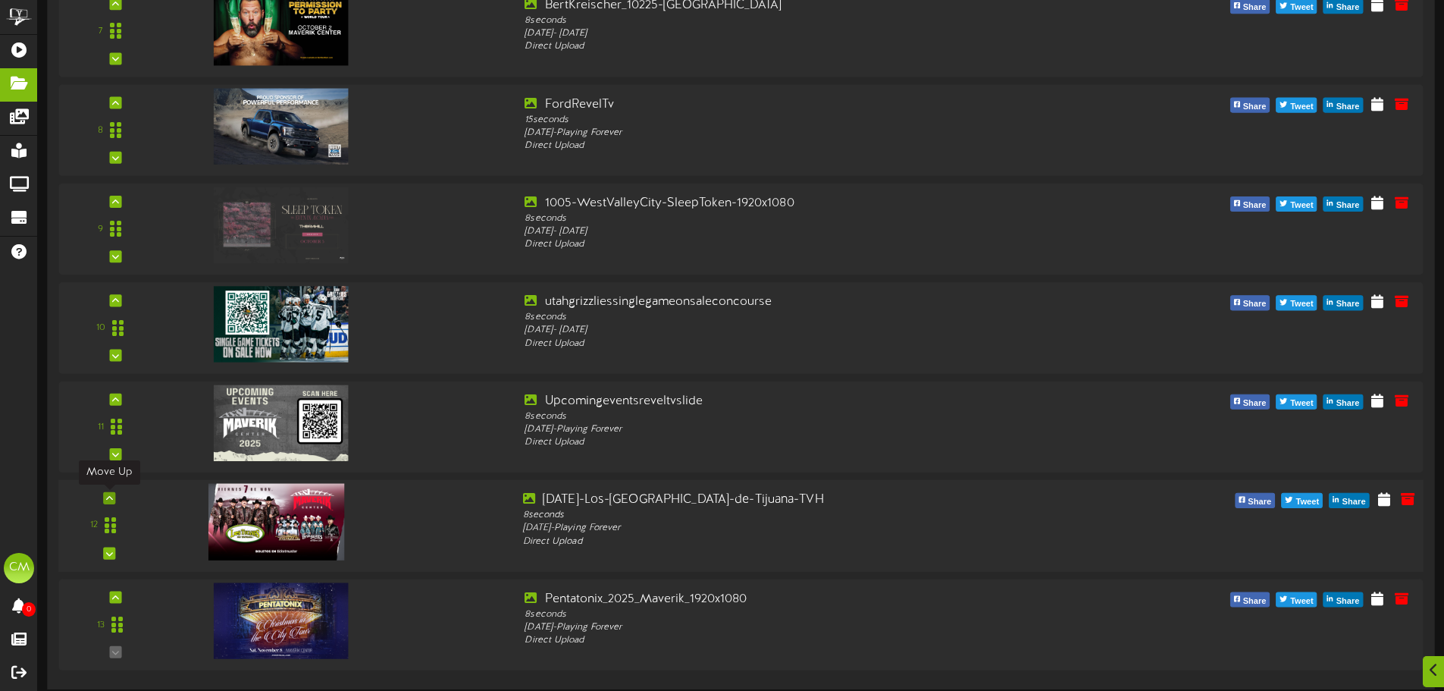
click at [110, 497] on icon at bounding box center [109, 498] width 7 height 8
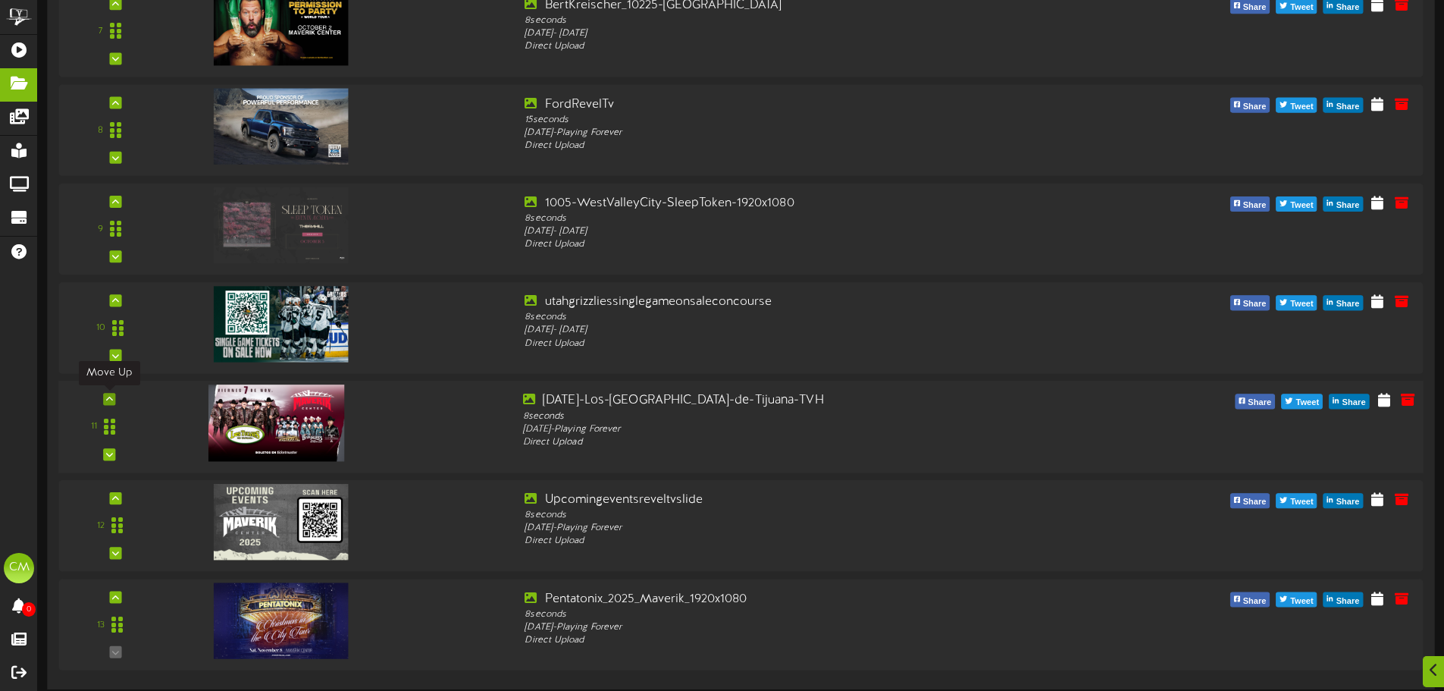
click at [106, 400] on icon at bounding box center [109, 399] width 7 height 8
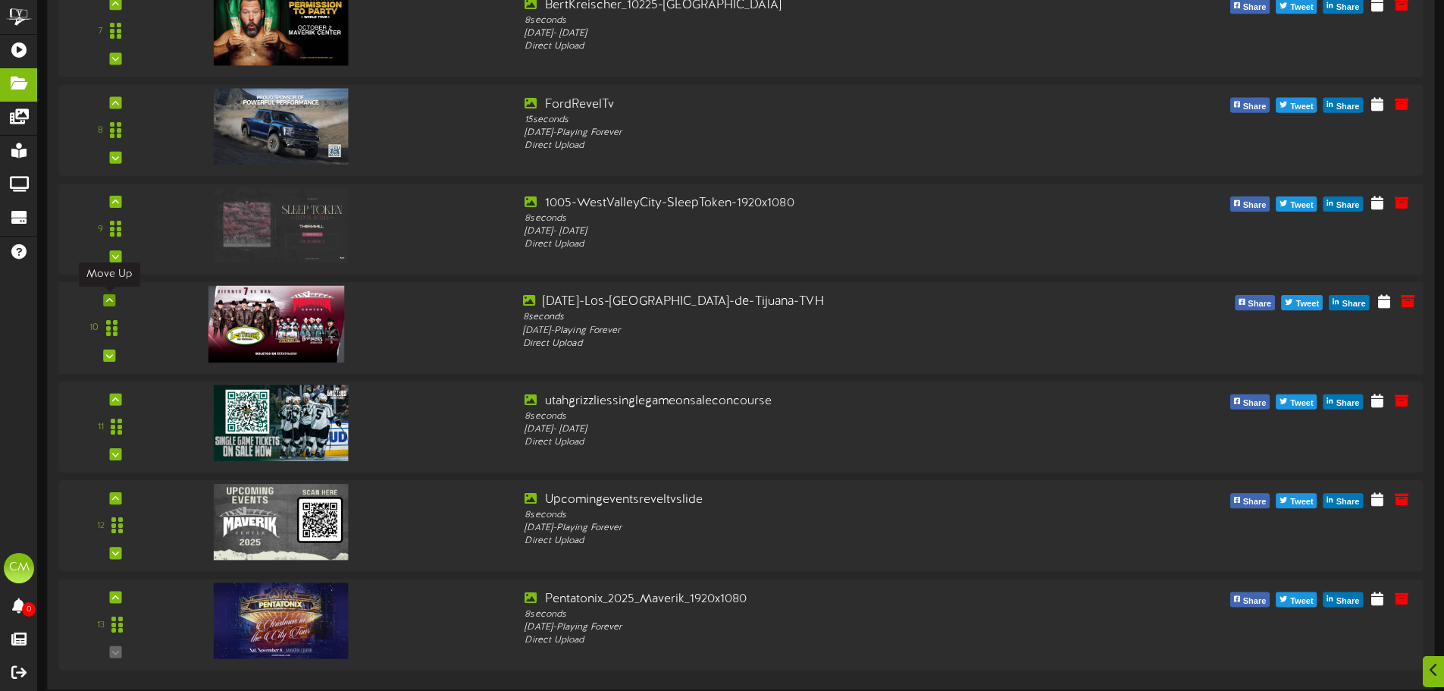
click at [108, 296] on icon at bounding box center [109, 300] width 7 height 8
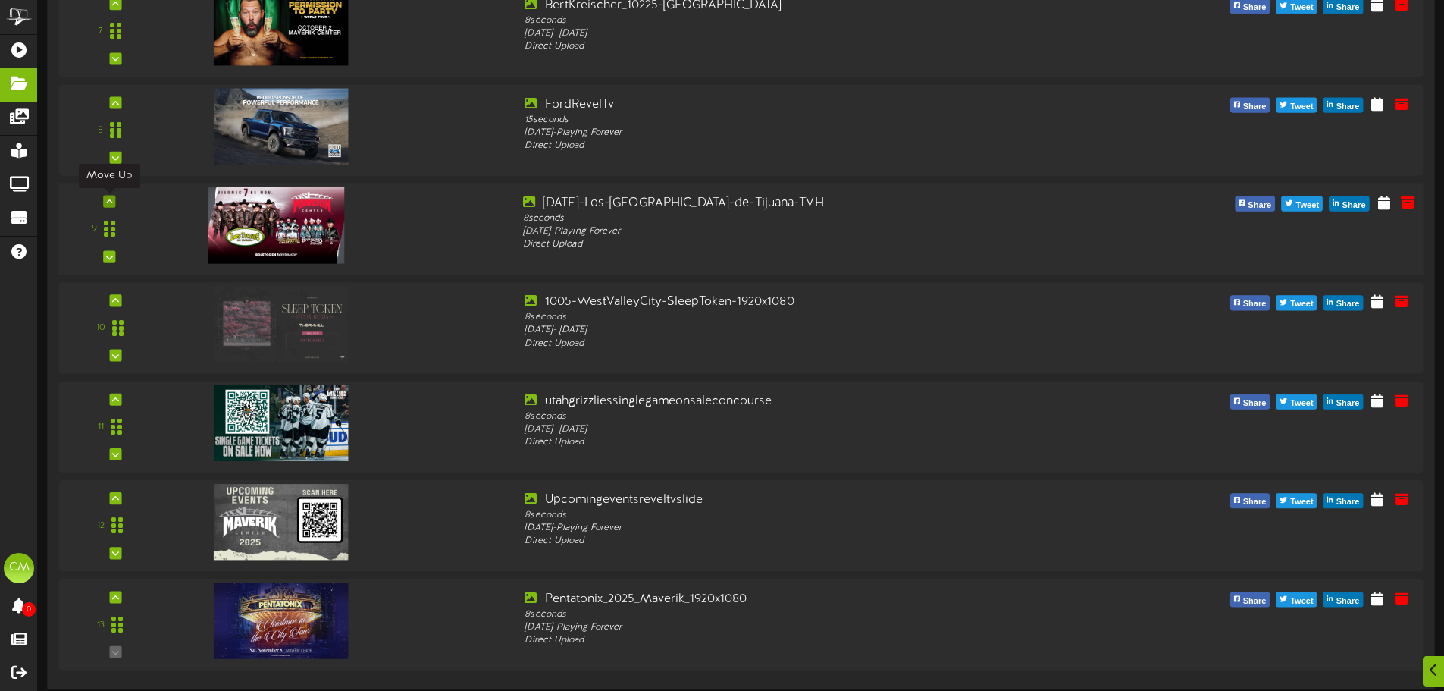
click at [109, 196] on div at bounding box center [109, 202] width 12 height 12
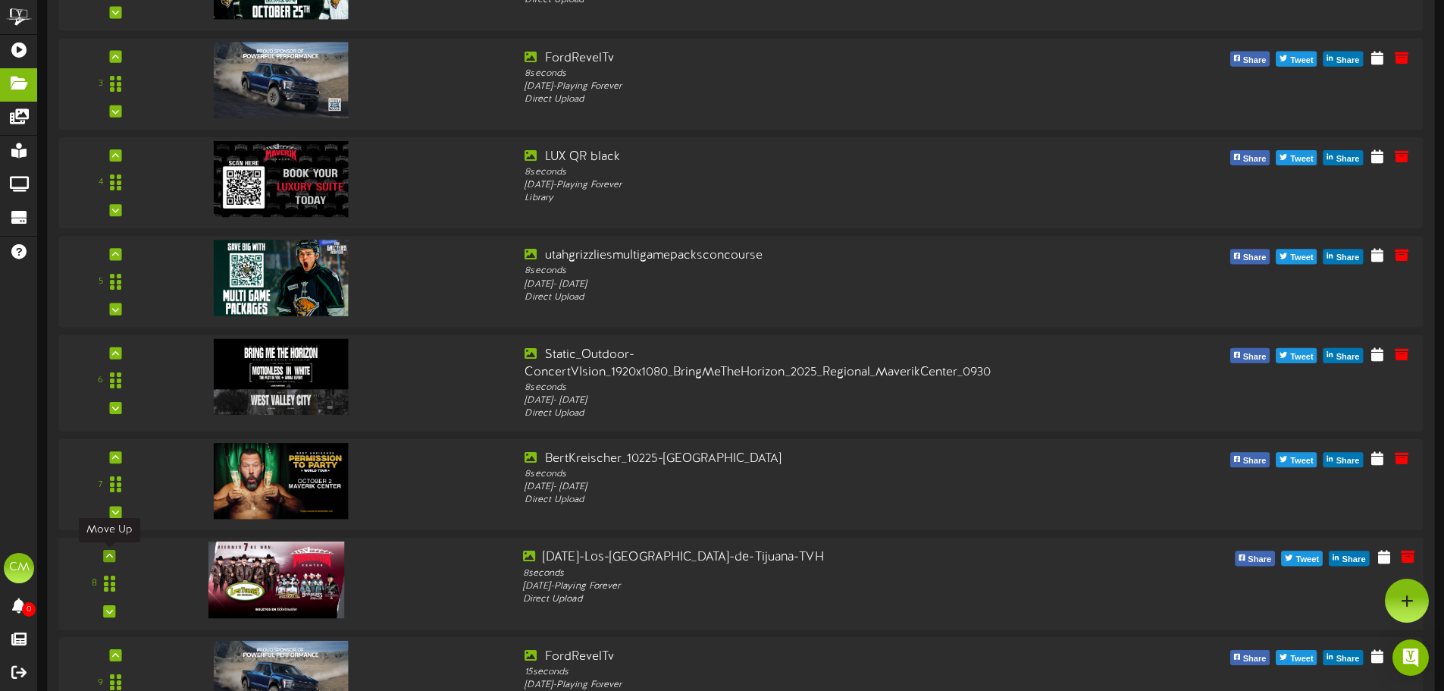
scroll to position [392, 0]
click at [108, 559] on icon at bounding box center [109, 557] width 7 height 8
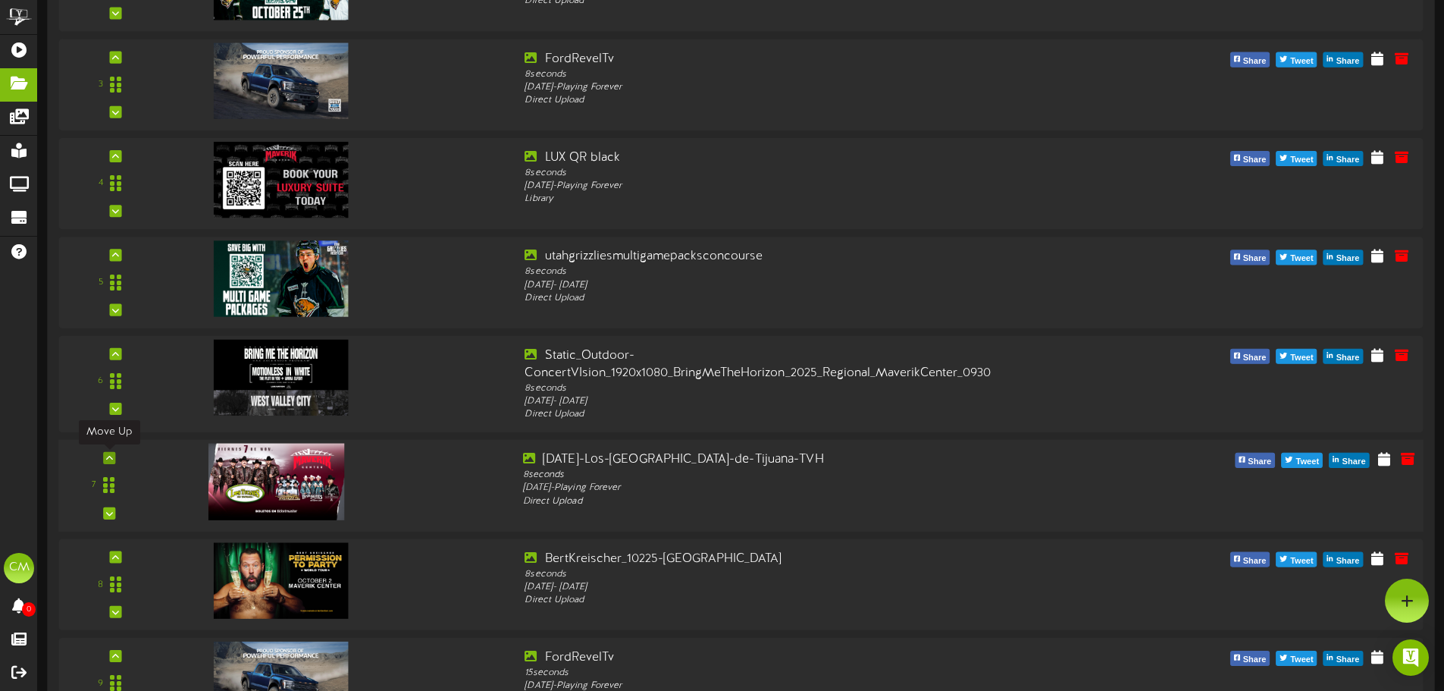
click at [111, 460] on icon at bounding box center [109, 458] width 7 height 8
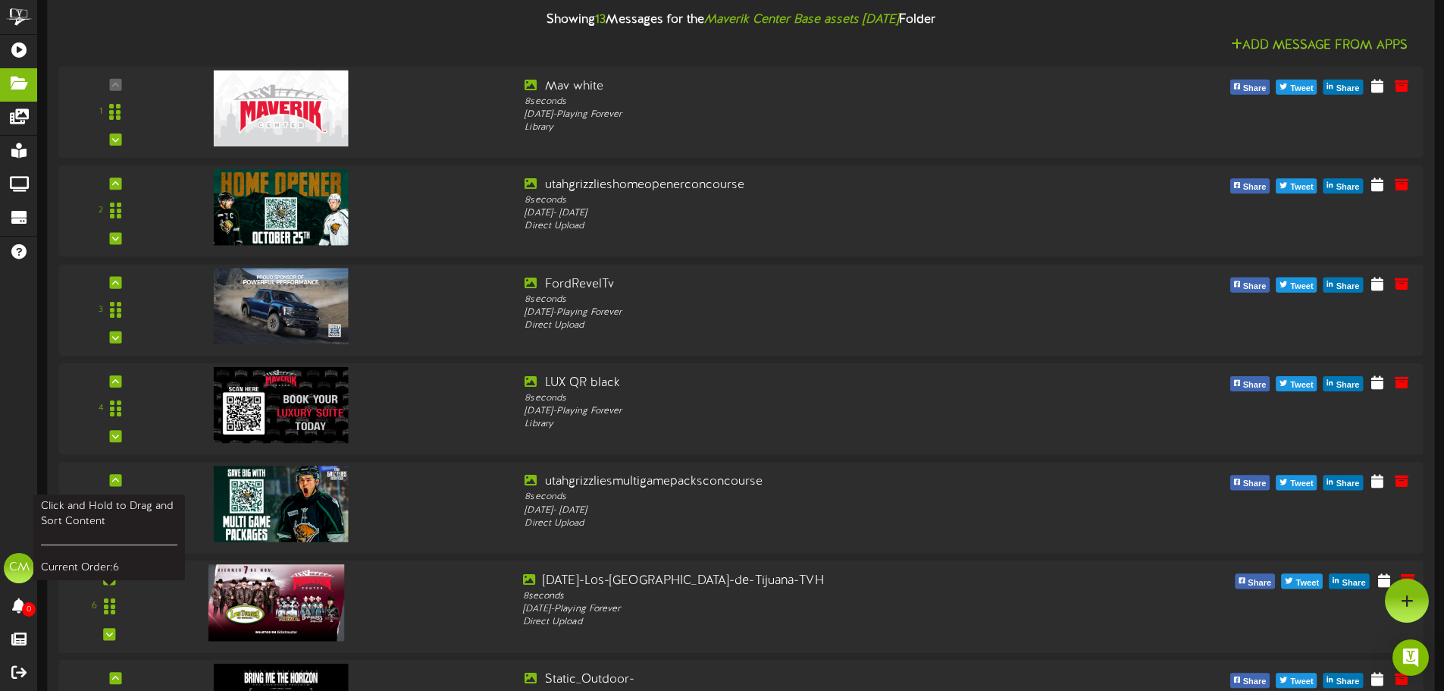
scroll to position [165, 0]
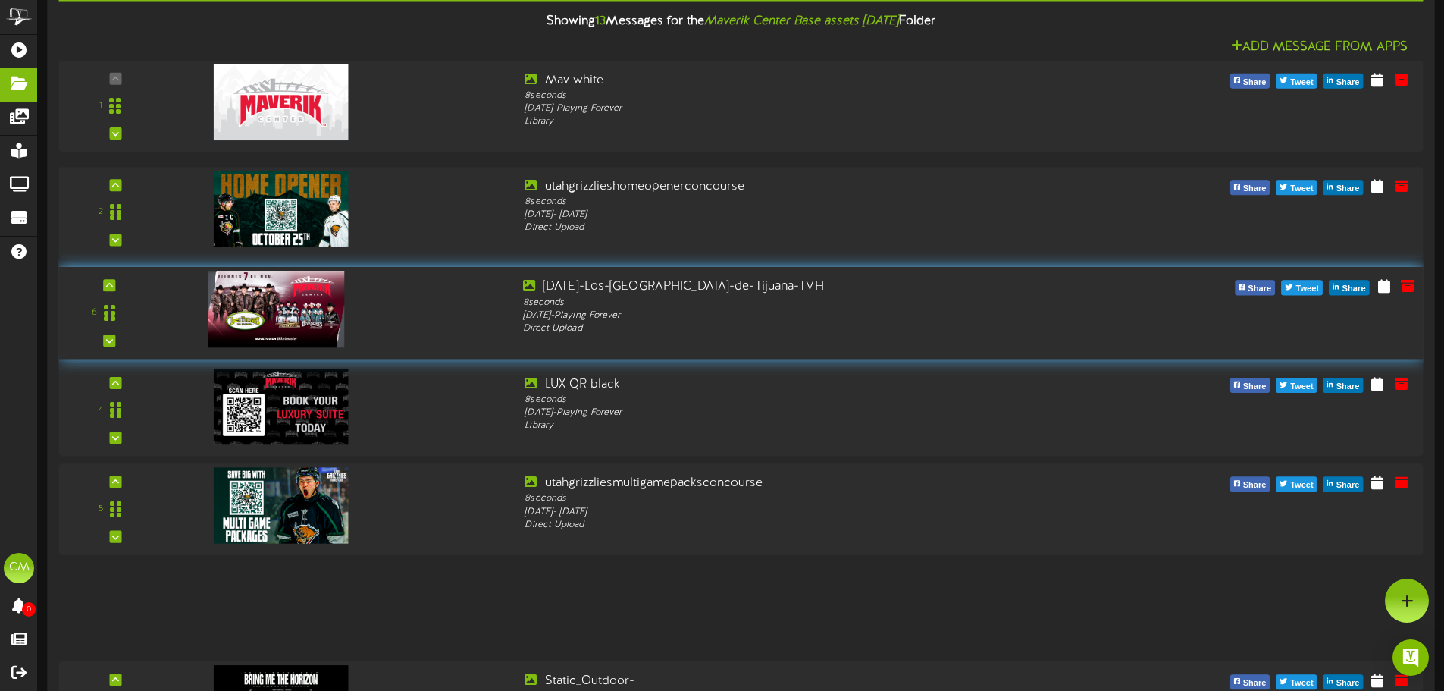
drag, startPoint x: 111, startPoint y: 610, endPoint x: 265, endPoint y: 315, distance: 332.4
click at [265, 315] on div "6" at bounding box center [741, 312] width 1378 height 69
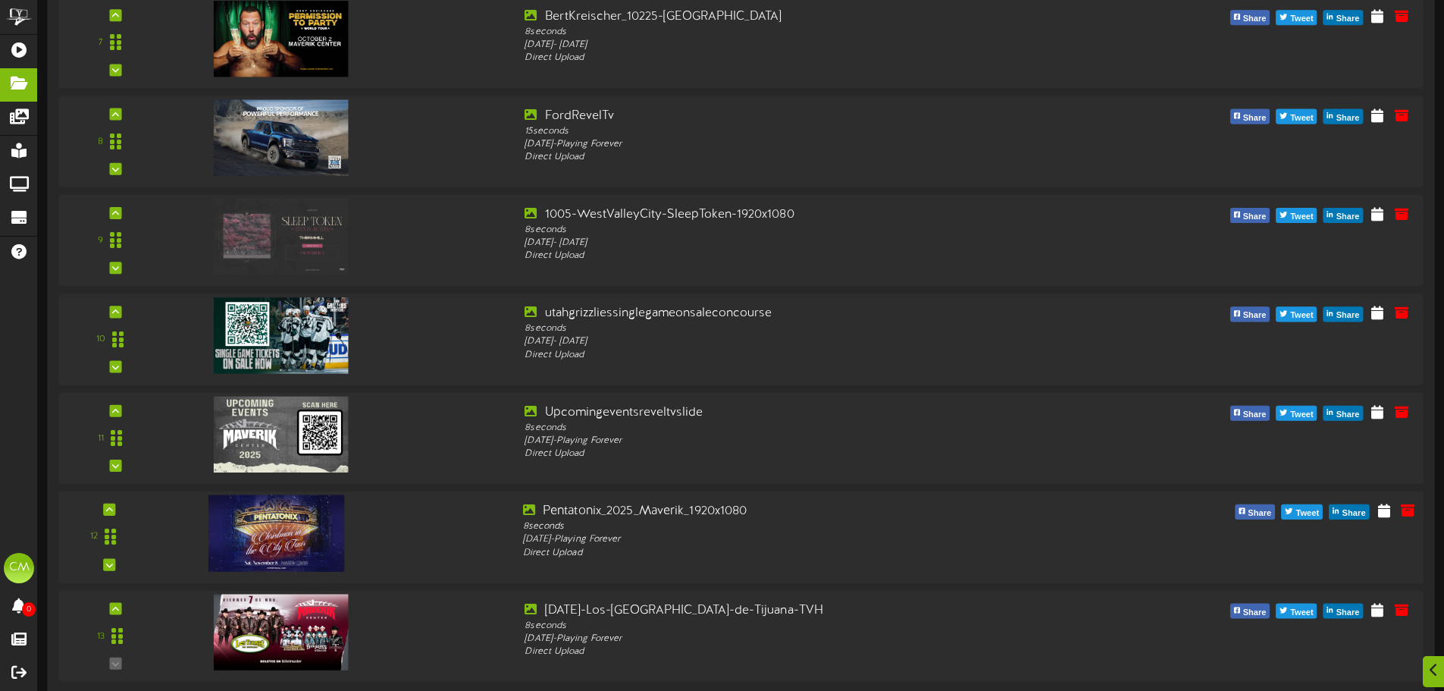
scroll to position [846, 0]
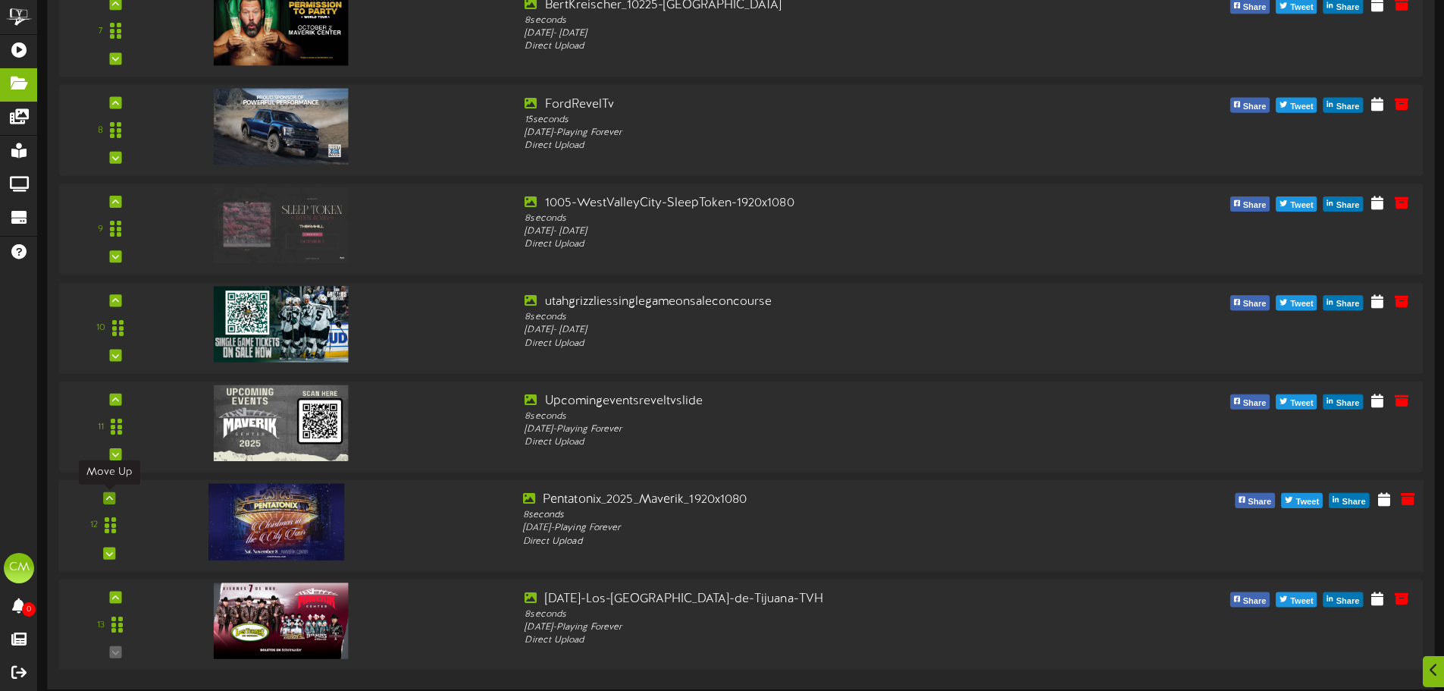
click at [112, 494] on icon at bounding box center [109, 498] width 7 height 8
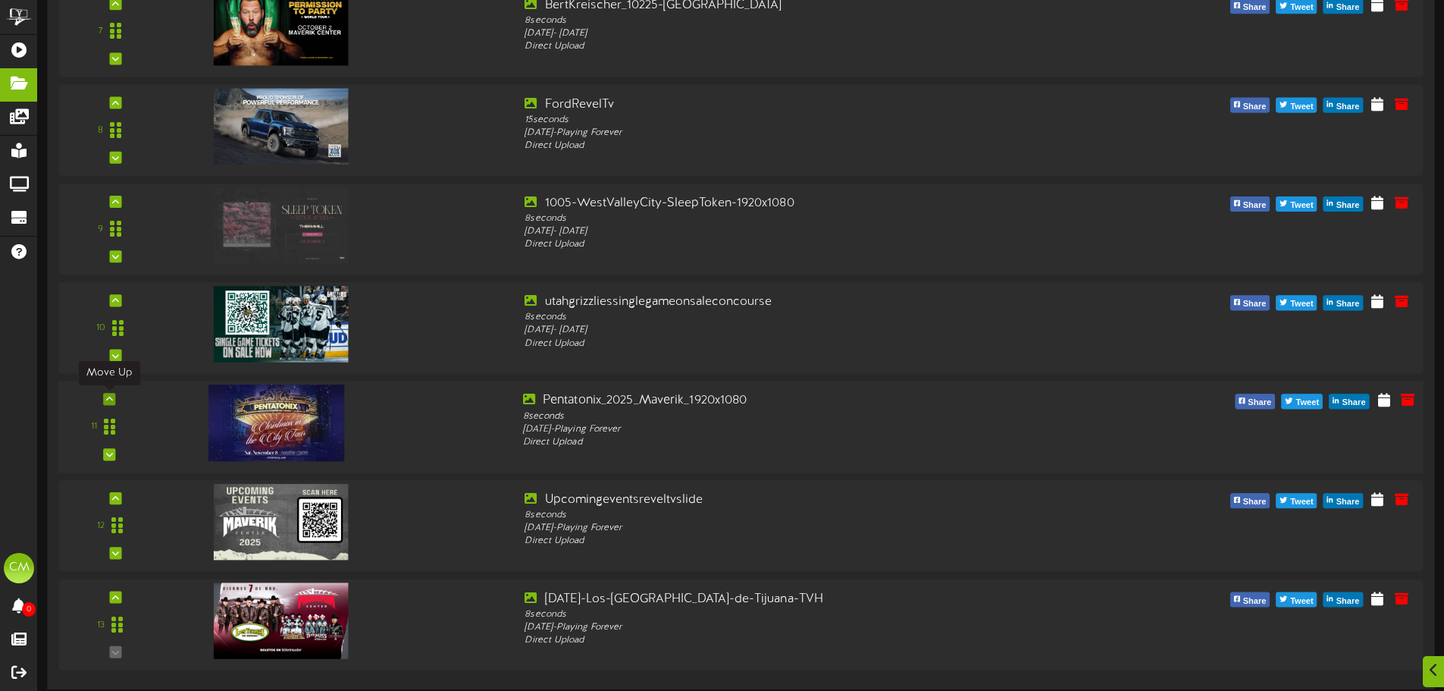
click at [114, 397] on div at bounding box center [109, 399] width 12 height 12
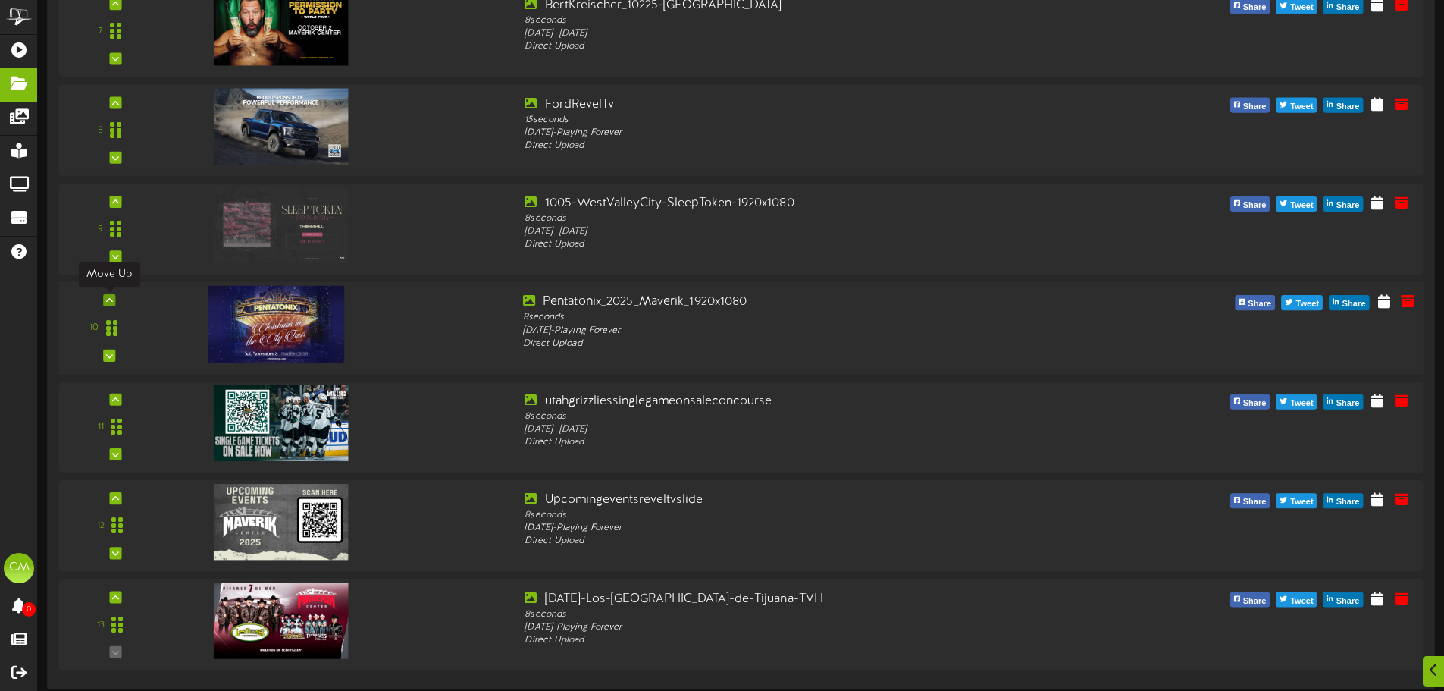
click at [115, 298] on div at bounding box center [109, 300] width 12 height 12
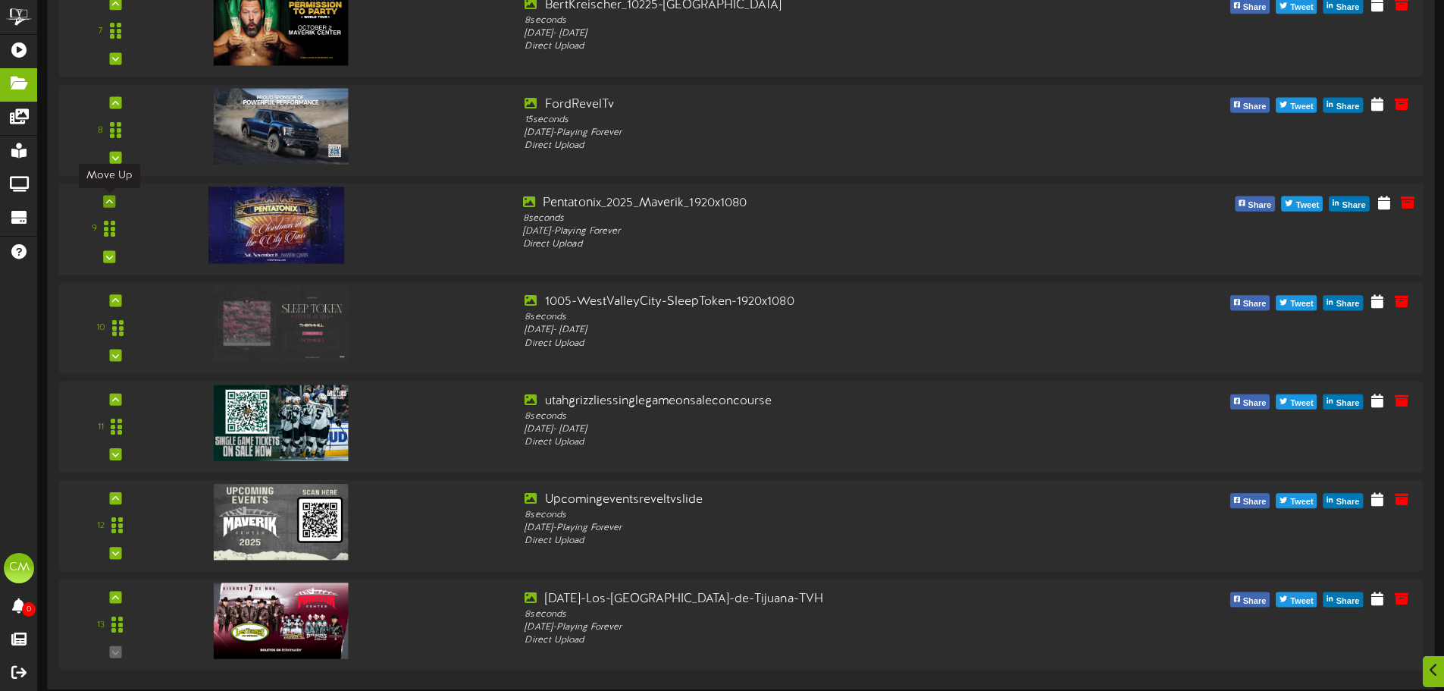
click at [106, 196] on div at bounding box center [109, 202] width 12 height 12
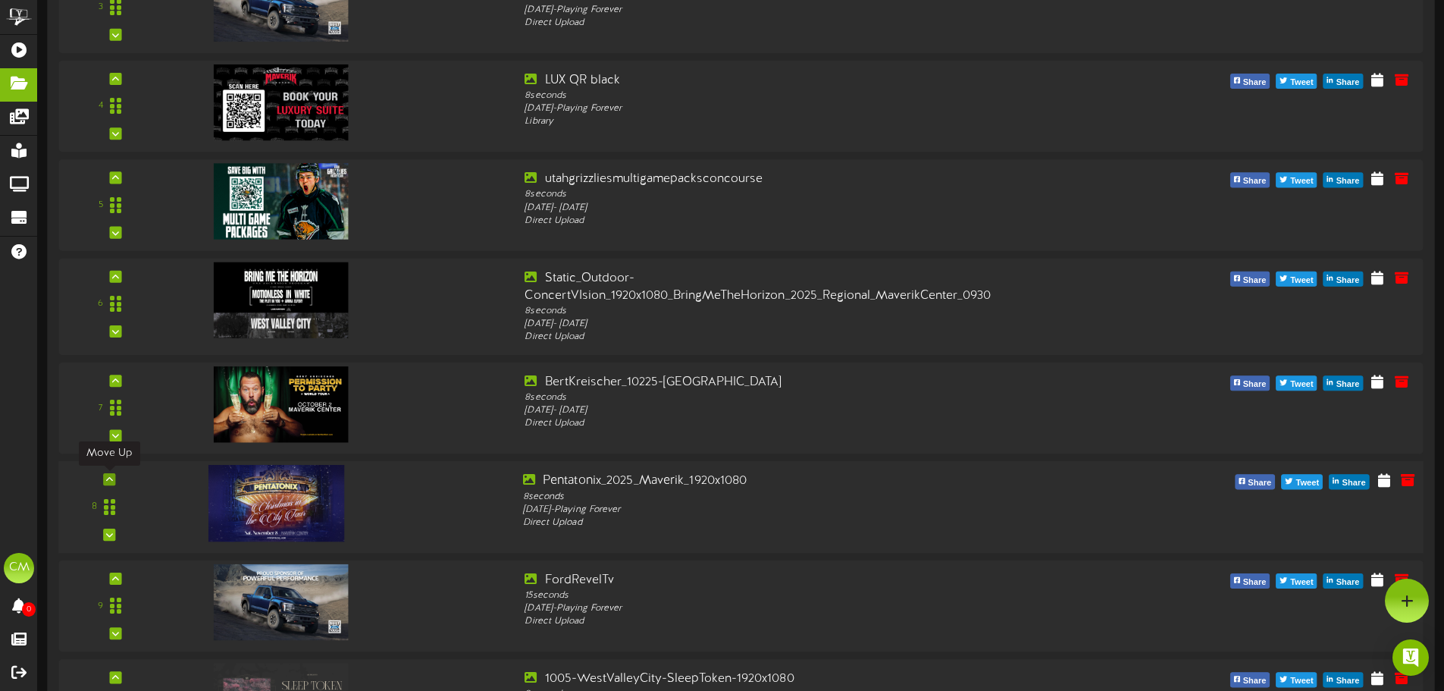
scroll to position [469, 0]
click at [106, 481] on icon at bounding box center [109, 480] width 7 height 8
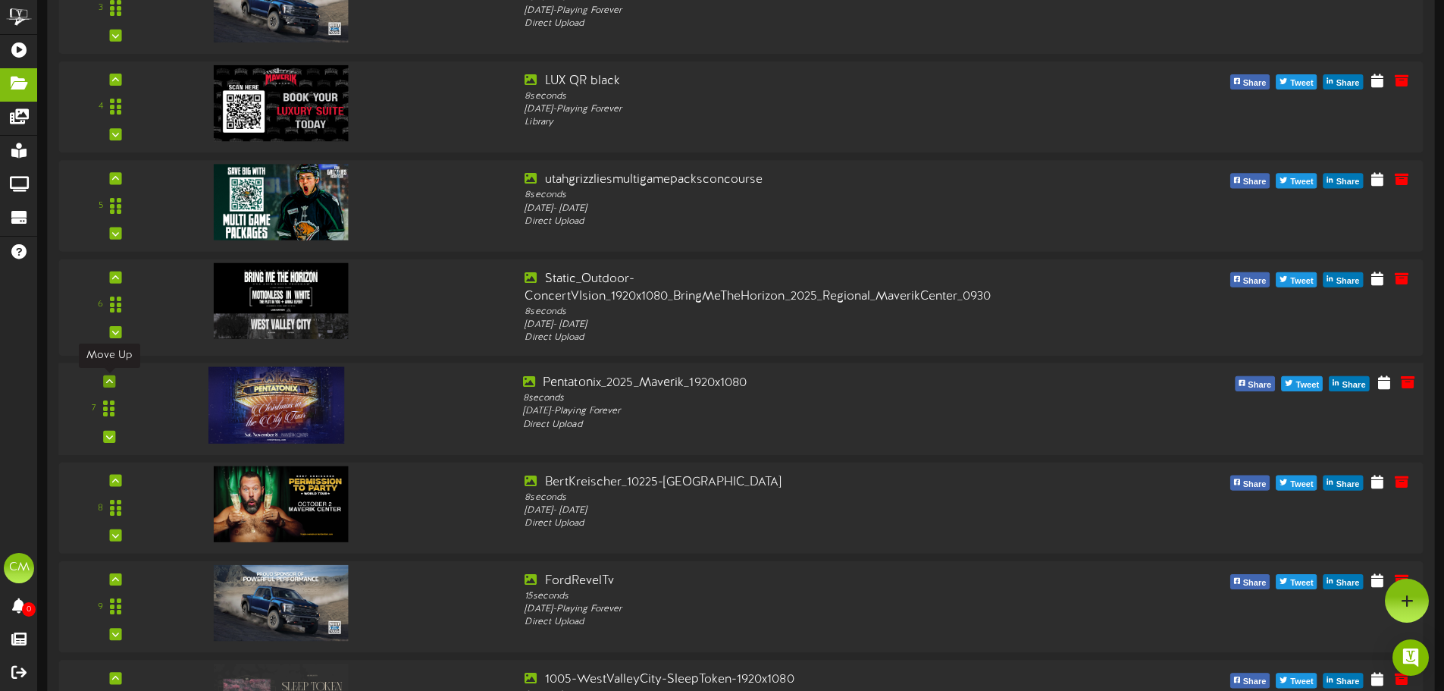
click at [109, 378] on icon at bounding box center [109, 382] width 7 height 8
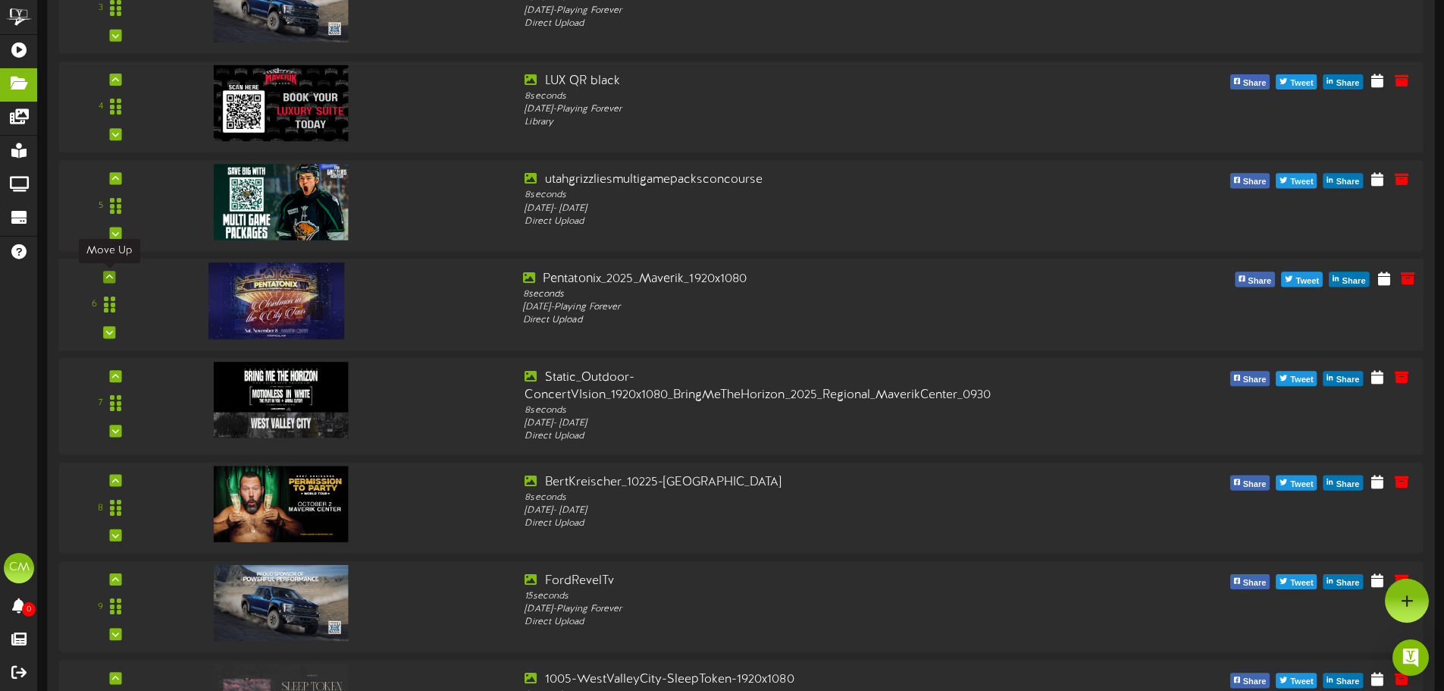
click at [112, 277] on icon at bounding box center [109, 277] width 7 height 8
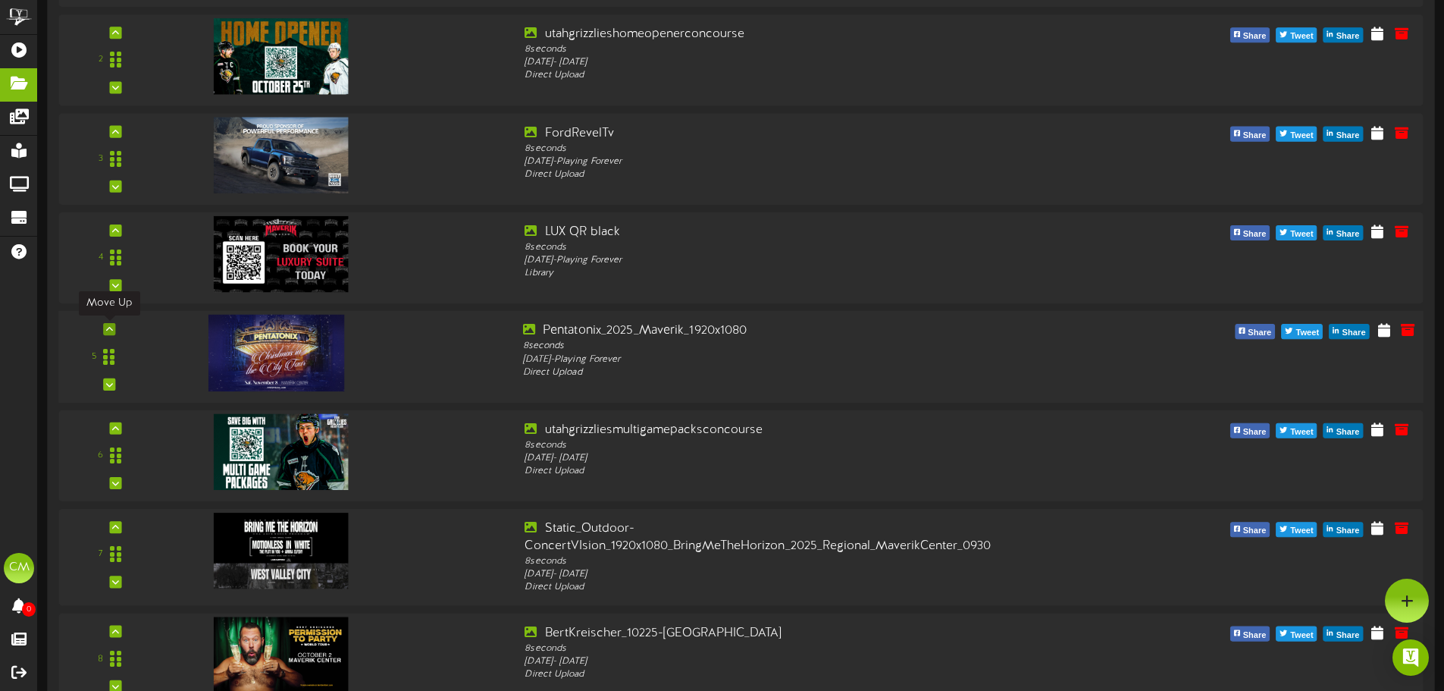
click at [111, 327] on icon at bounding box center [109, 329] width 7 height 8
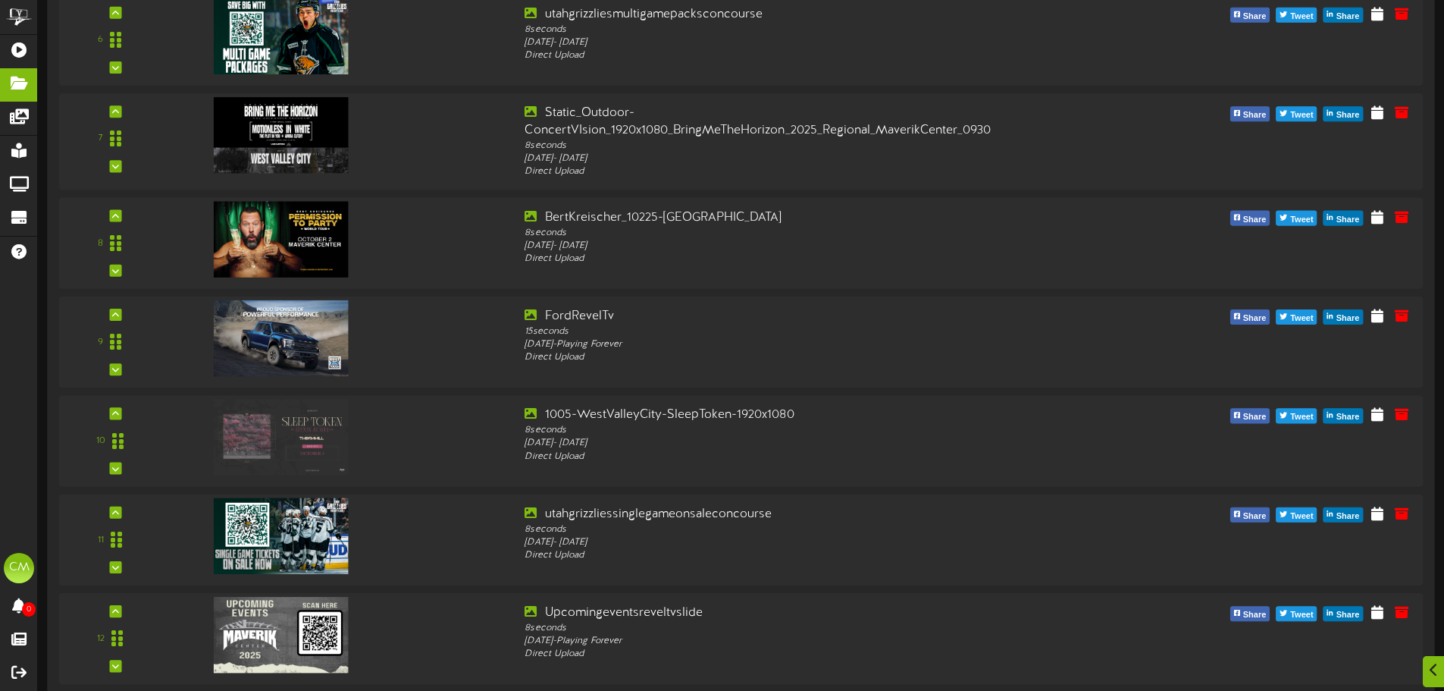
scroll to position [846, 0]
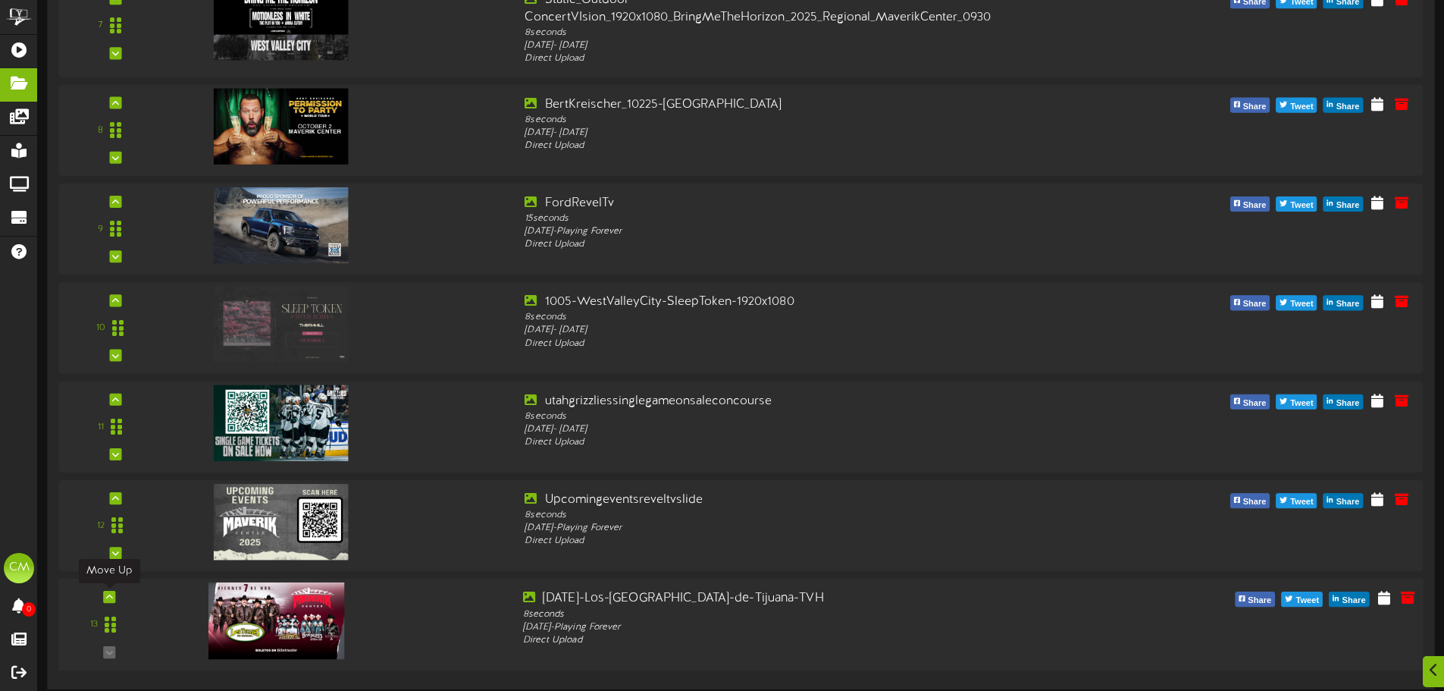
click at [106, 597] on icon at bounding box center [109, 597] width 7 height 8
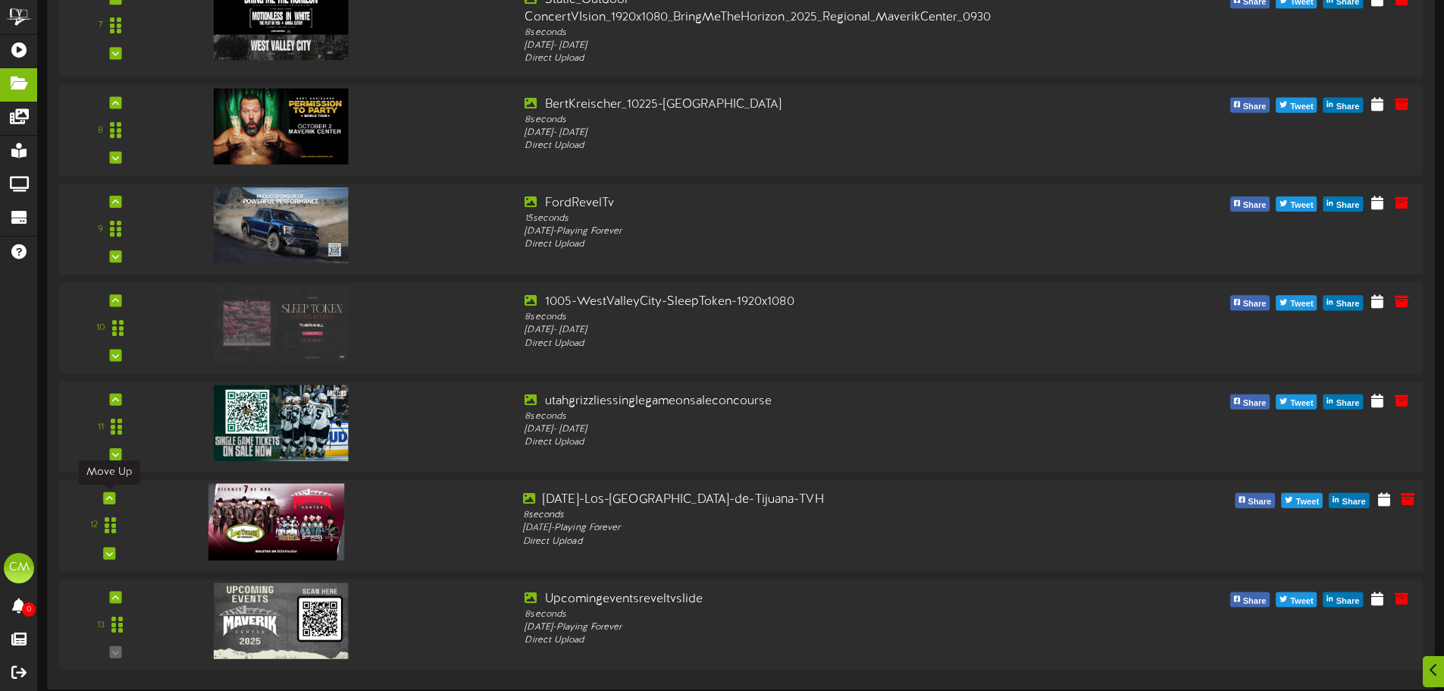
click at [109, 494] on icon at bounding box center [109, 498] width 7 height 8
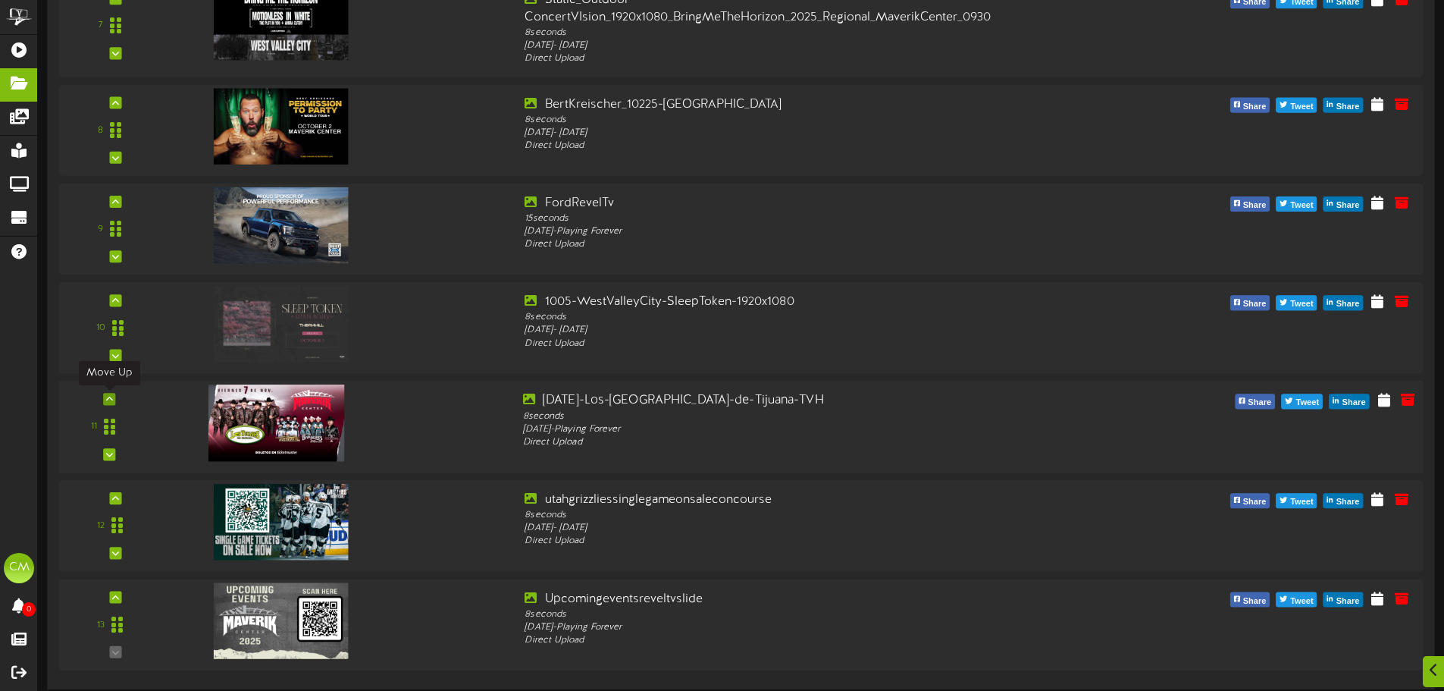
click at [113, 395] on div at bounding box center [109, 399] width 12 height 12
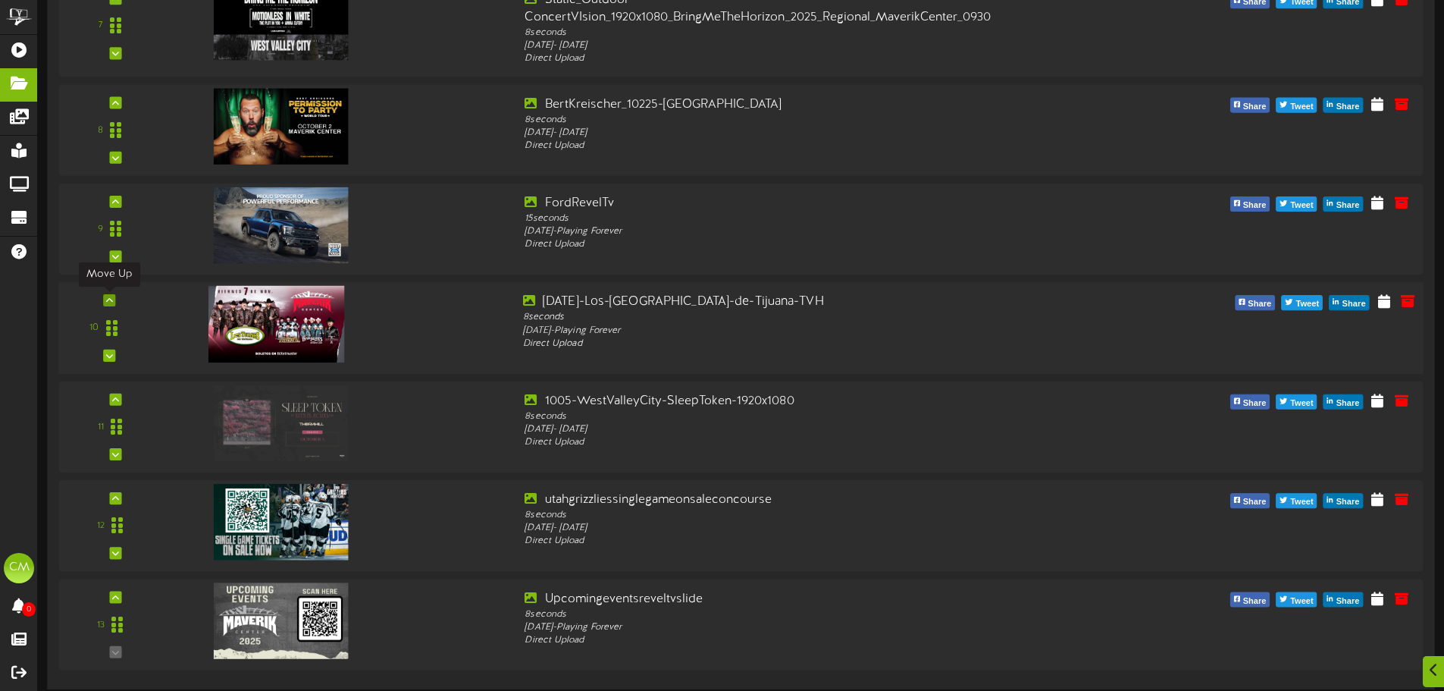
click at [114, 303] on div at bounding box center [109, 300] width 12 height 12
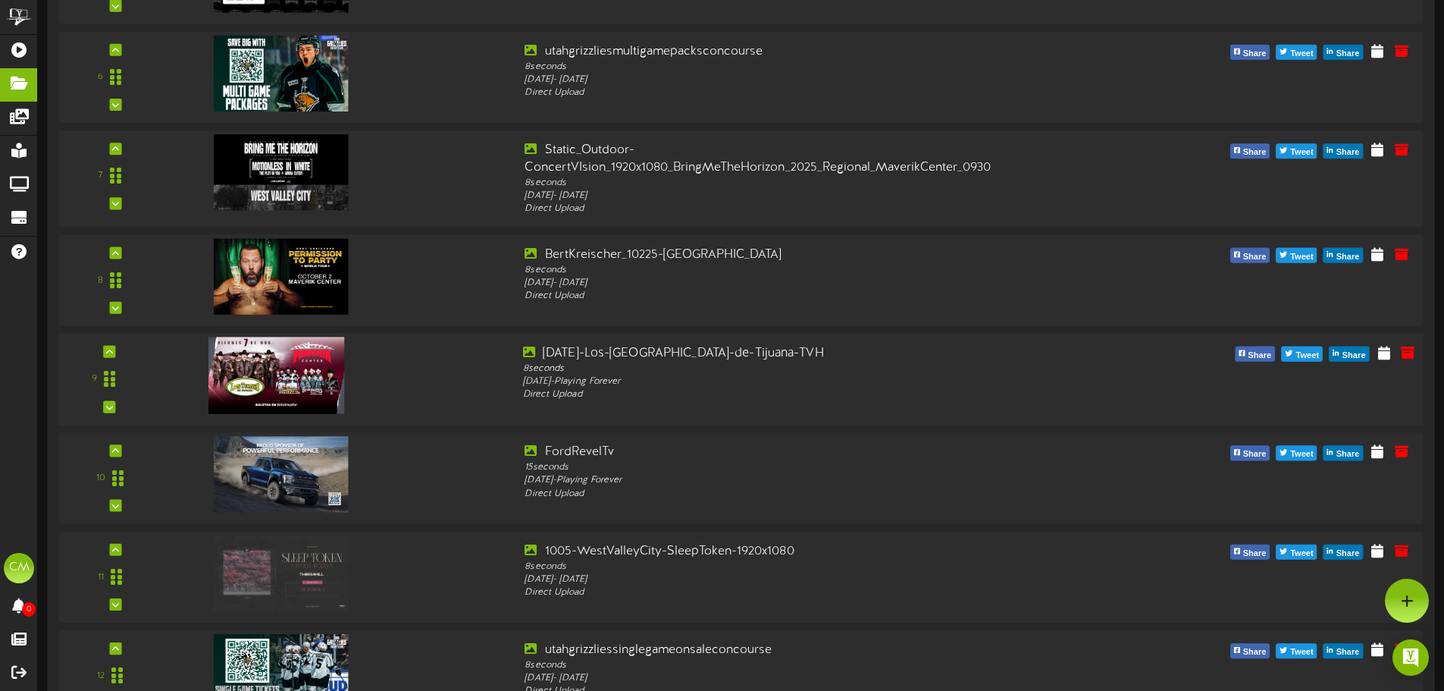
scroll to position [695, 0]
click at [109, 355] on icon at bounding box center [109, 353] width 7 height 8
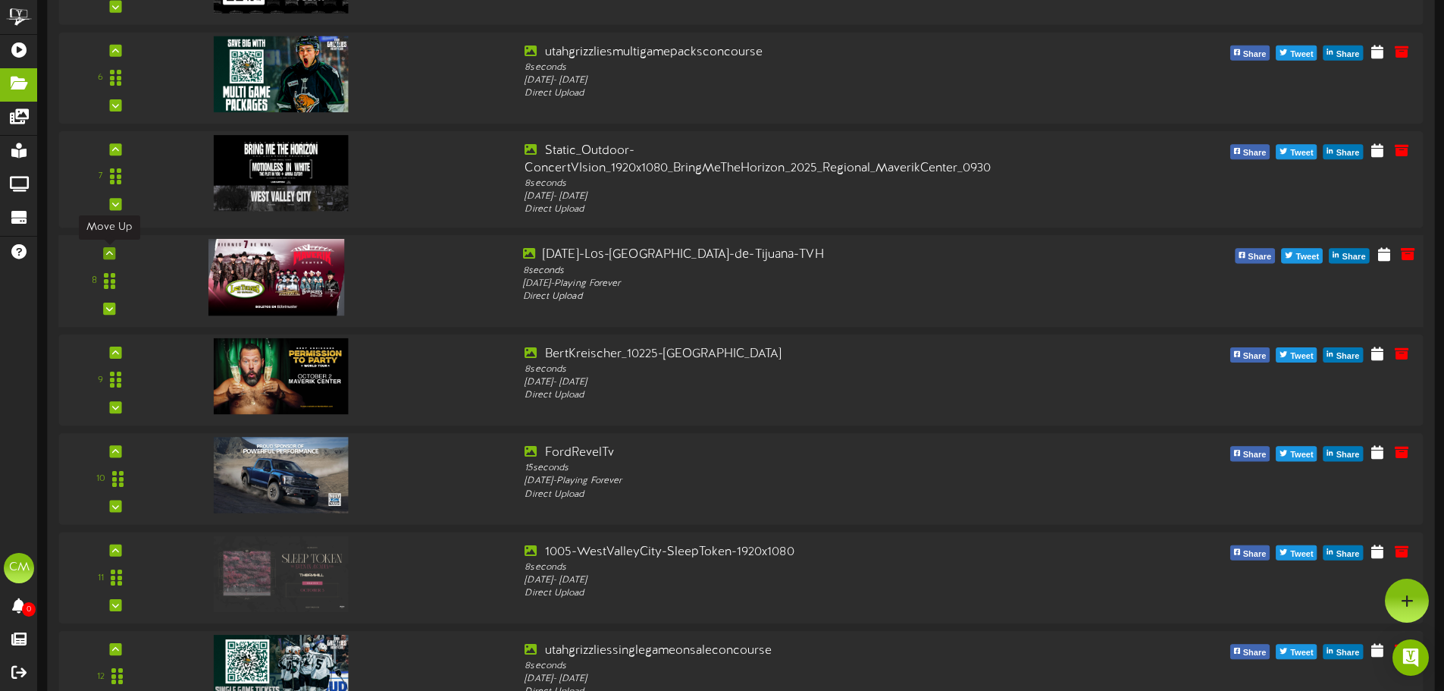
click at [110, 254] on icon at bounding box center [109, 253] width 7 height 8
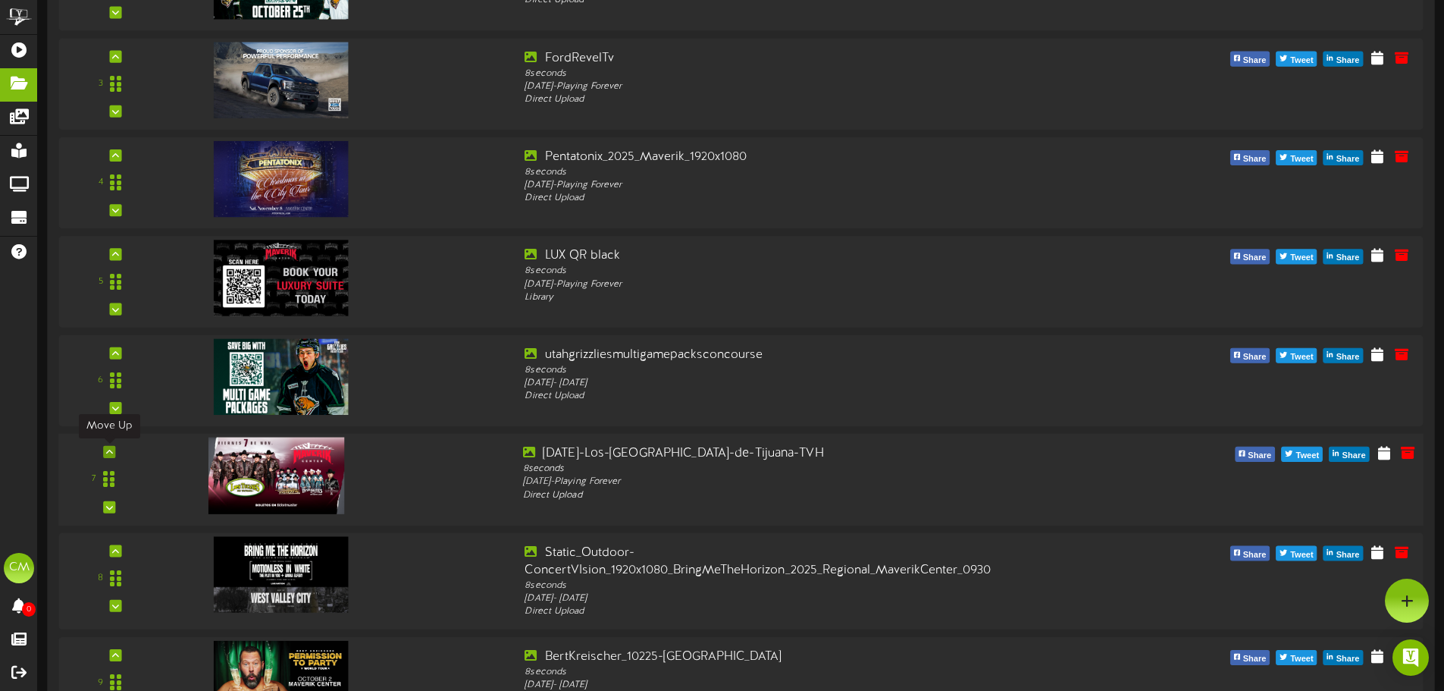
scroll to position [392, 0]
click at [111, 454] on icon at bounding box center [109, 453] width 7 height 8
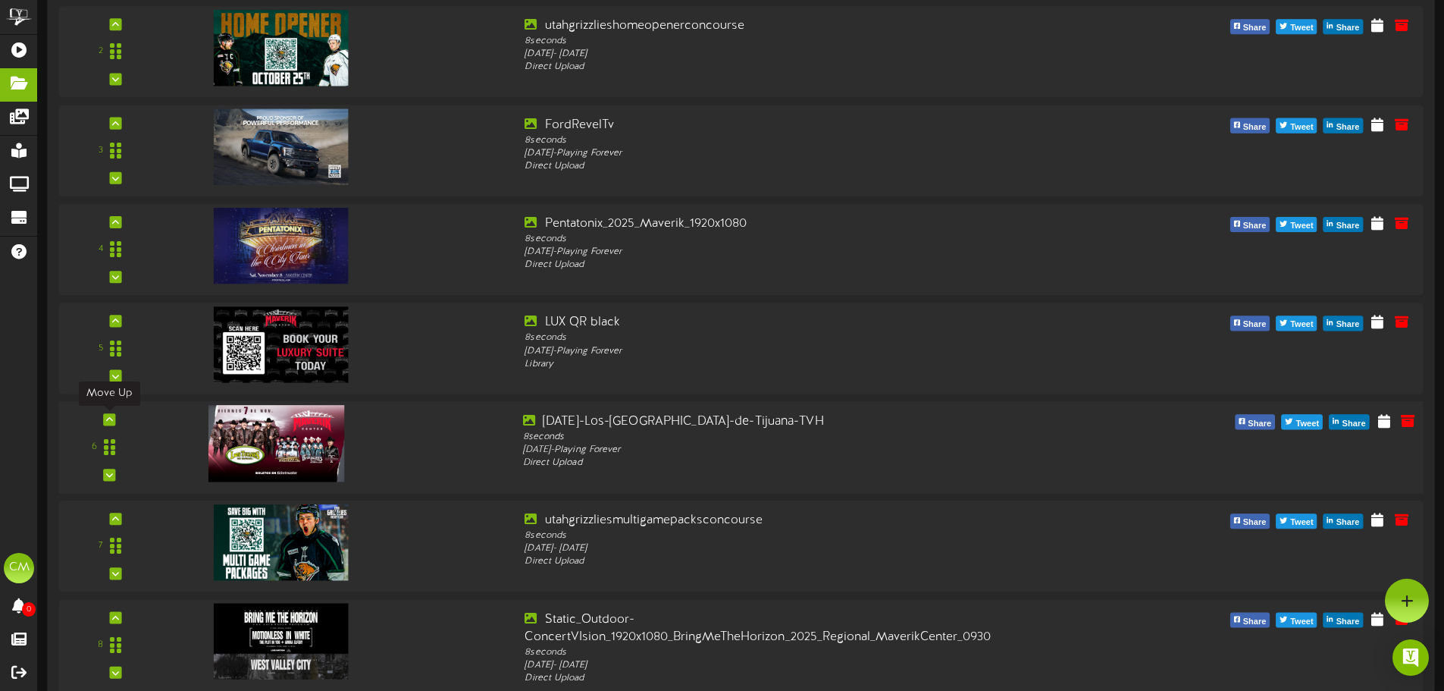
click at [106, 416] on icon at bounding box center [109, 420] width 7 height 8
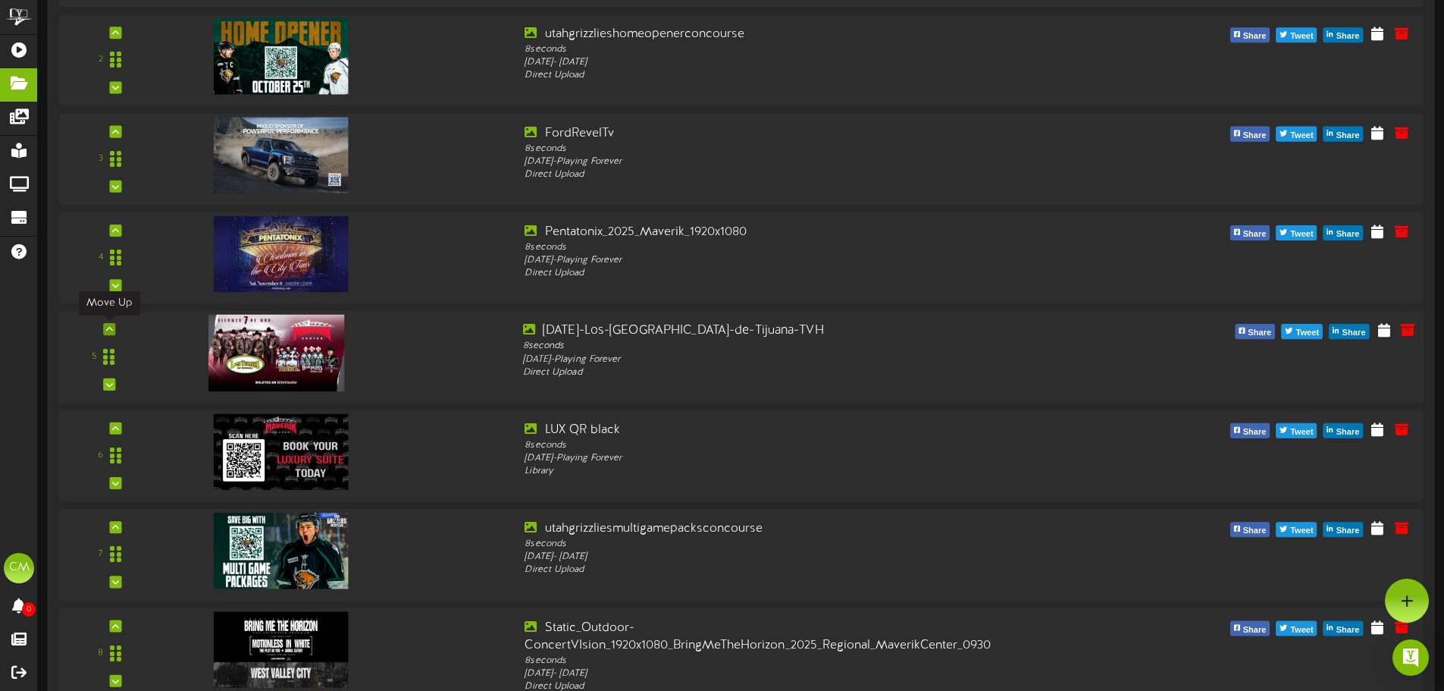
scroll to position [317, 0]
click at [109, 328] on icon at bounding box center [109, 330] width 7 height 8
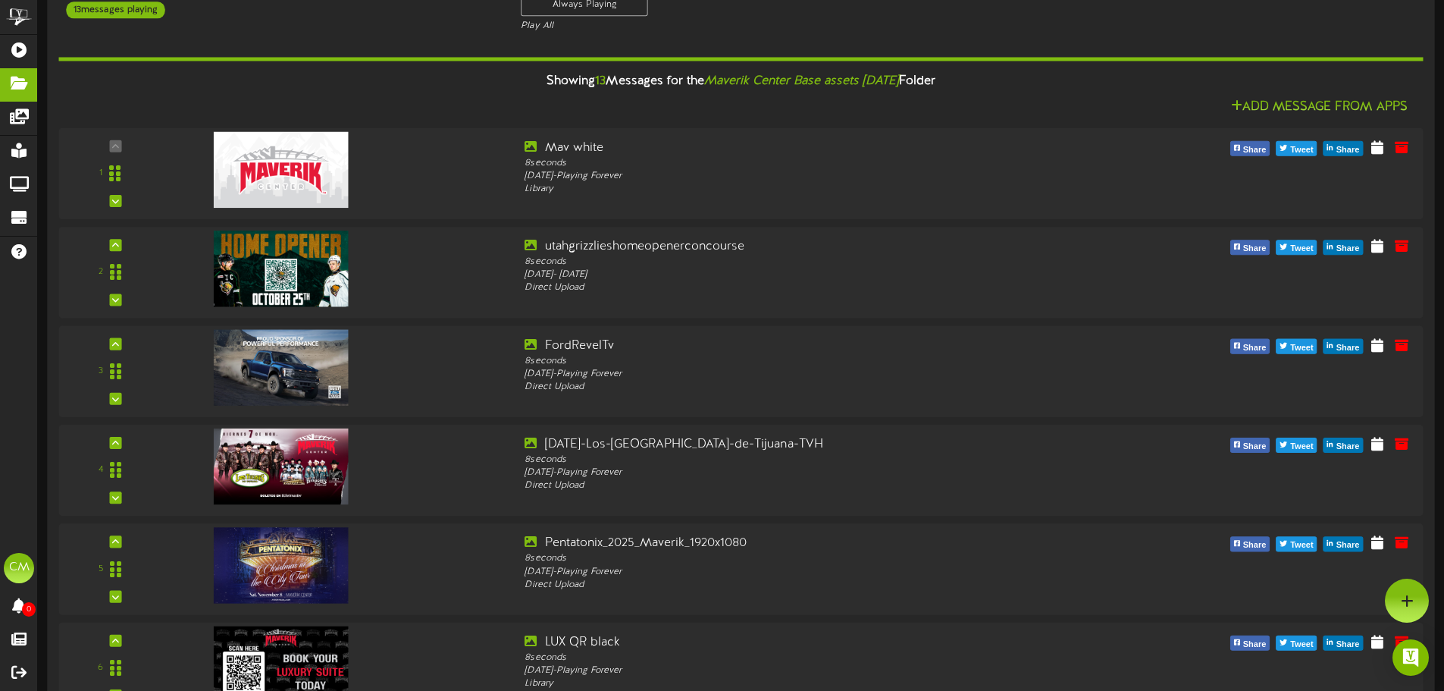
scroll to position [0, 0]
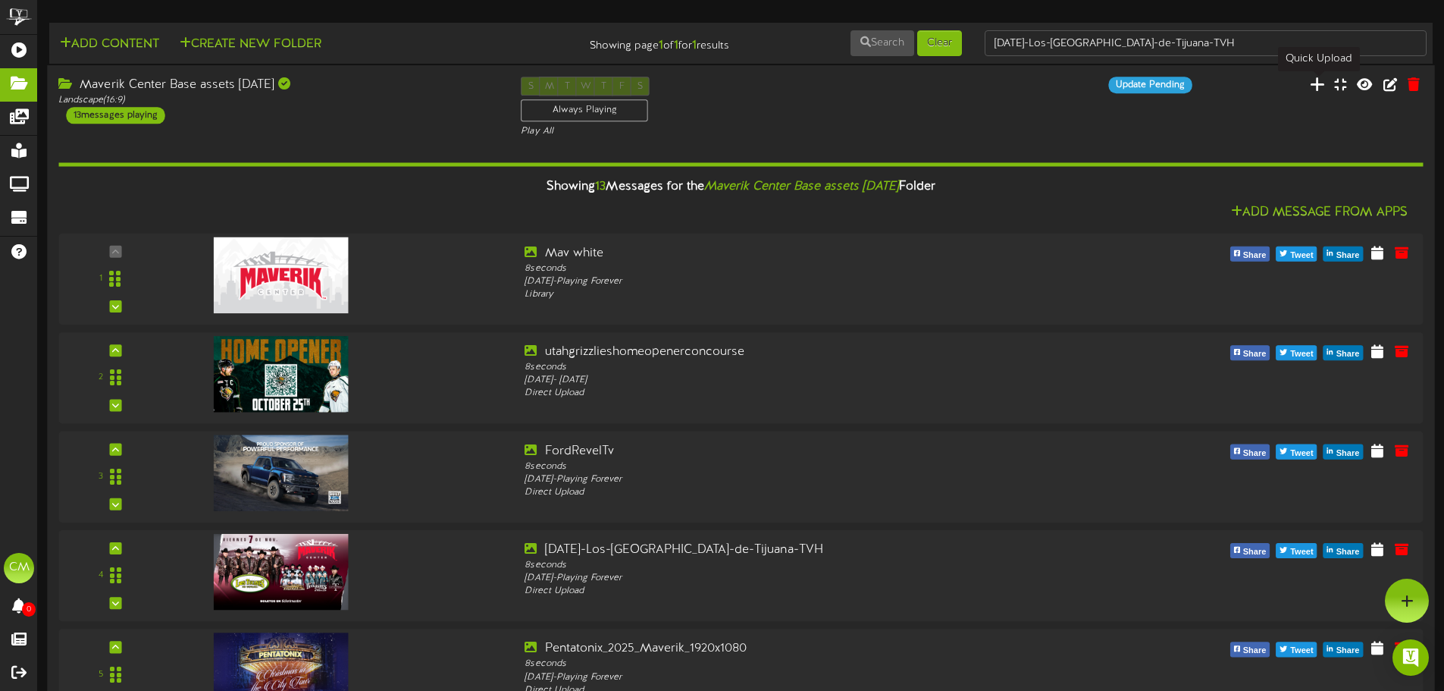
click at [1321, 86] on icon at bounding box center [1317, 84] width 15 height 17
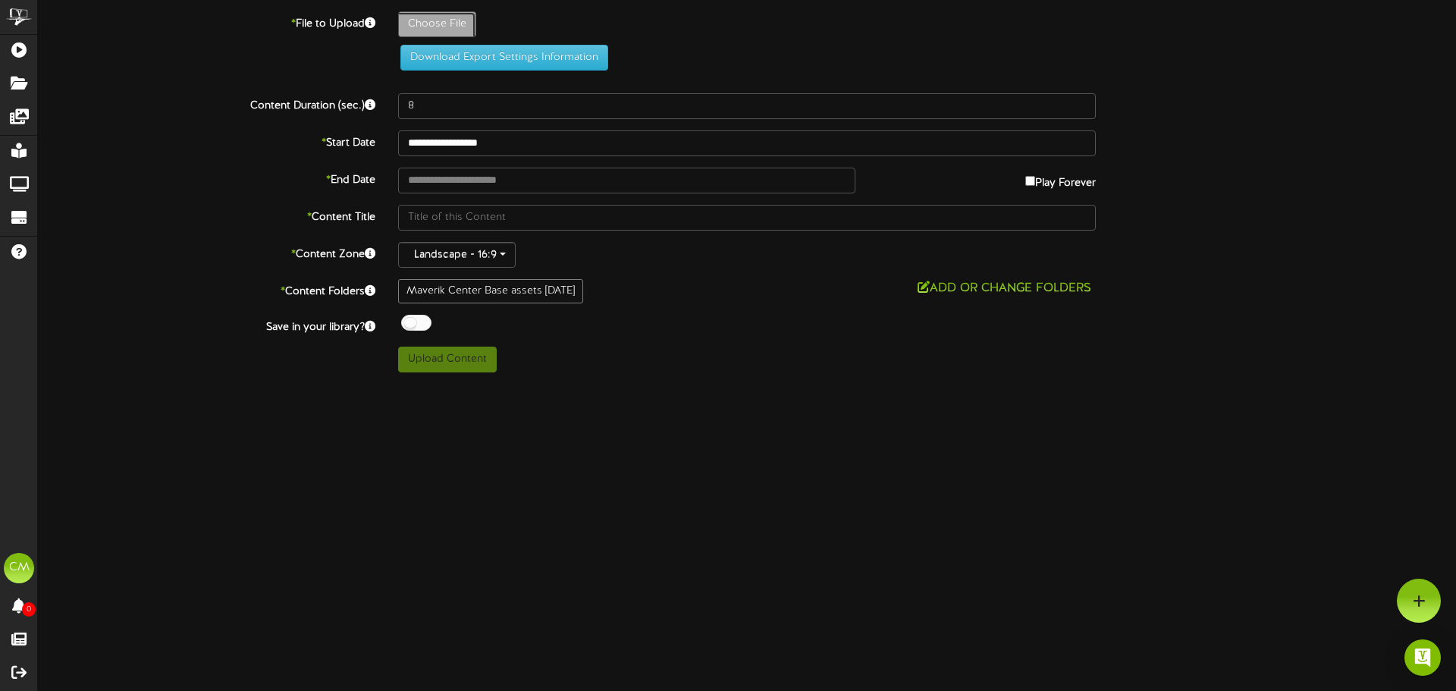
type input "**********"
type input "LindseyTV"
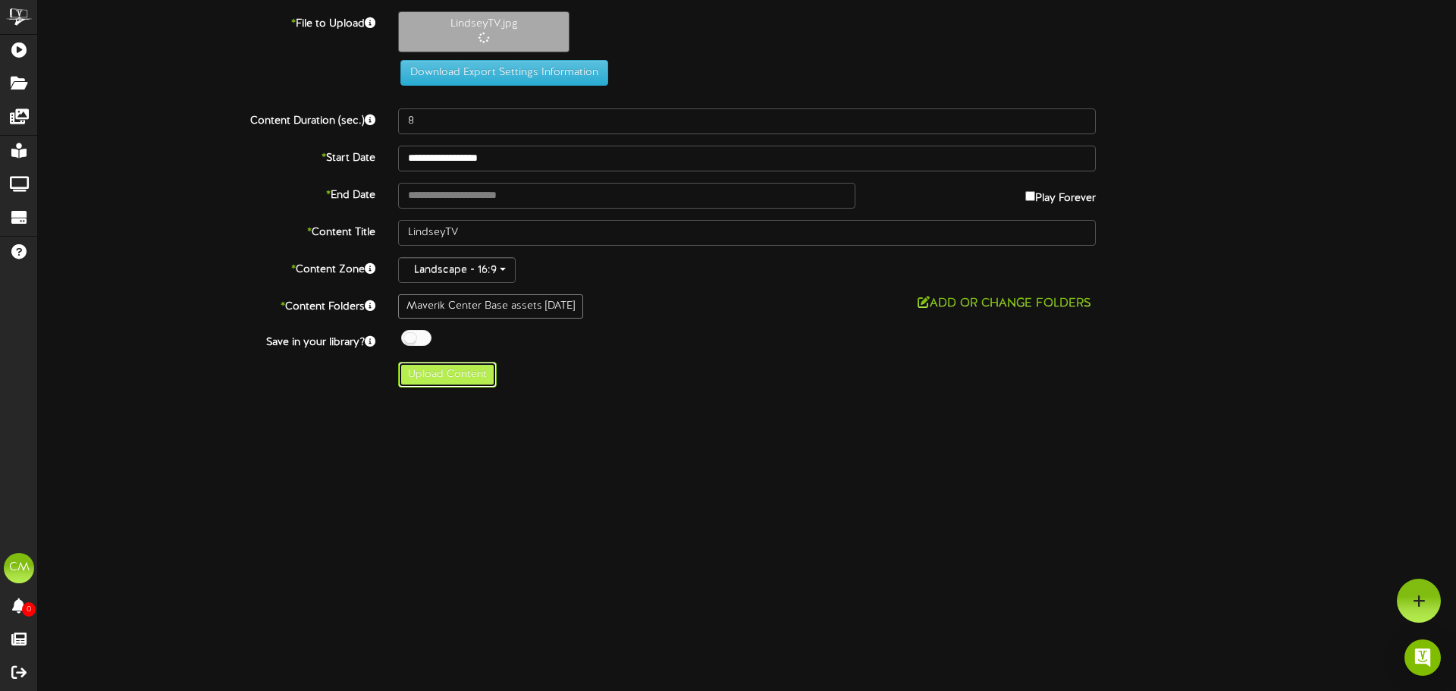
click at [456, 370] on button "Upload Content" at bounding box center [447, 375] width 99 height 26
type input "**********"
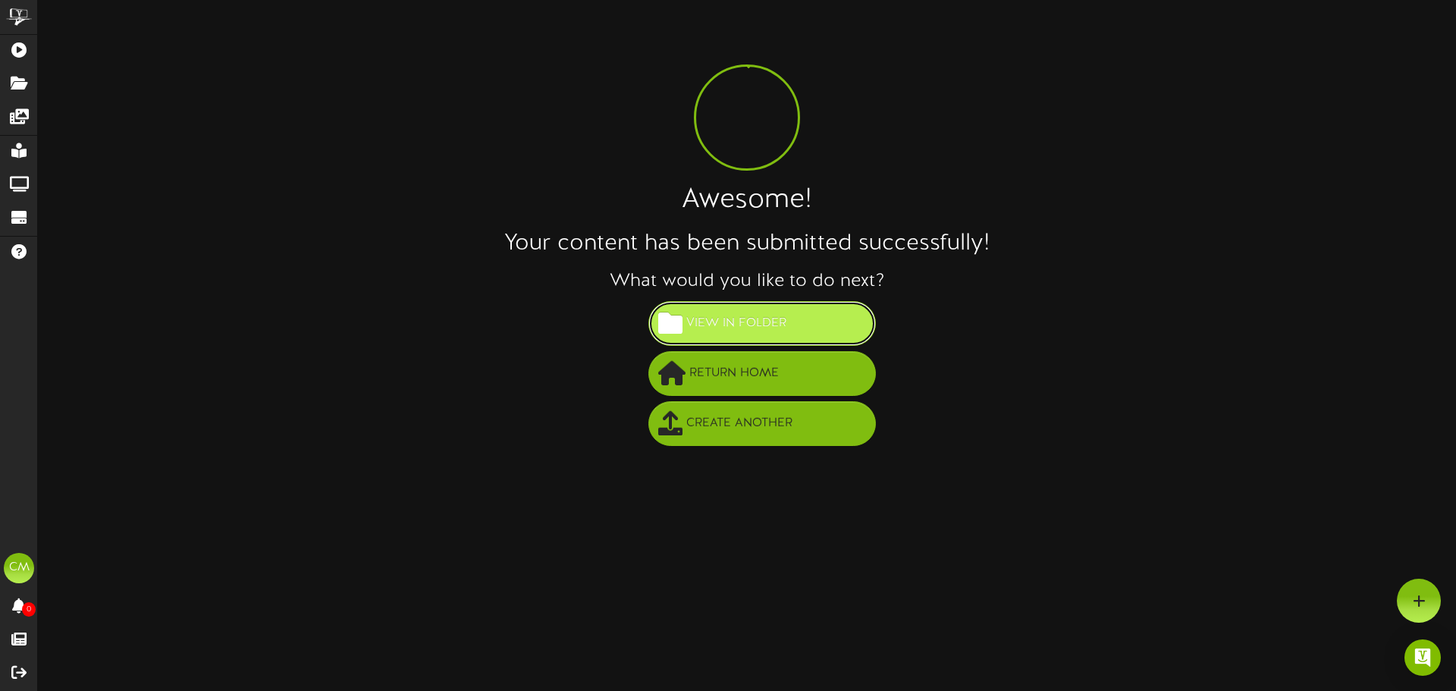
click at [759, 328] on span "View in Folder" at bounding box center [736, 323] width 108 height 25
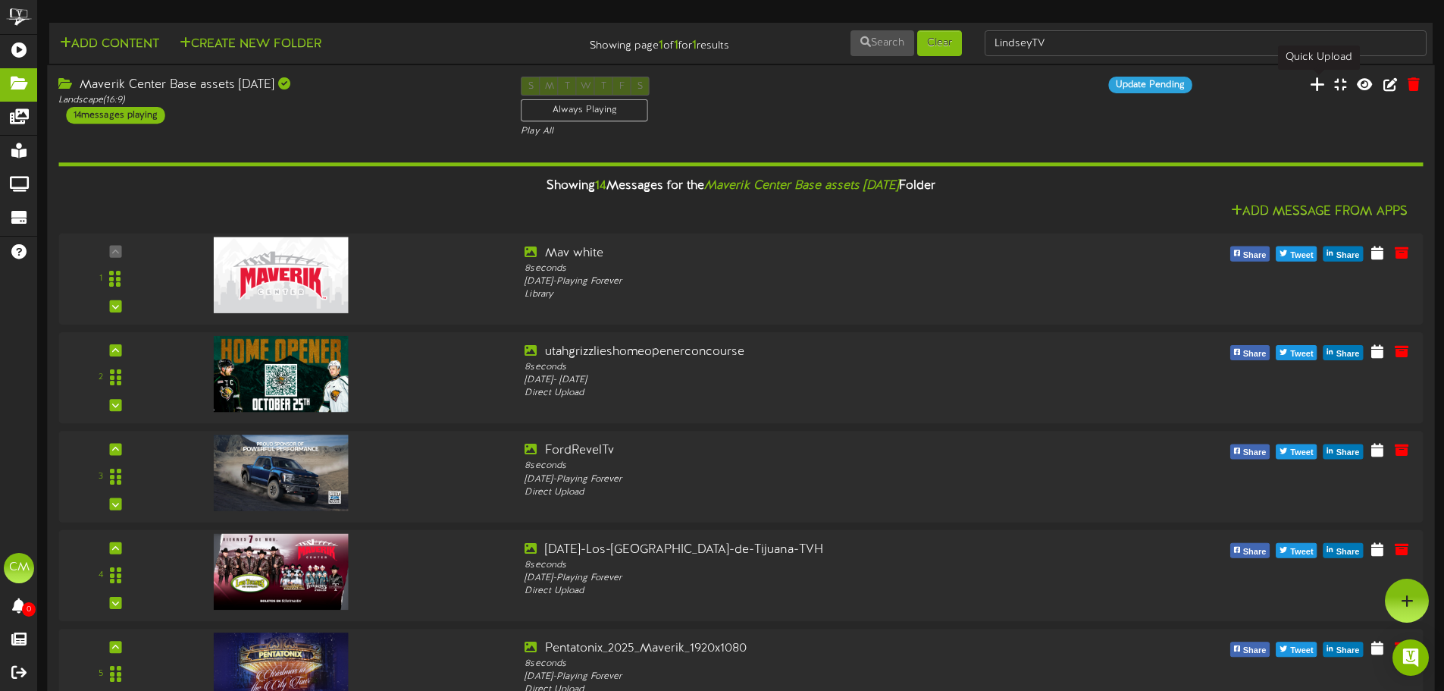
click at [1320, 83] on icon at bounding box center [1317, 84] width 15 height 17
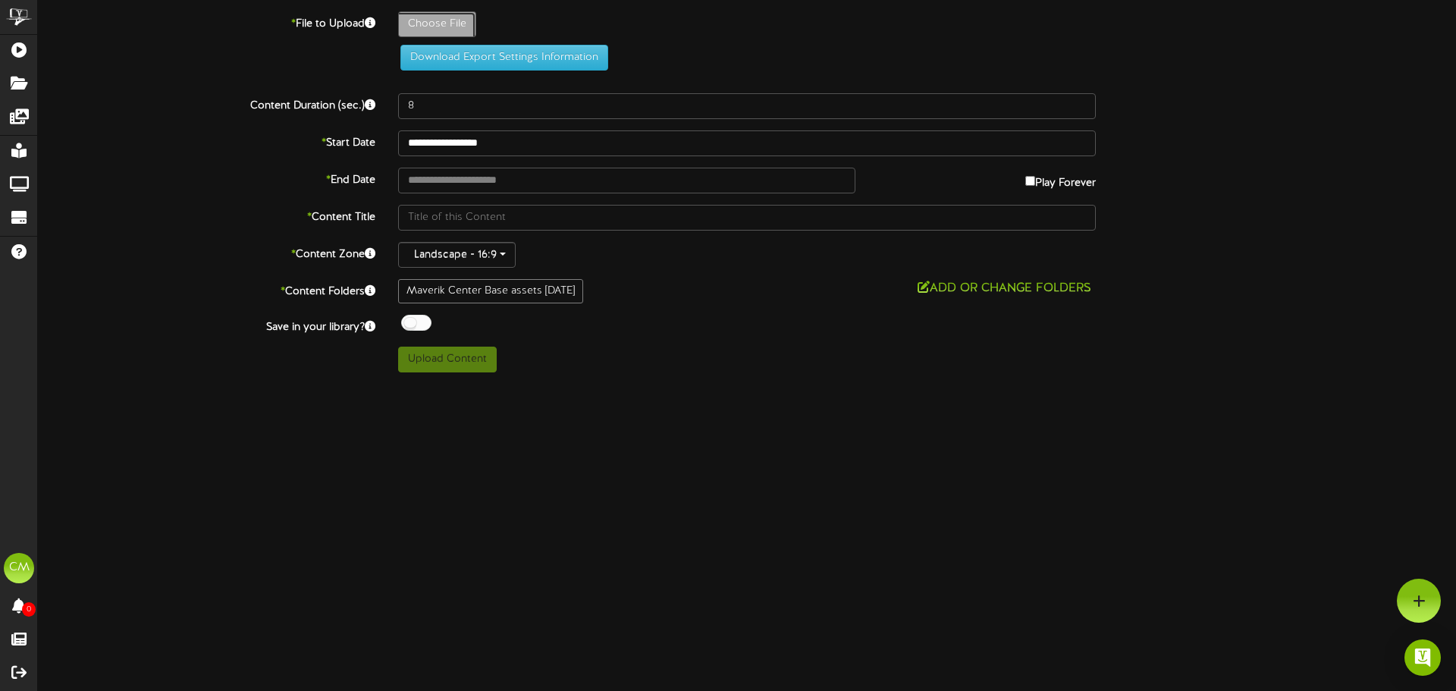
type input "**********"
type input "TonyHTV"
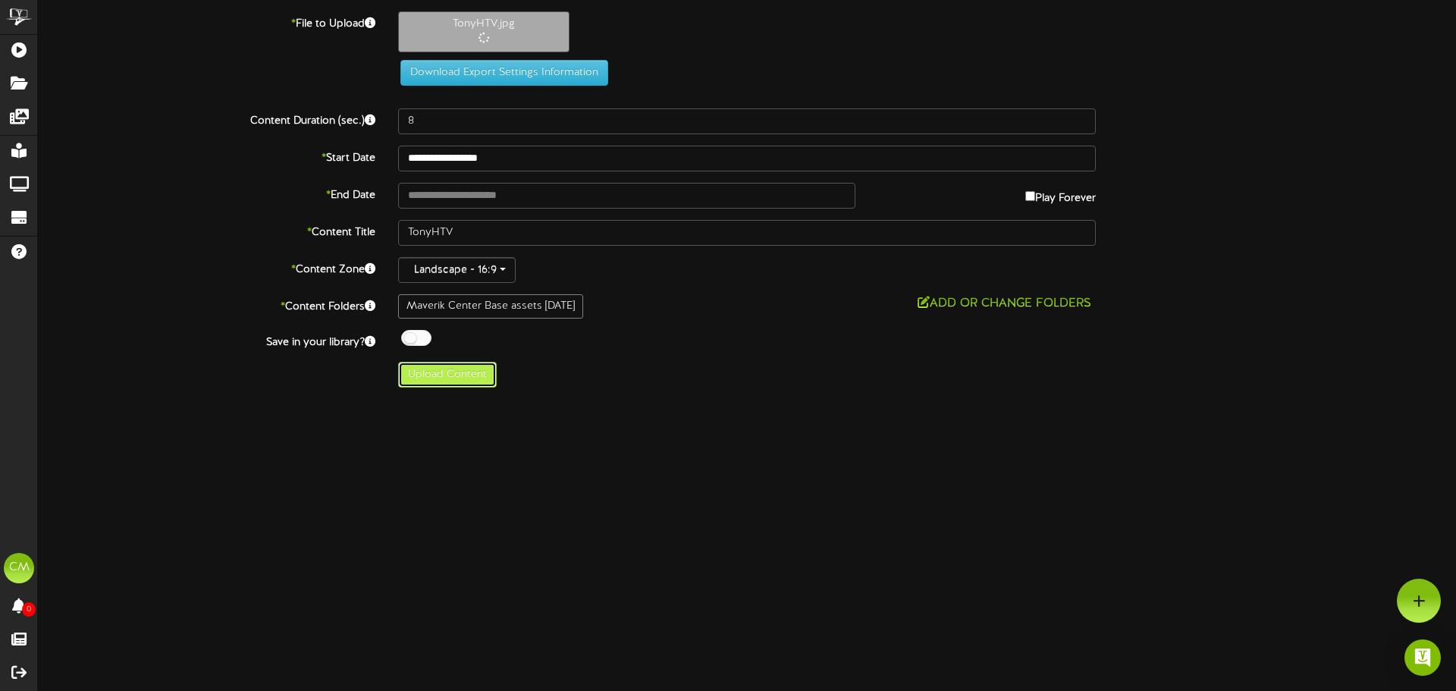
click at [447, 375] on button "Upload Content" at bounding box center [447, 375] width 99 height 26
type input "**********"
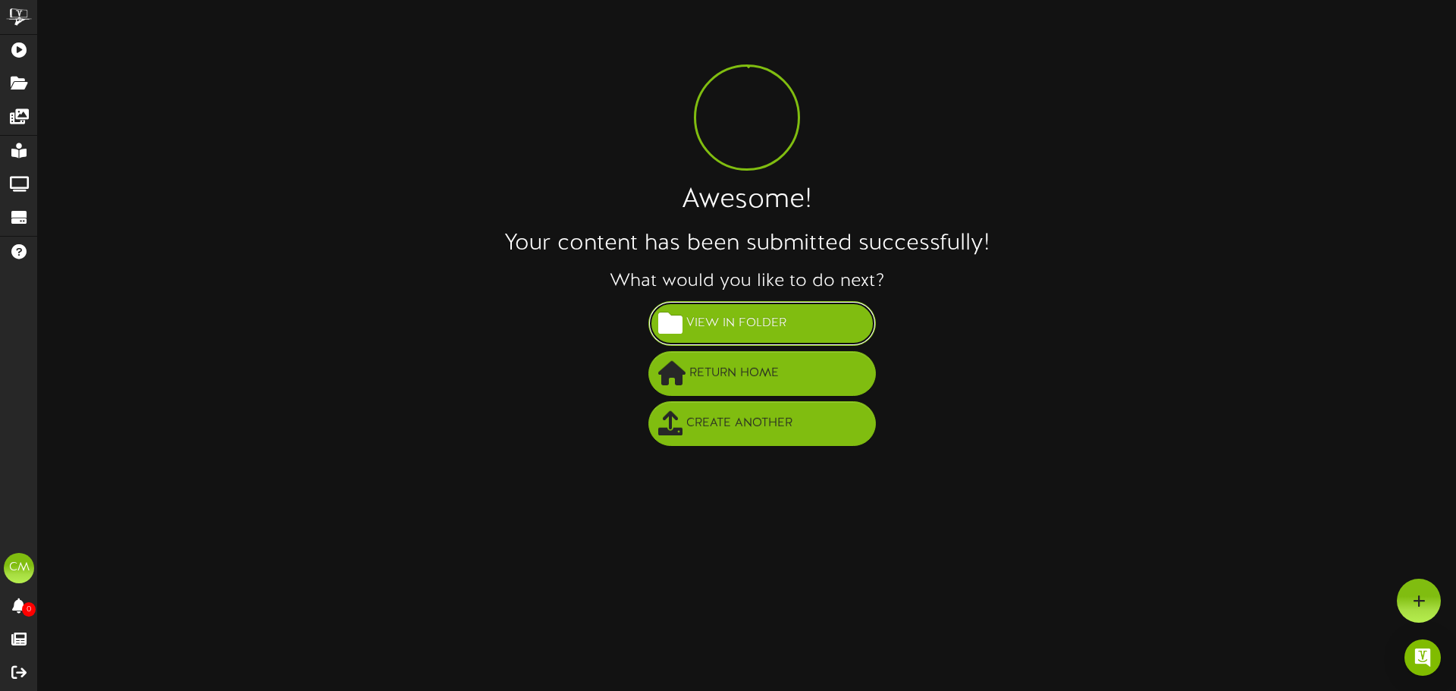
click at [750, 321] on span "View in Folder" at bounding box center [736, 323] width 108 height 25
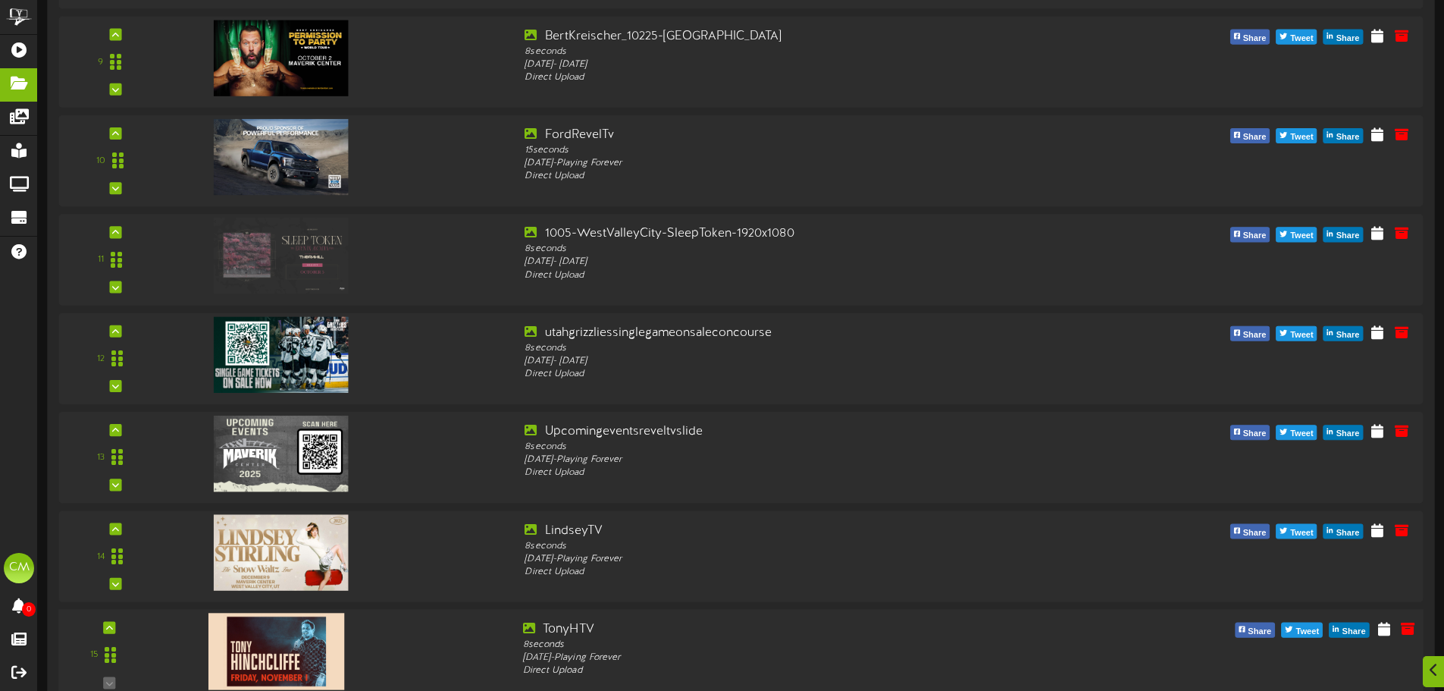
scroll to position [1043, 0]
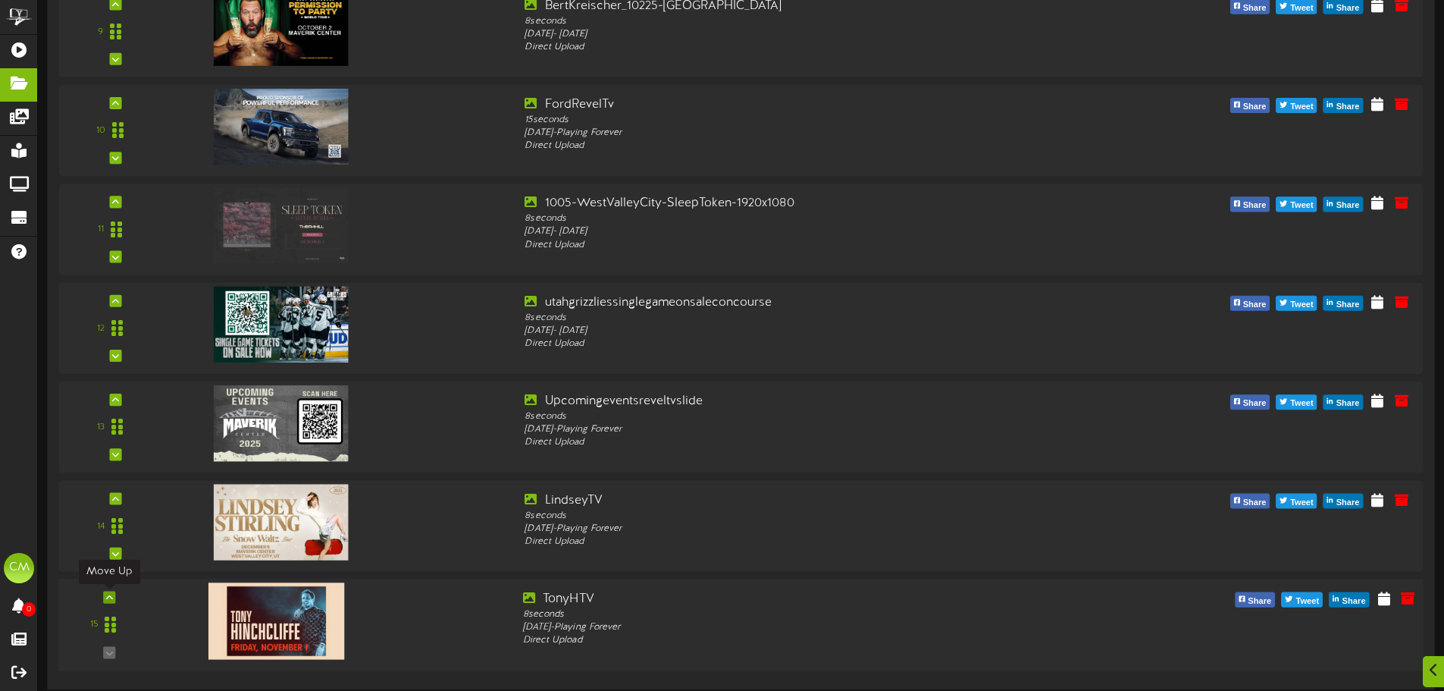
click at [110, 599] on icon at bounding box center [109, 598] width 7 height 8
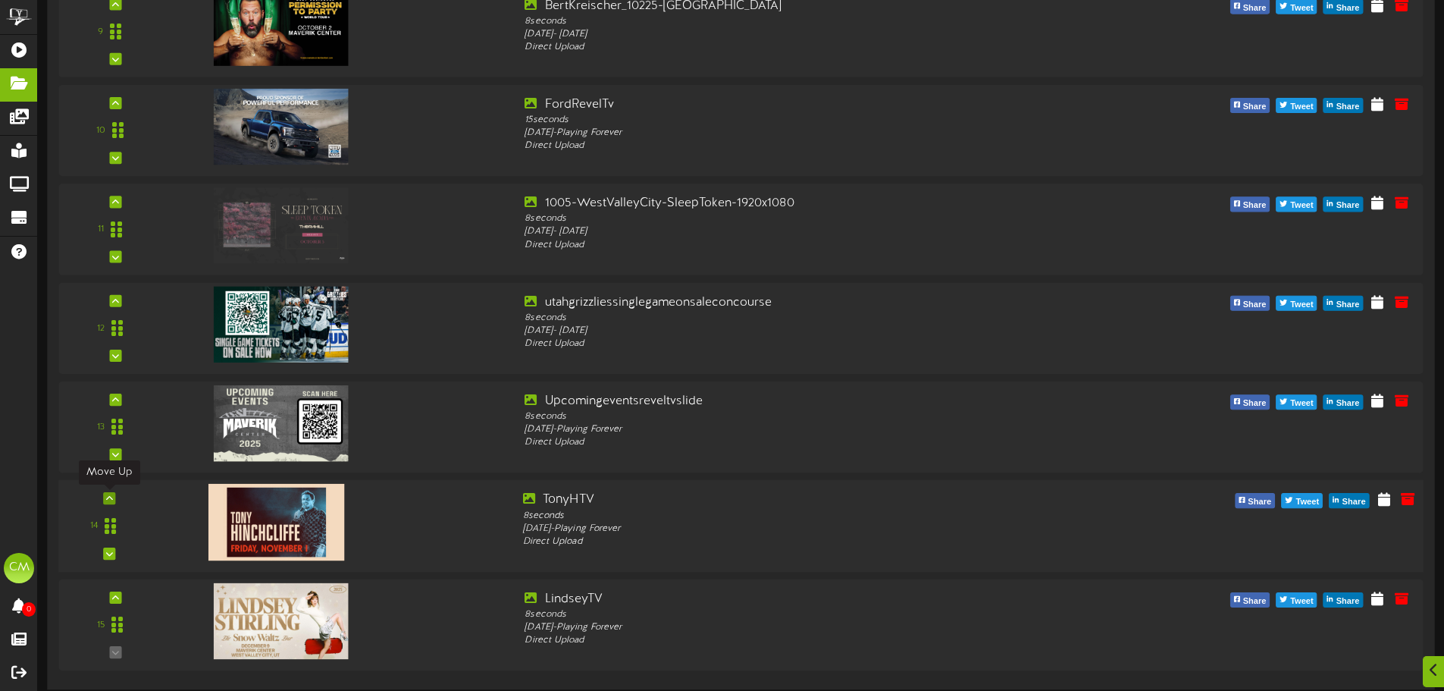
click at [109, 497] on icon at bounding box center [109, 498] width 7 height 8
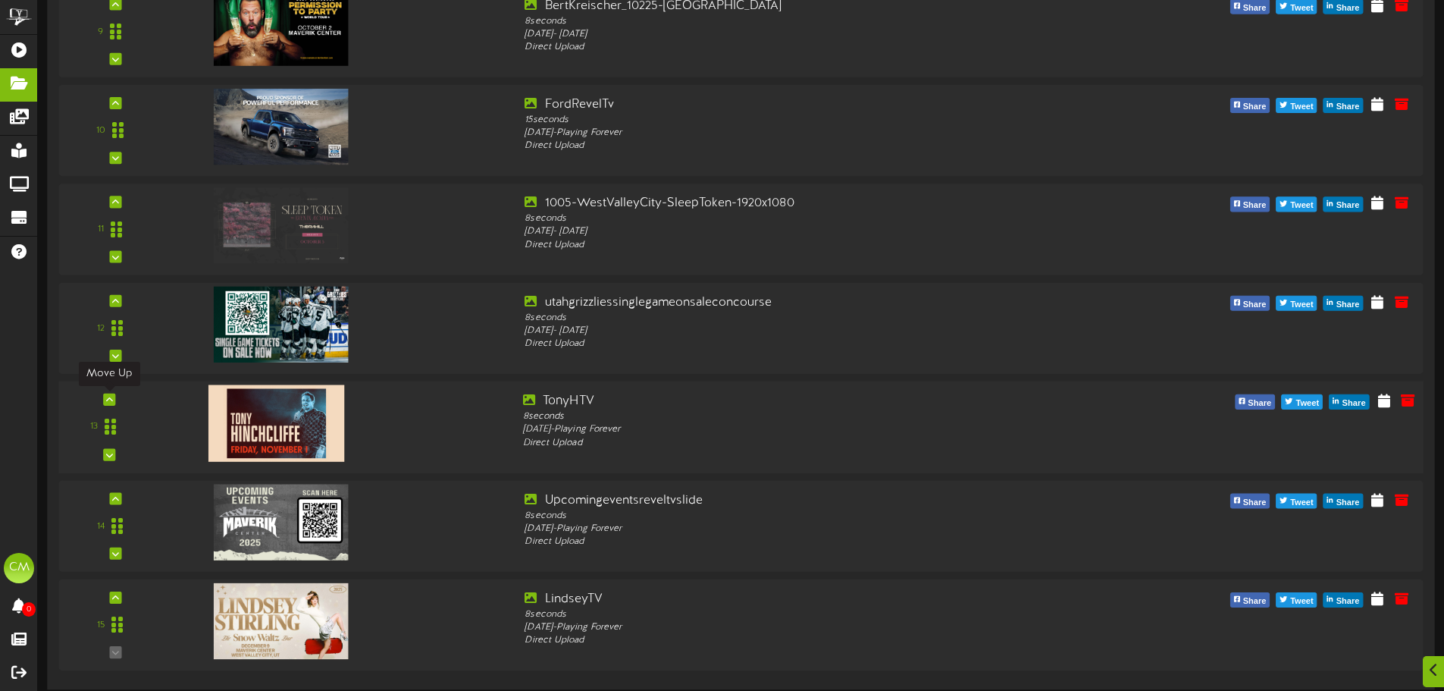
click at [112, 399] on div at bounding box center [109, 400] width 12 height 12
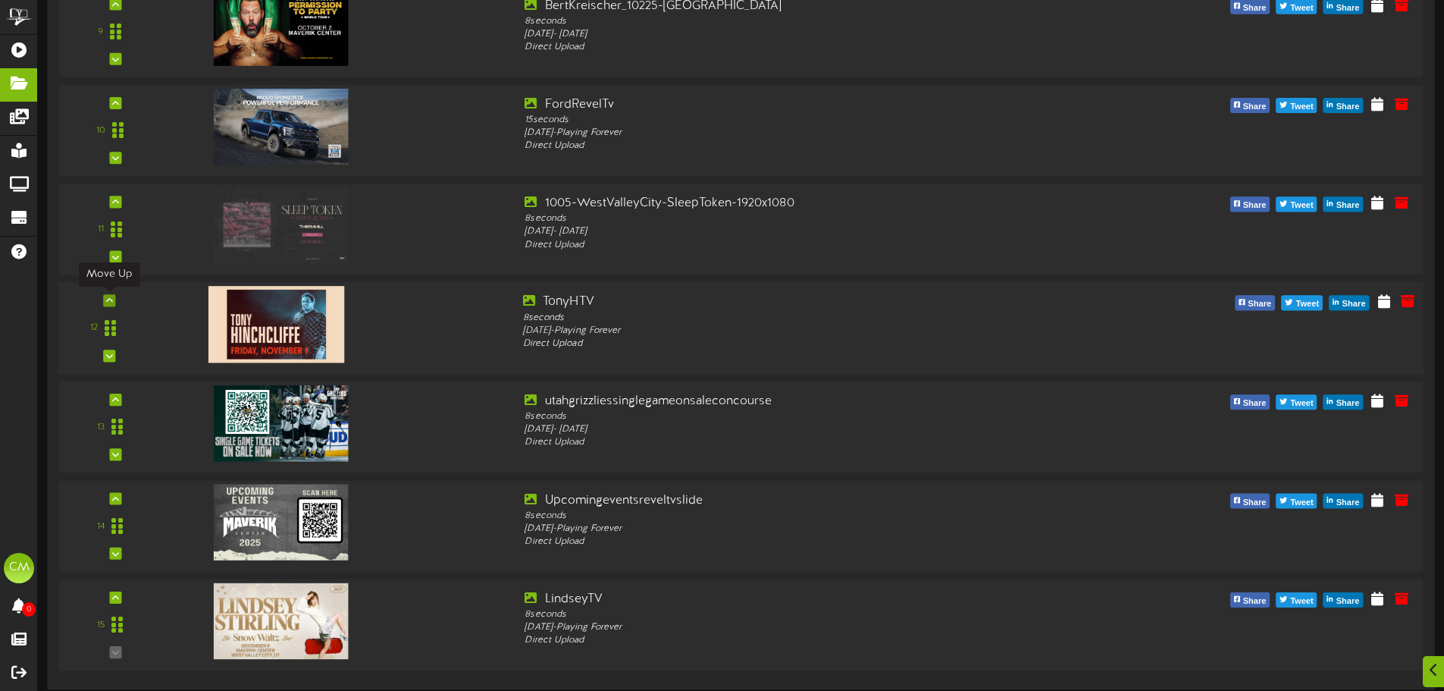
click at [107, 302] on icon at bounding box center [109, 300] width 7 height 8
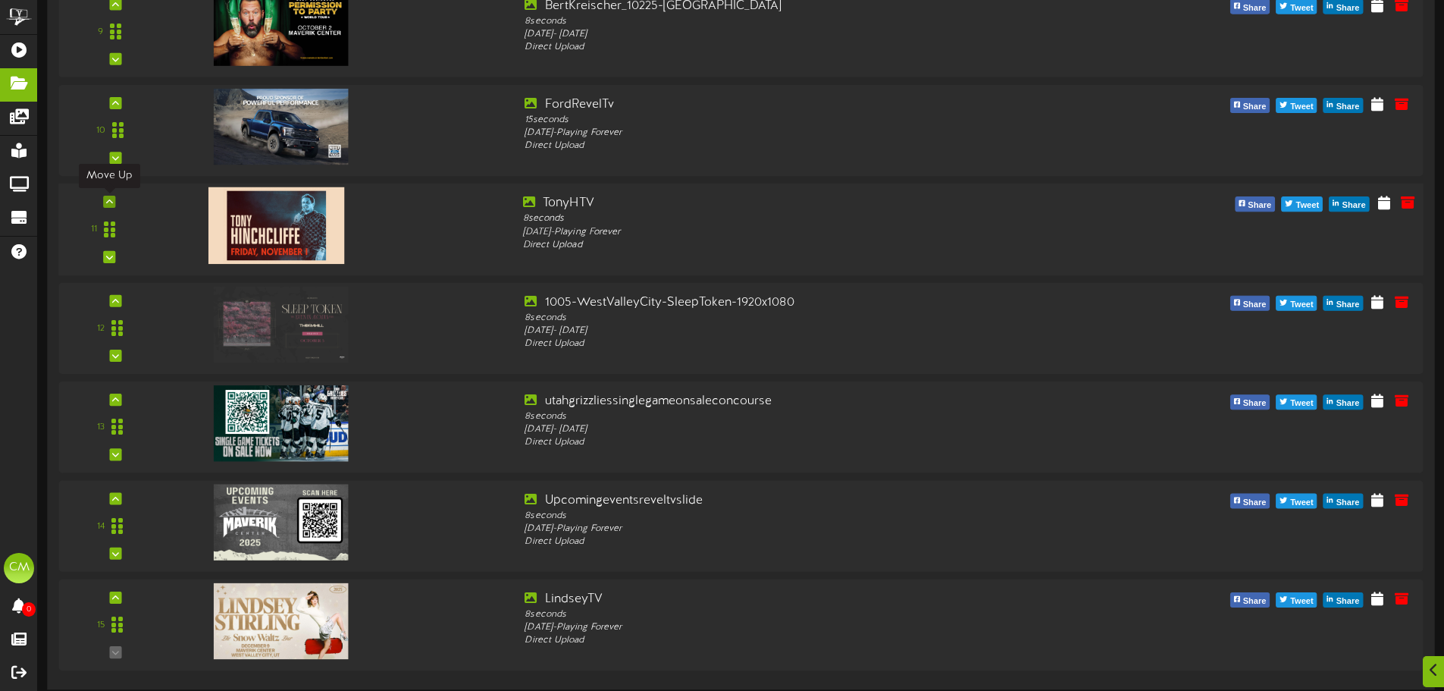
click at [108, 204] on icon at bounding box center [109, 202] width 7 height 8
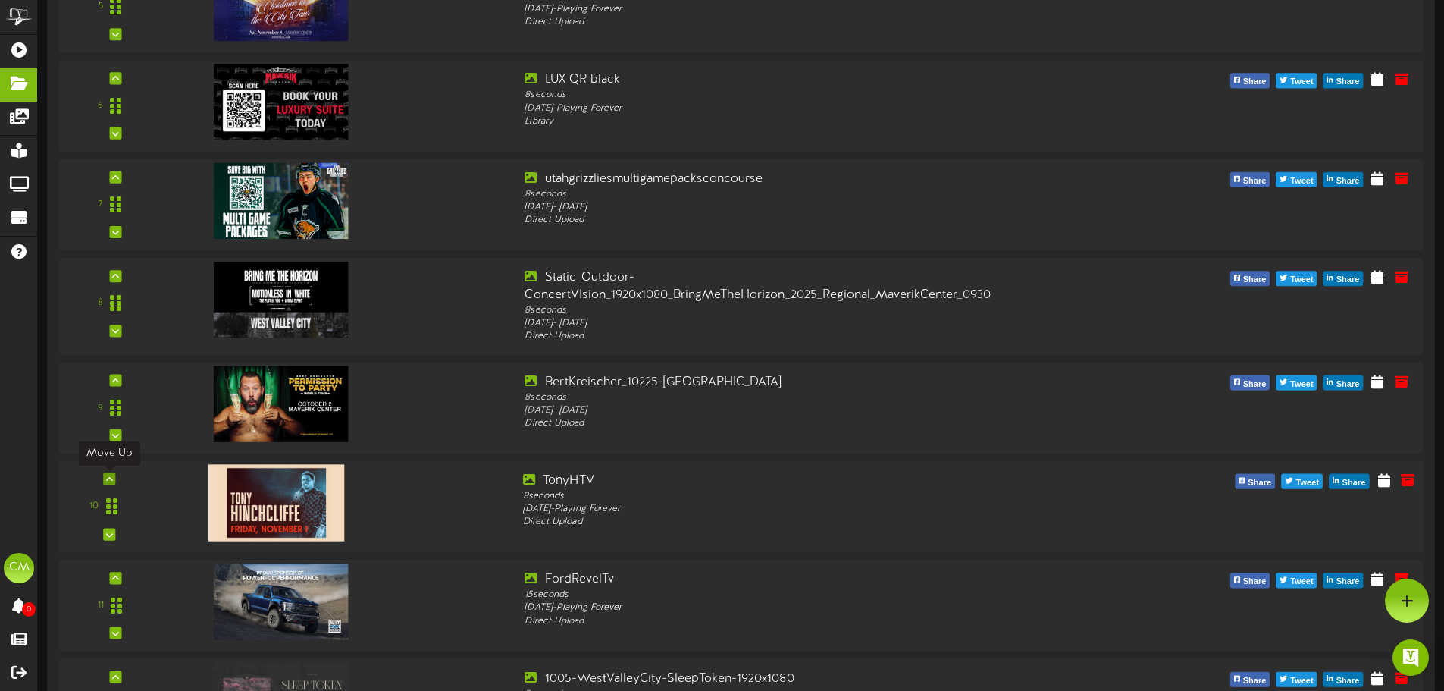
scroll to position [666, 0]
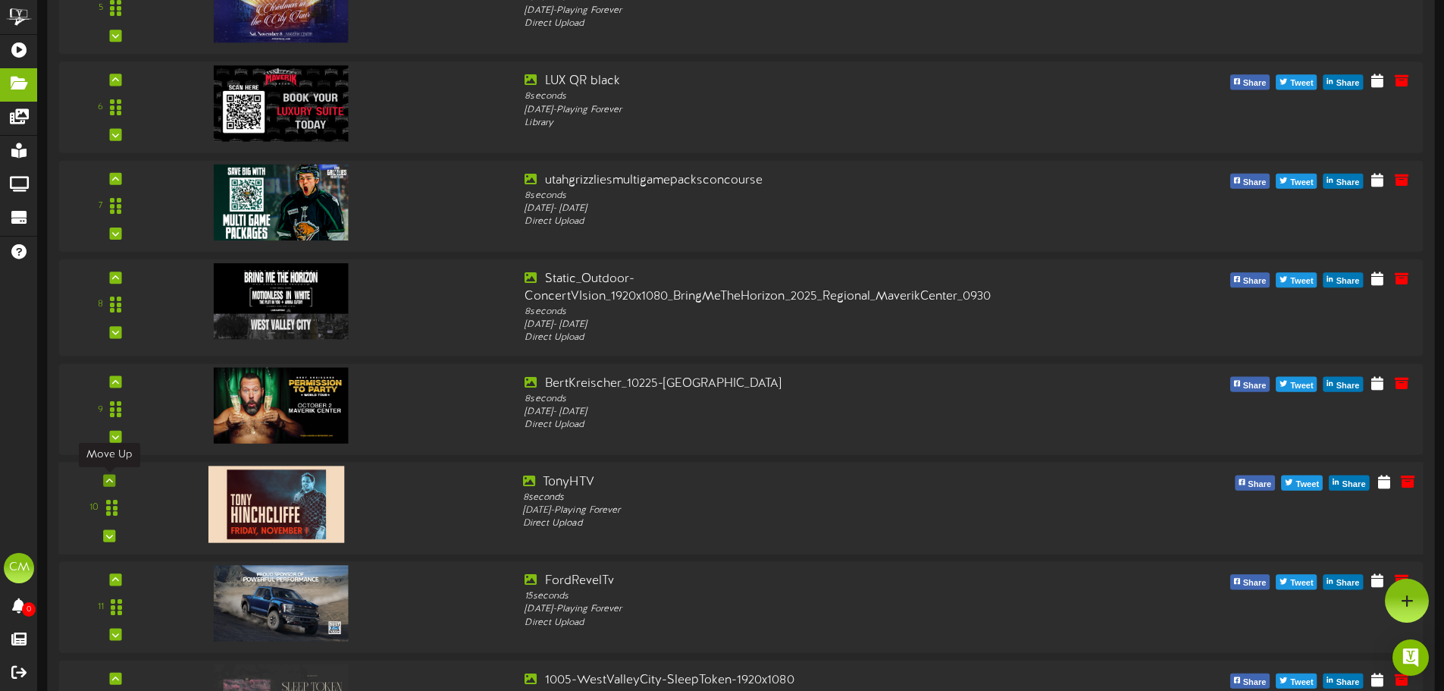
click at [107, 482] on icon at bounding box center [109, 481] width 7 height 8
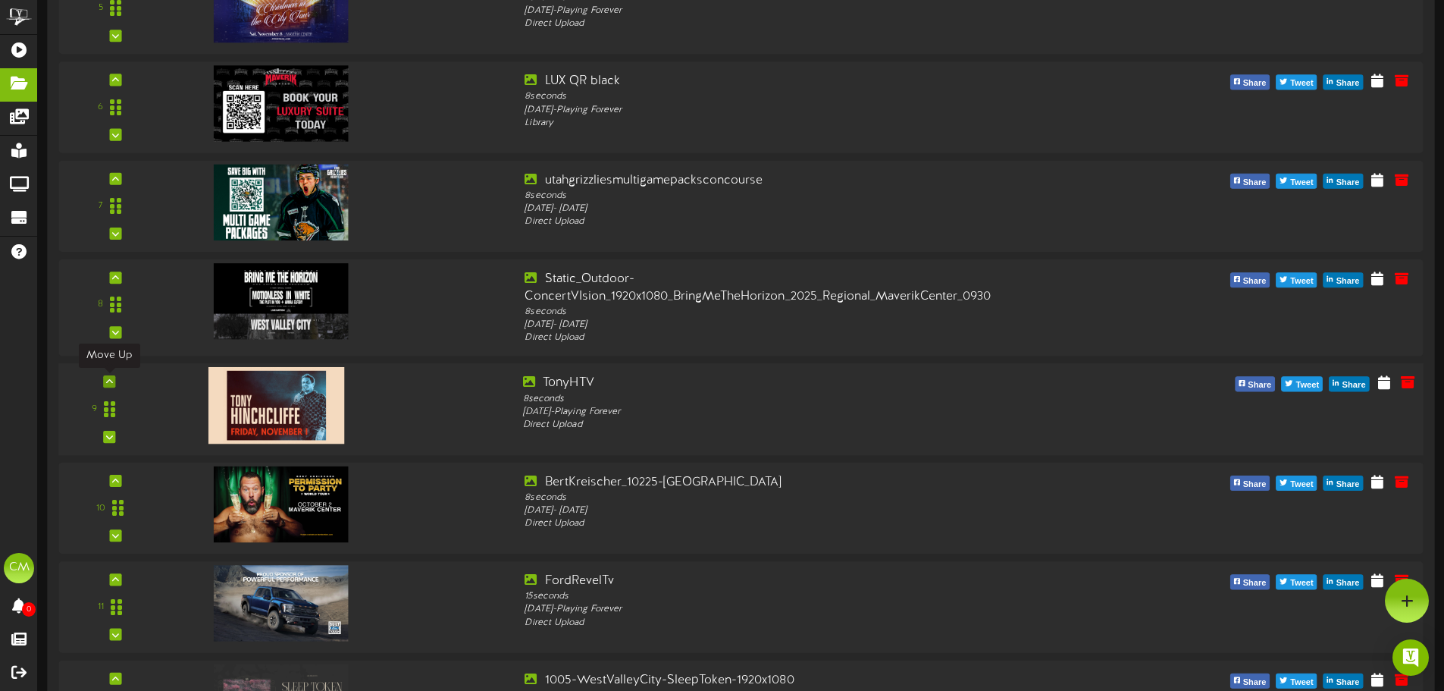
click at [111, 381] on icon at bounding box center [109, 382] width 7 height 8
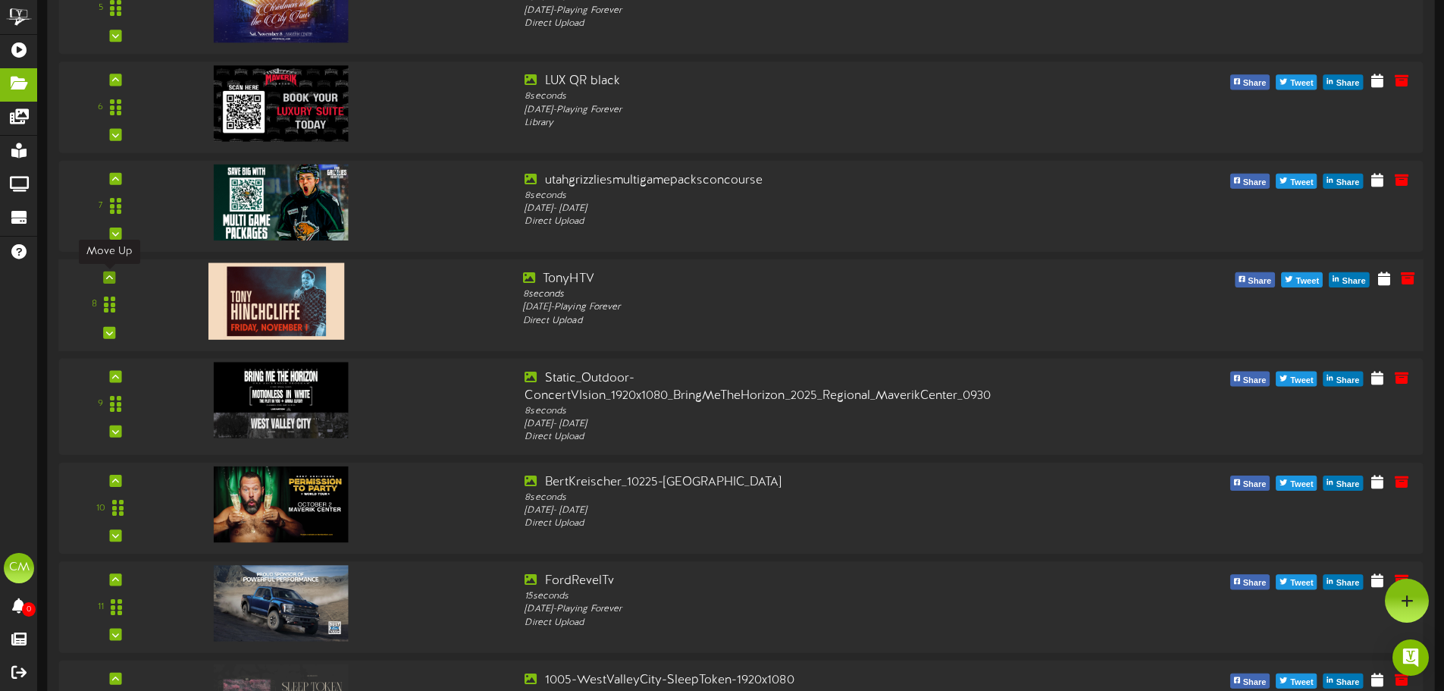
click at [106, 276] on icon at bounding box center [109, 278] width 7 height 8
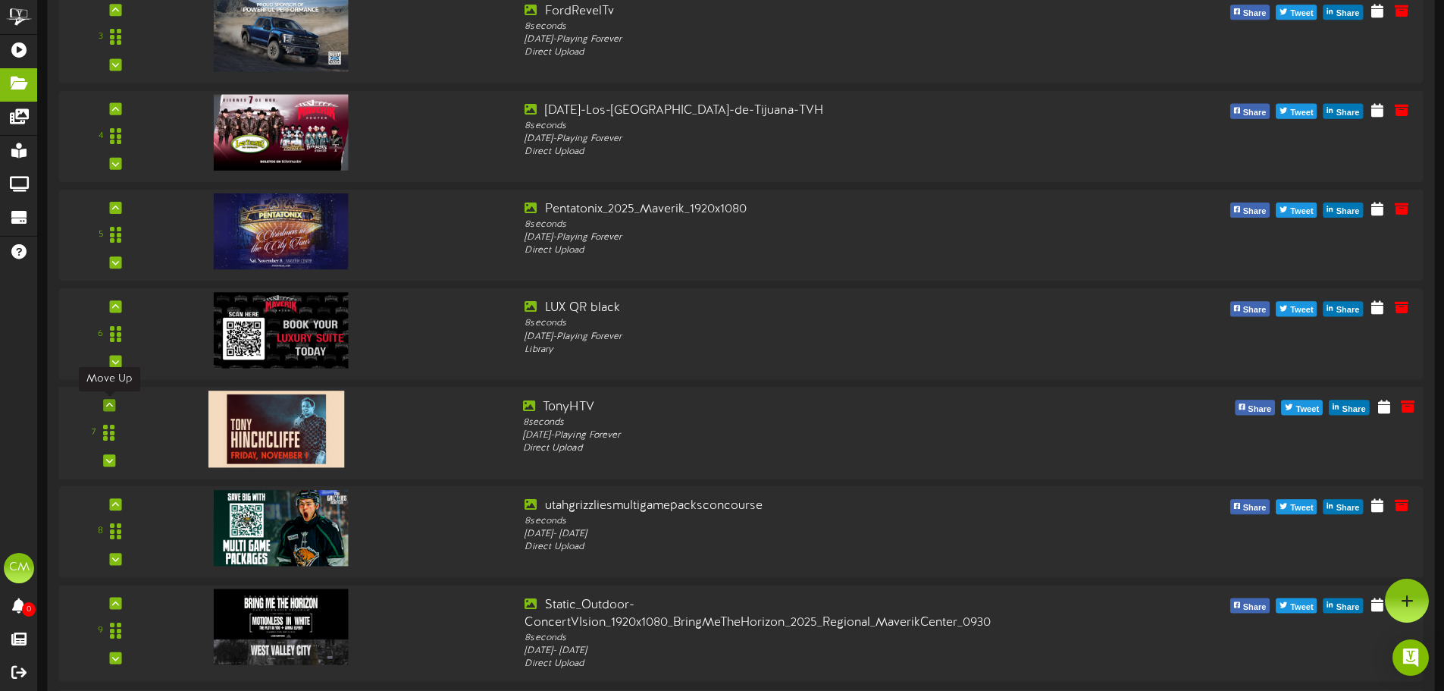
scroll to position [438, 0]
click at [113, 403] on div at bounding box center [109, 406] width 12 height 12
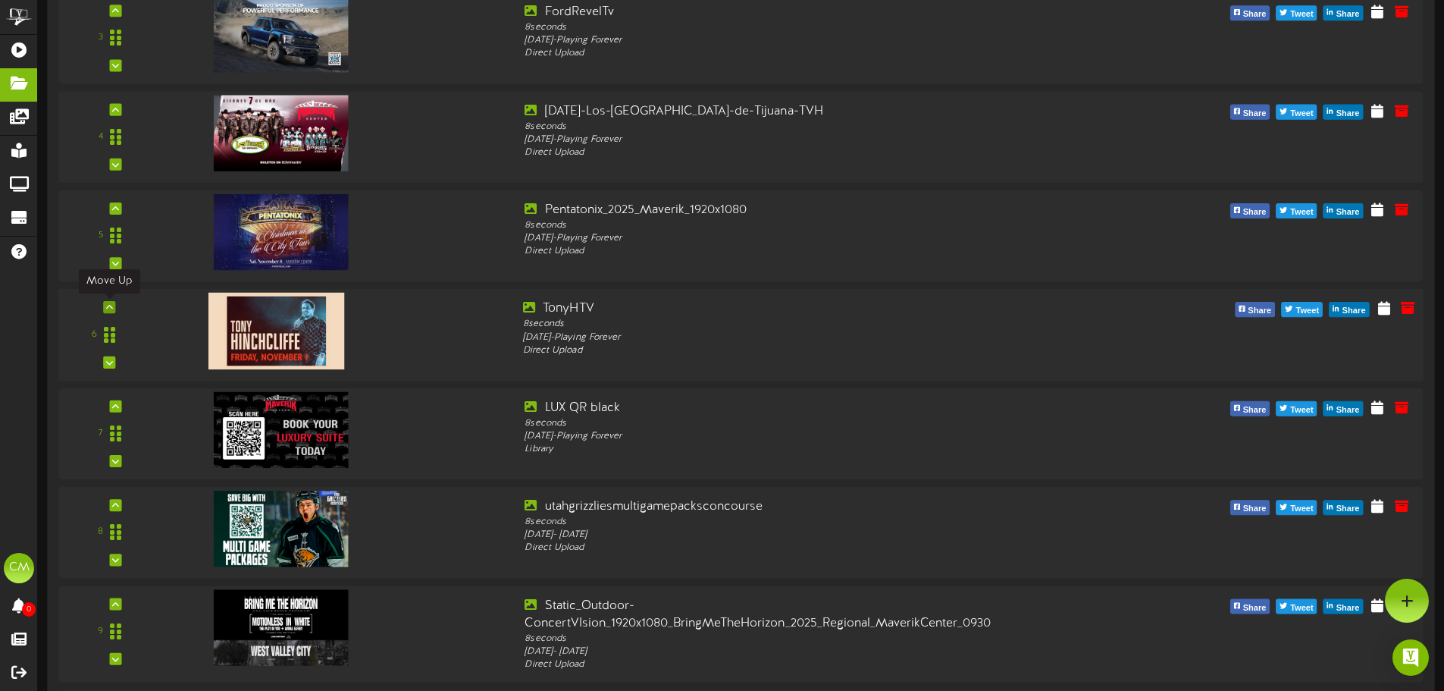
click at [111, 312] on div at bounding box center [109, 307] width 12 height 12
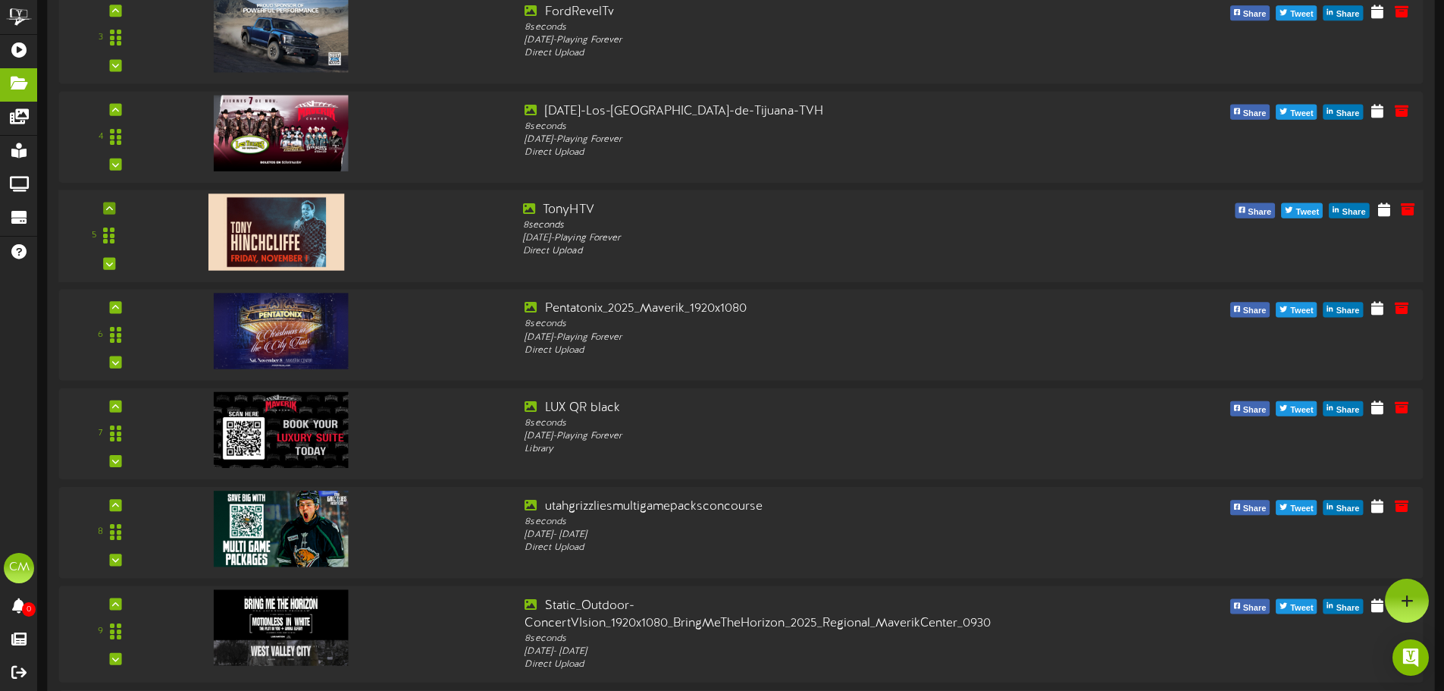
click at [112, 213] on div at bounding box center [109, 208] width 12 height 12
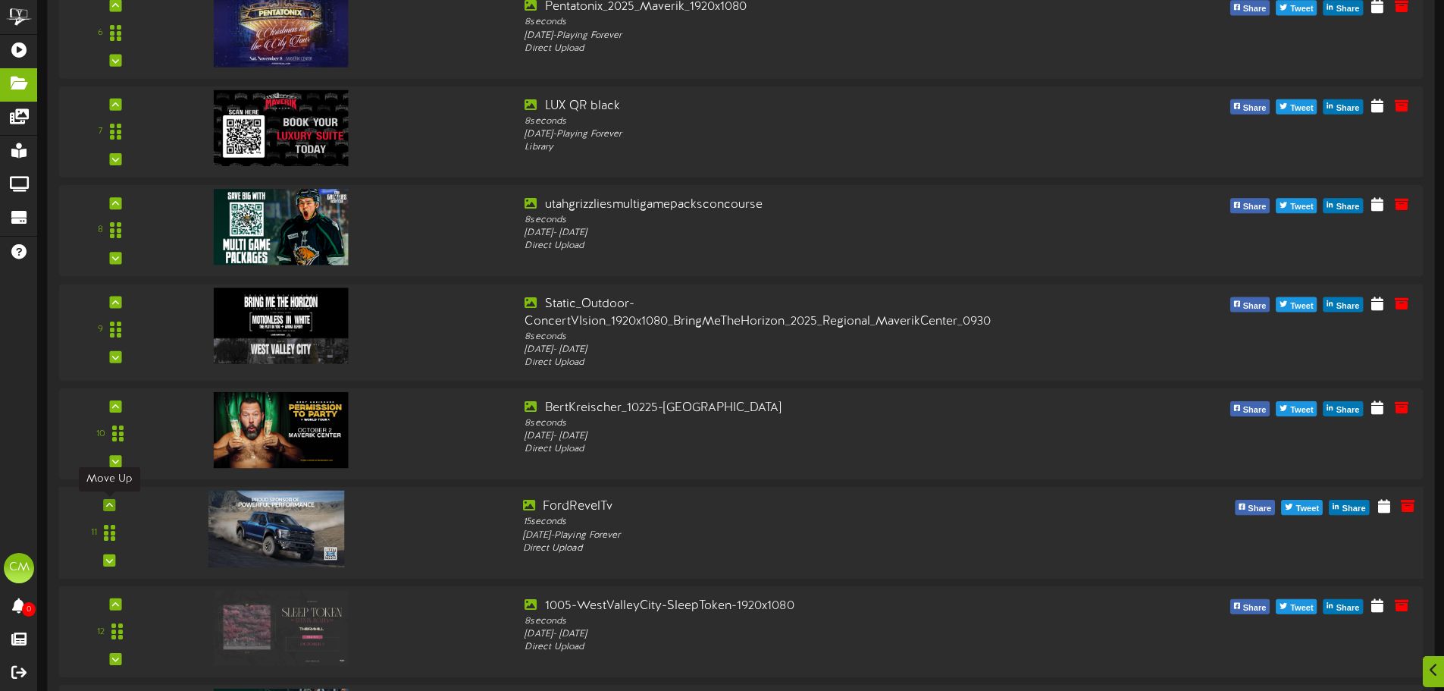
scroll to position [741, 0]
click at [107, 507] on icon at bounding box center [109, 504] width 7 height 8
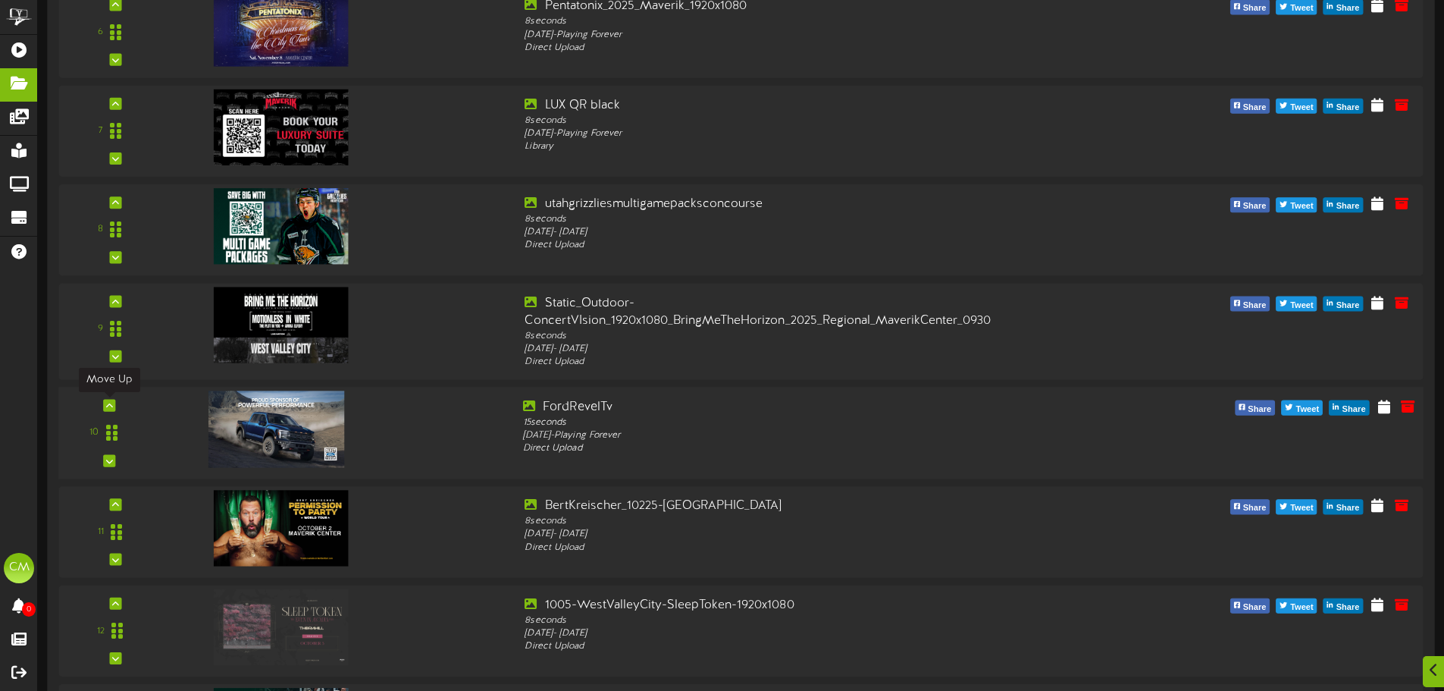
click at [112, 403] on div at bounding box center [109, 406] width 12 height 12
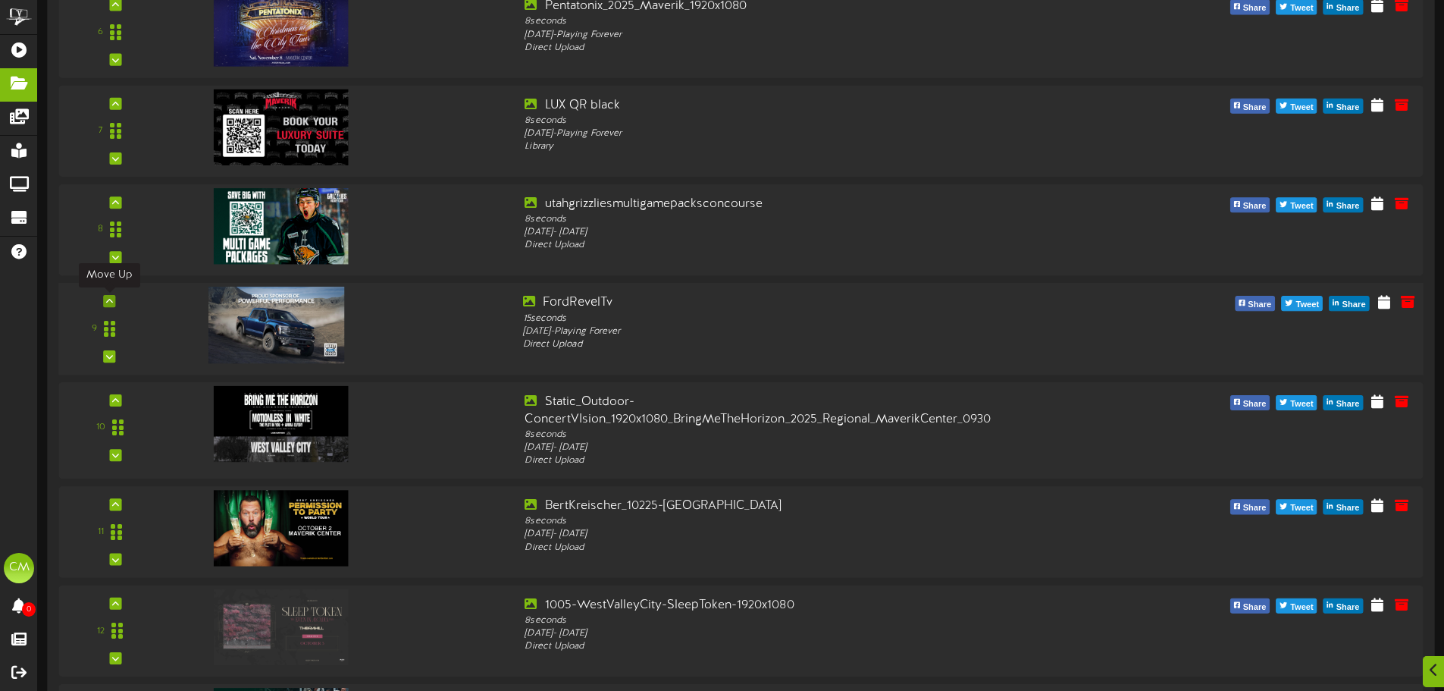
click at [108, 302] on icon at bounding box center [109, 301] width 7 height 8
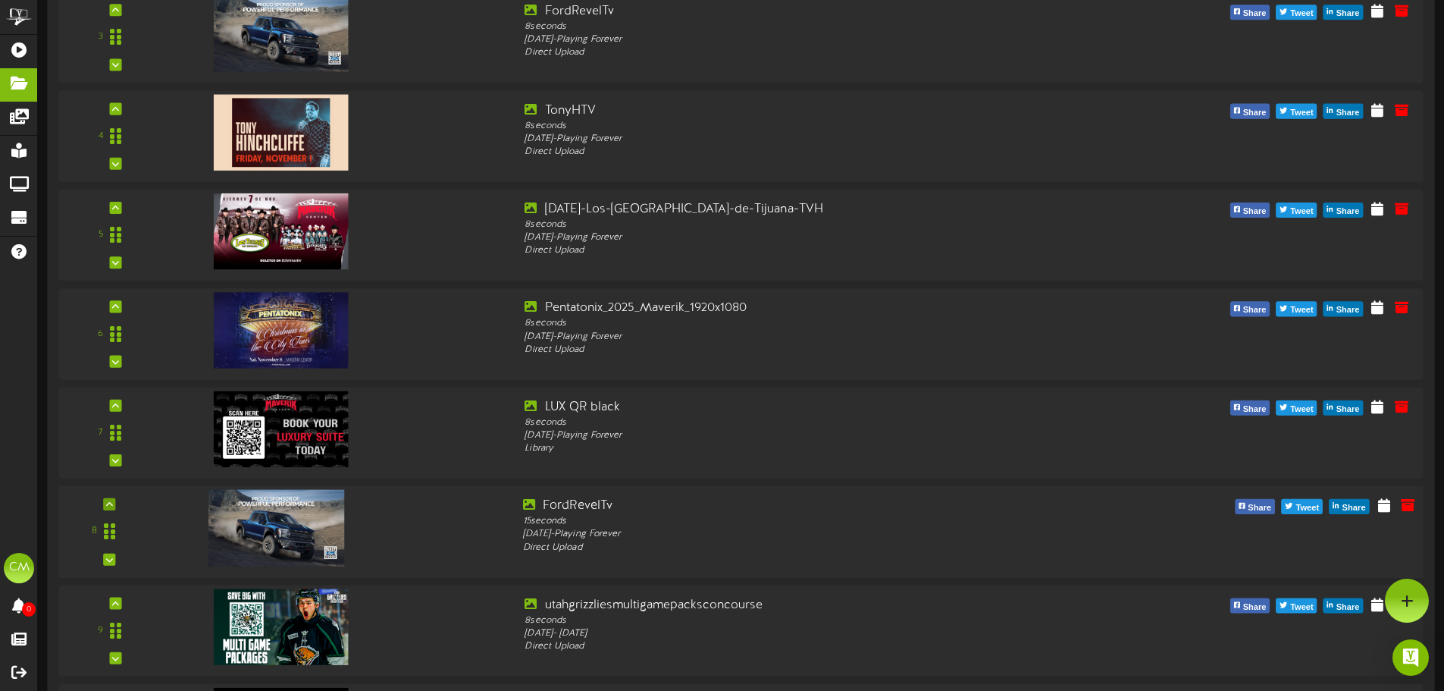
scroll to position [438, 0]
click at [109, 505] on icon at bounding box center [109, 505] width 7 height 8
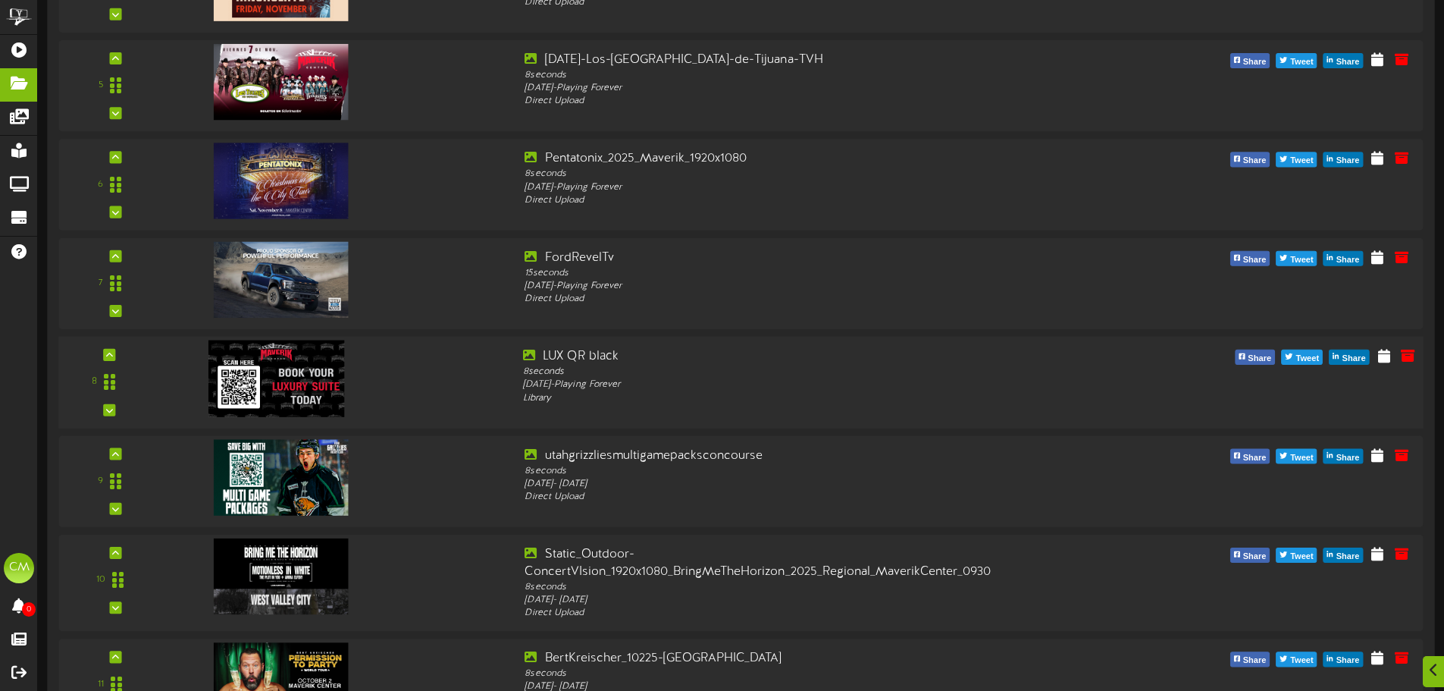
scroll to position [589, 0]
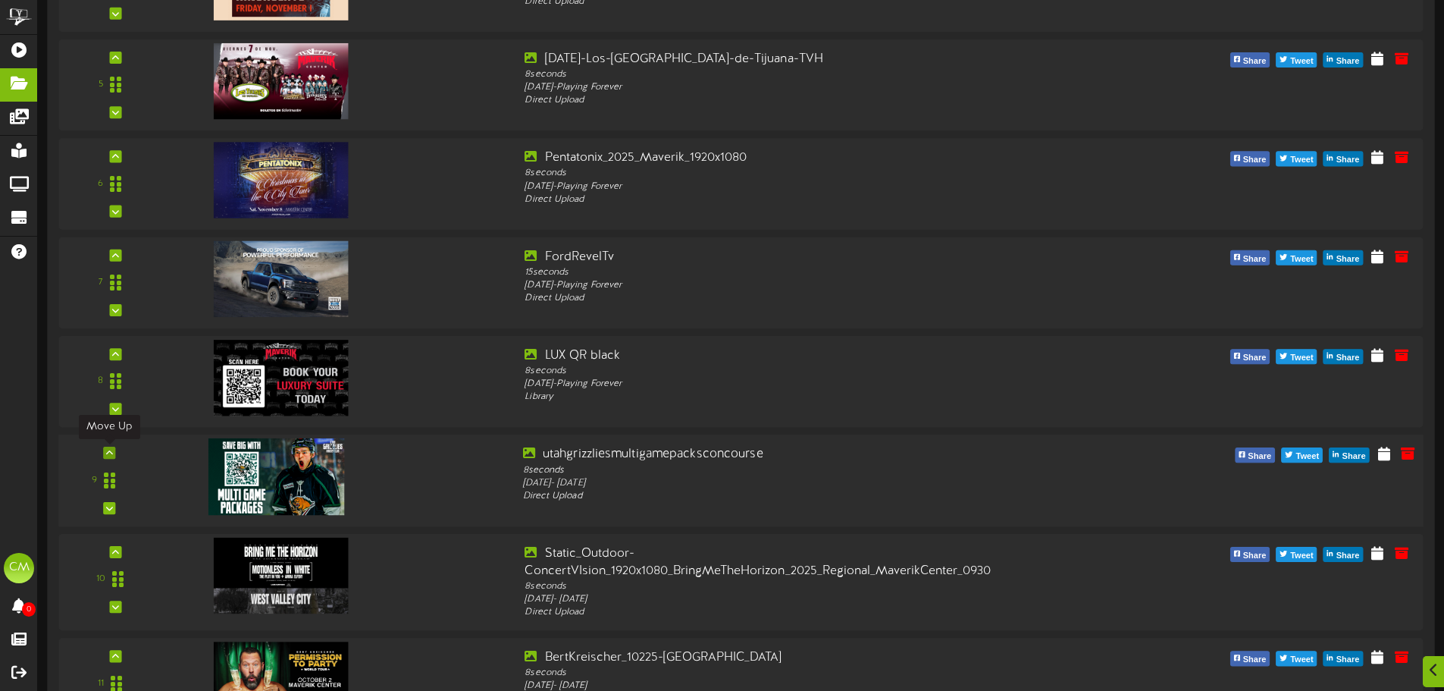
click at [111, 453] on icon at bounding box center [109, 453] width 7 height 8
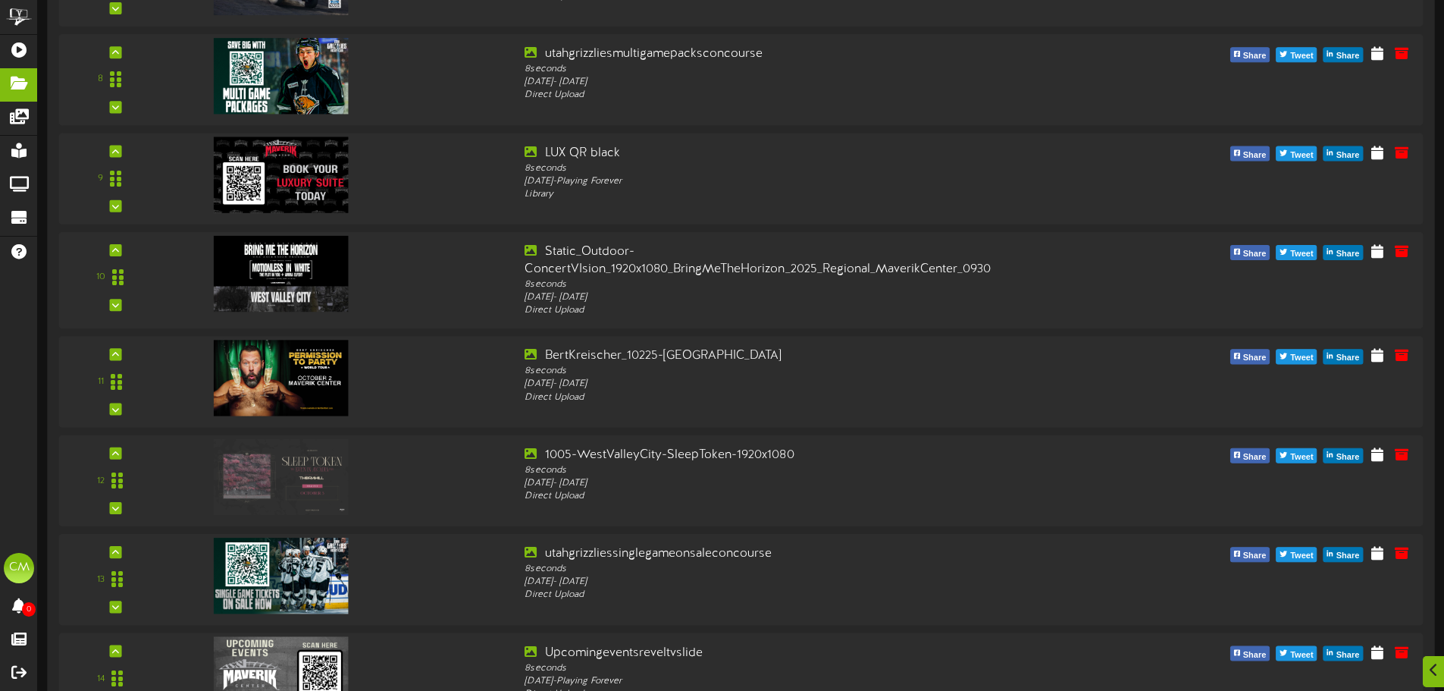
scroll to position [1043, 0]
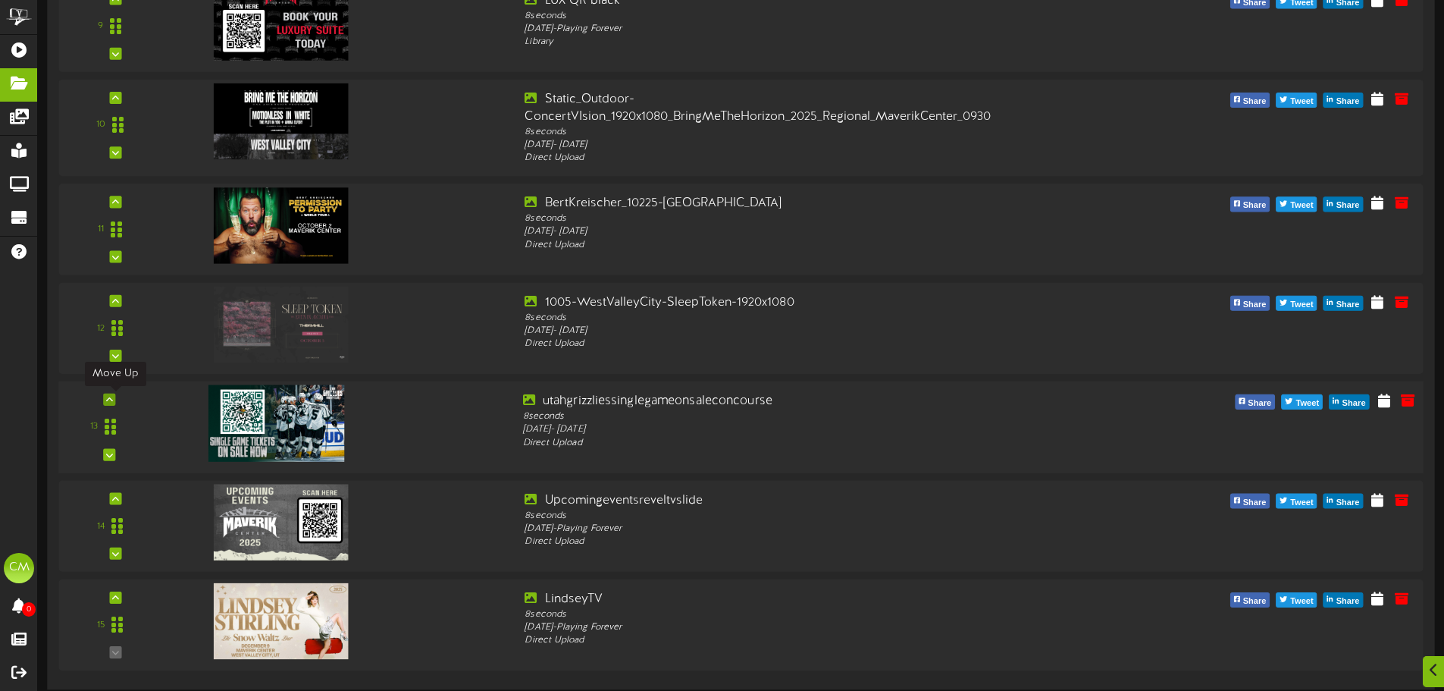
click at [110, 397] on icon at bounding box center [109, 400] width 7 height 8
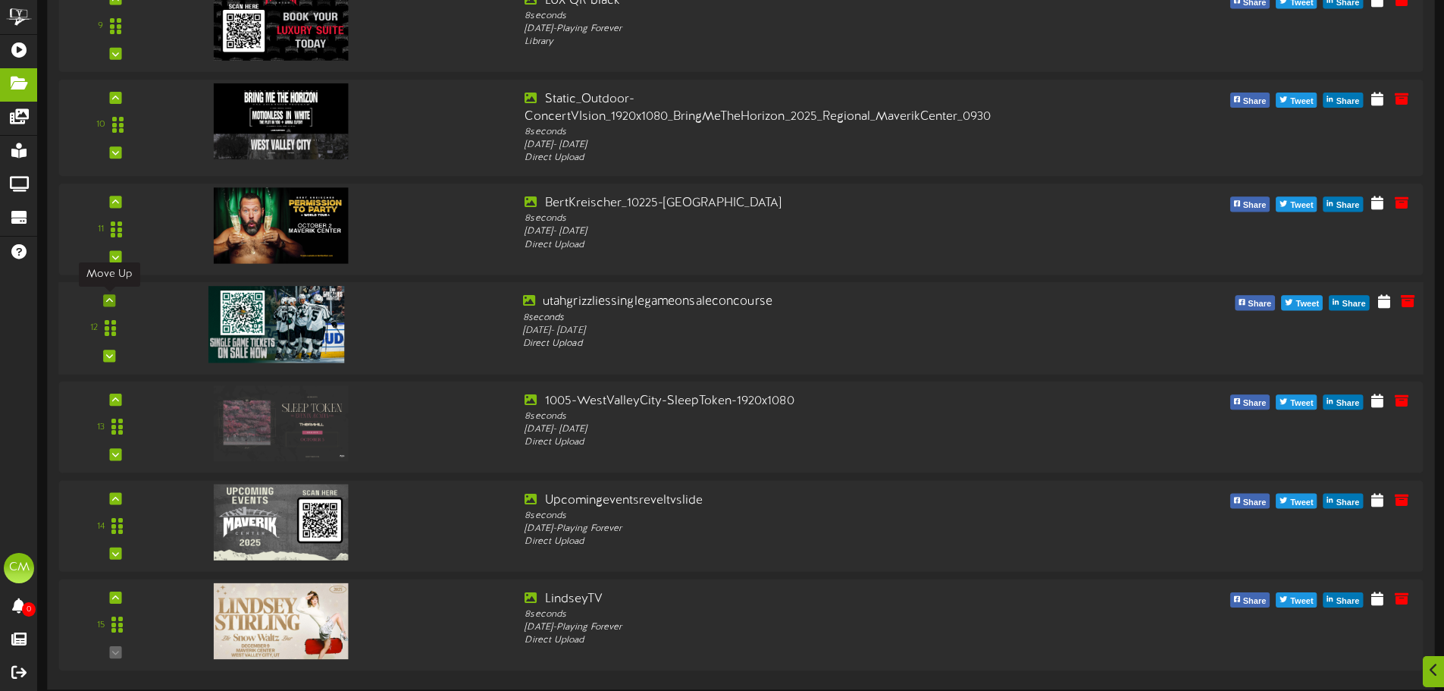
click at [112, 300] on icon at bounding box center [109, 300] width 7 height 8
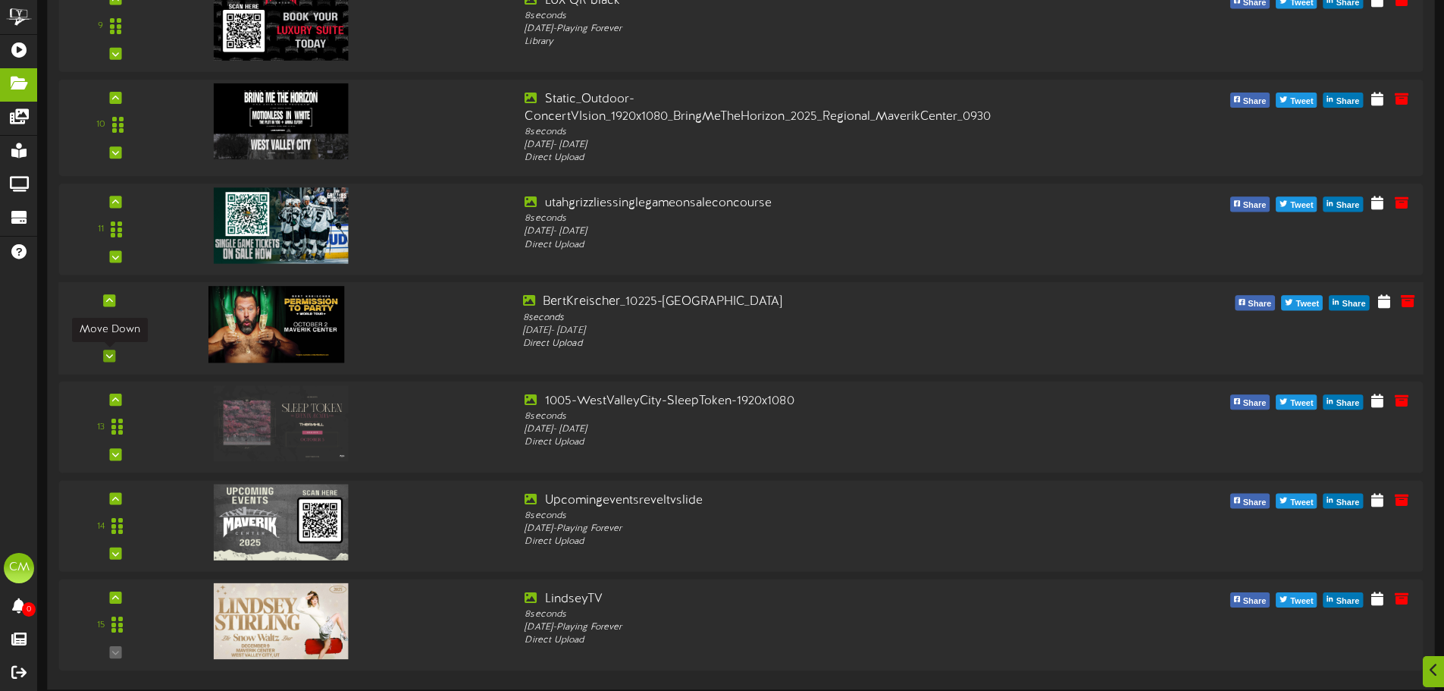
click at [110, 354] on icon at bounding box center [109, 356] width 7 height 8
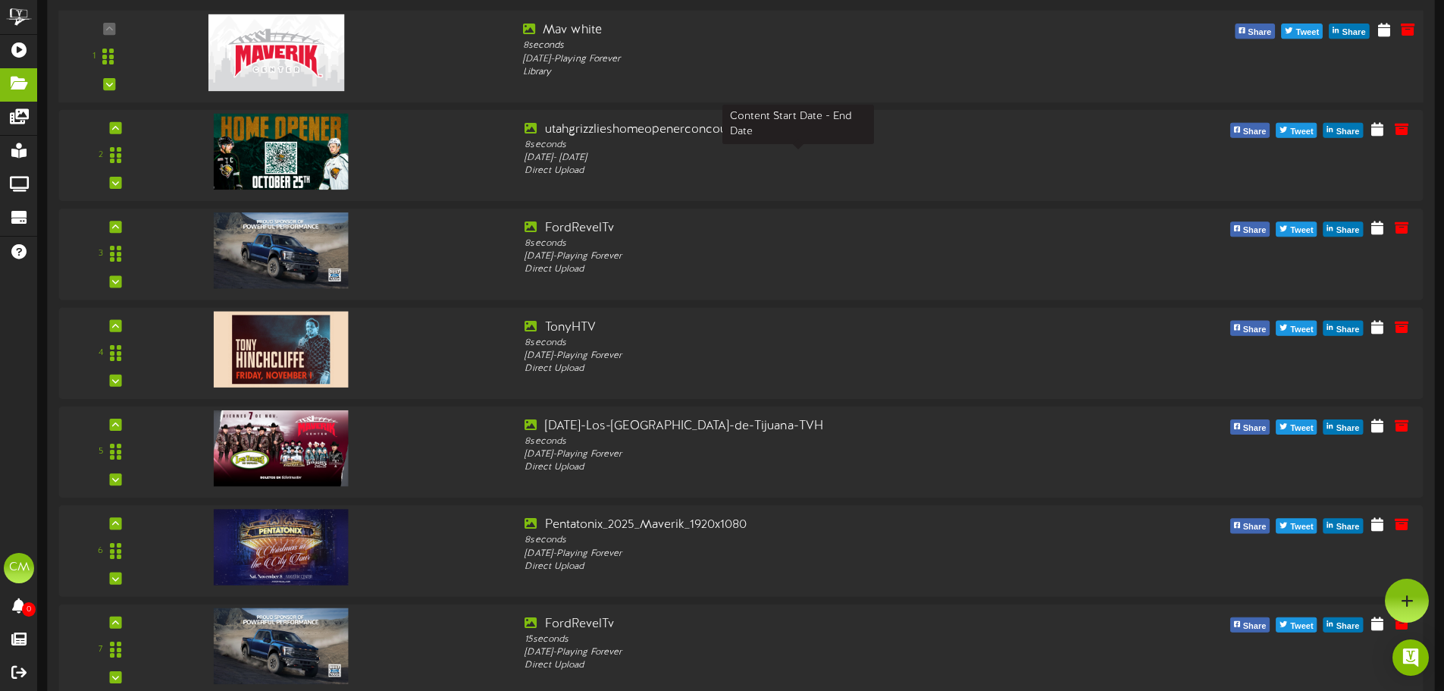
scroll to position [0, 0]
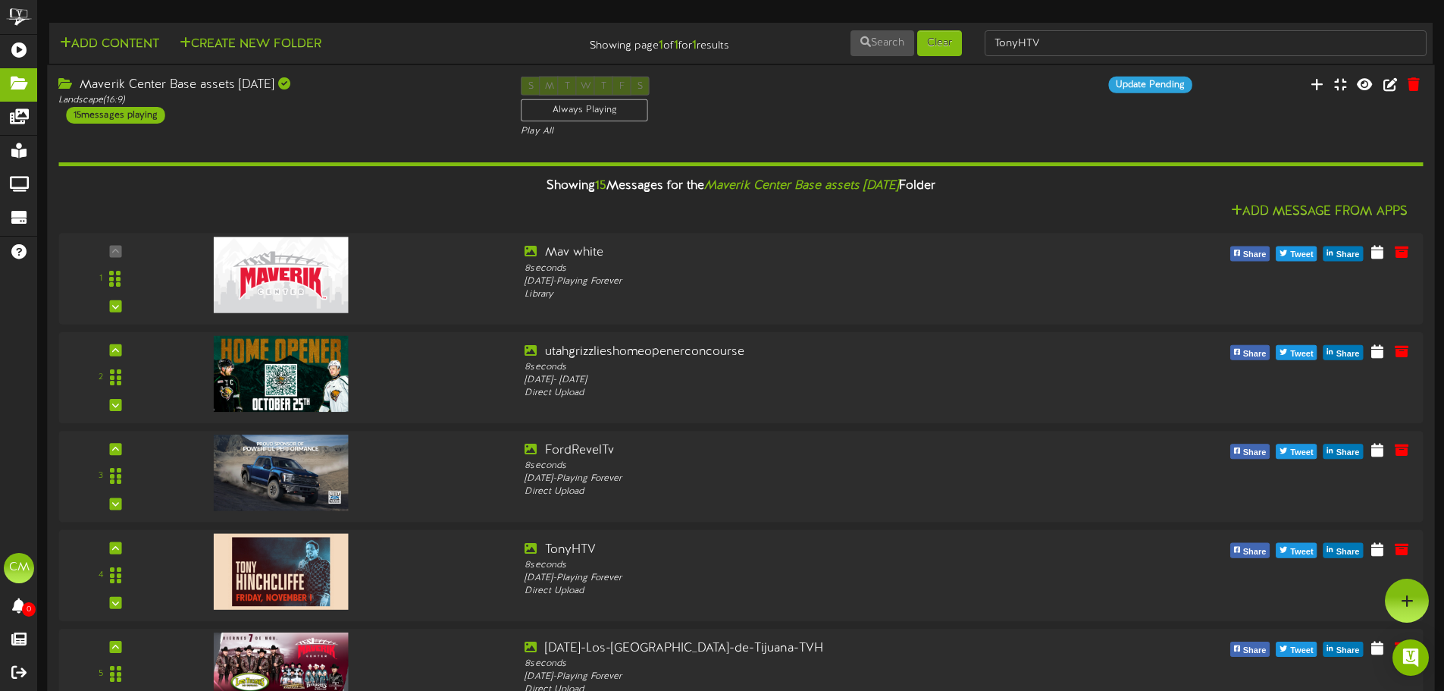
click at [961, 118] on div "S M T W T F S Always Playing Play All" at bounding box center [741, 108] width 463 height 62
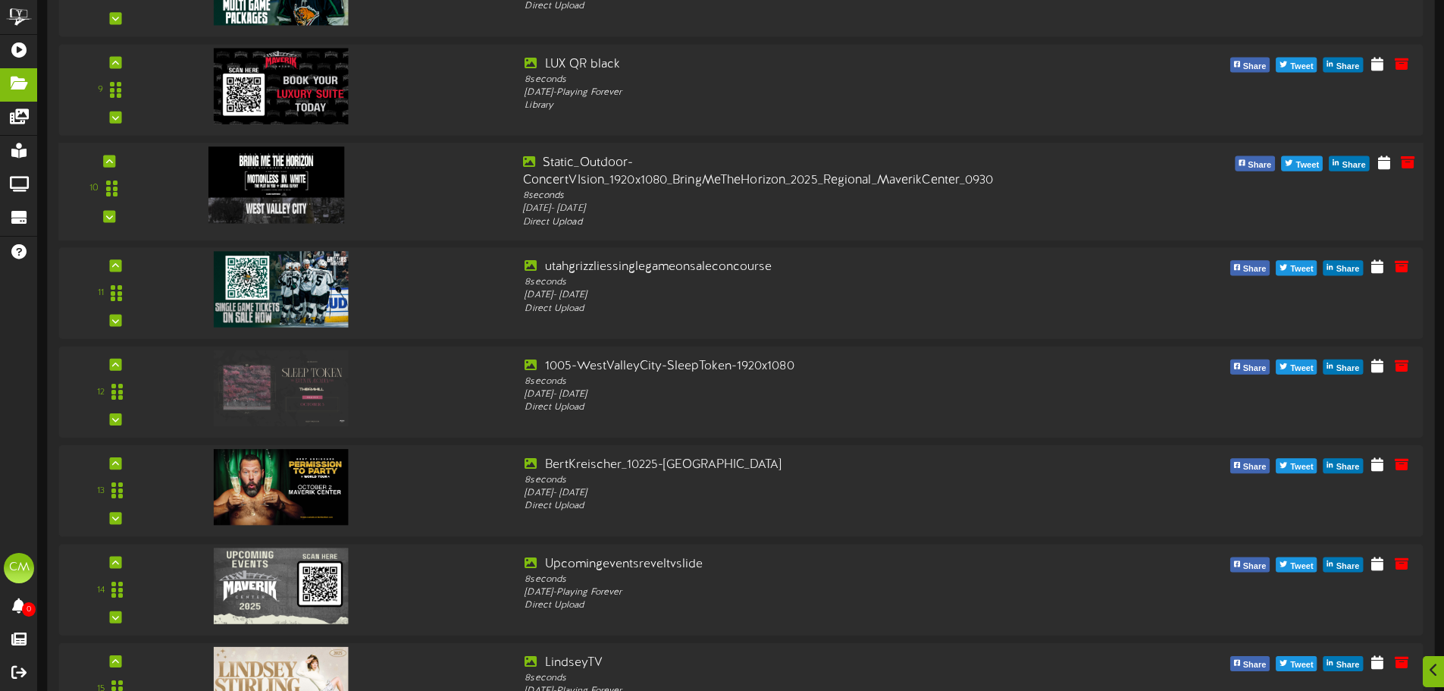
scroll to position [980, 0]
click at [1388, 169] on icon at bounding box center [1384, 160] width 14 height 17
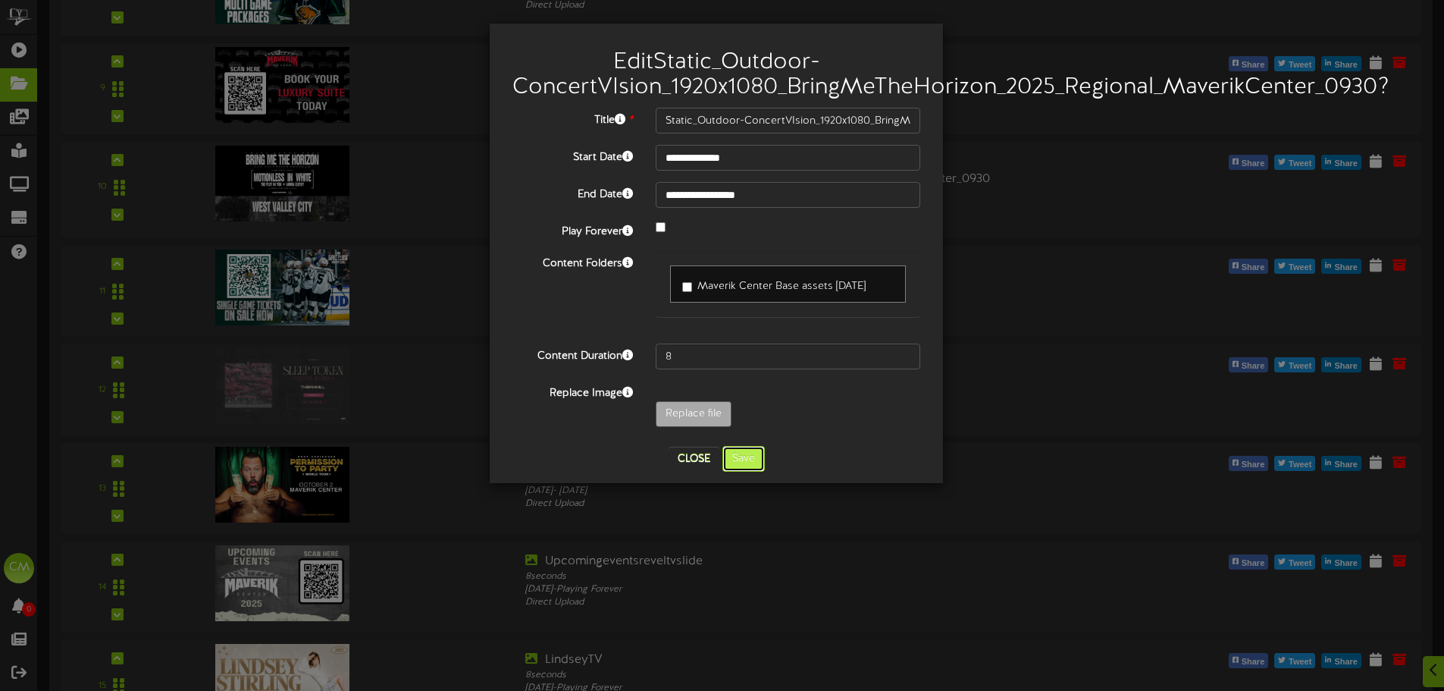
click at [745, 460] on button "Save" at bounding box center [744, 459] width 42 height 26
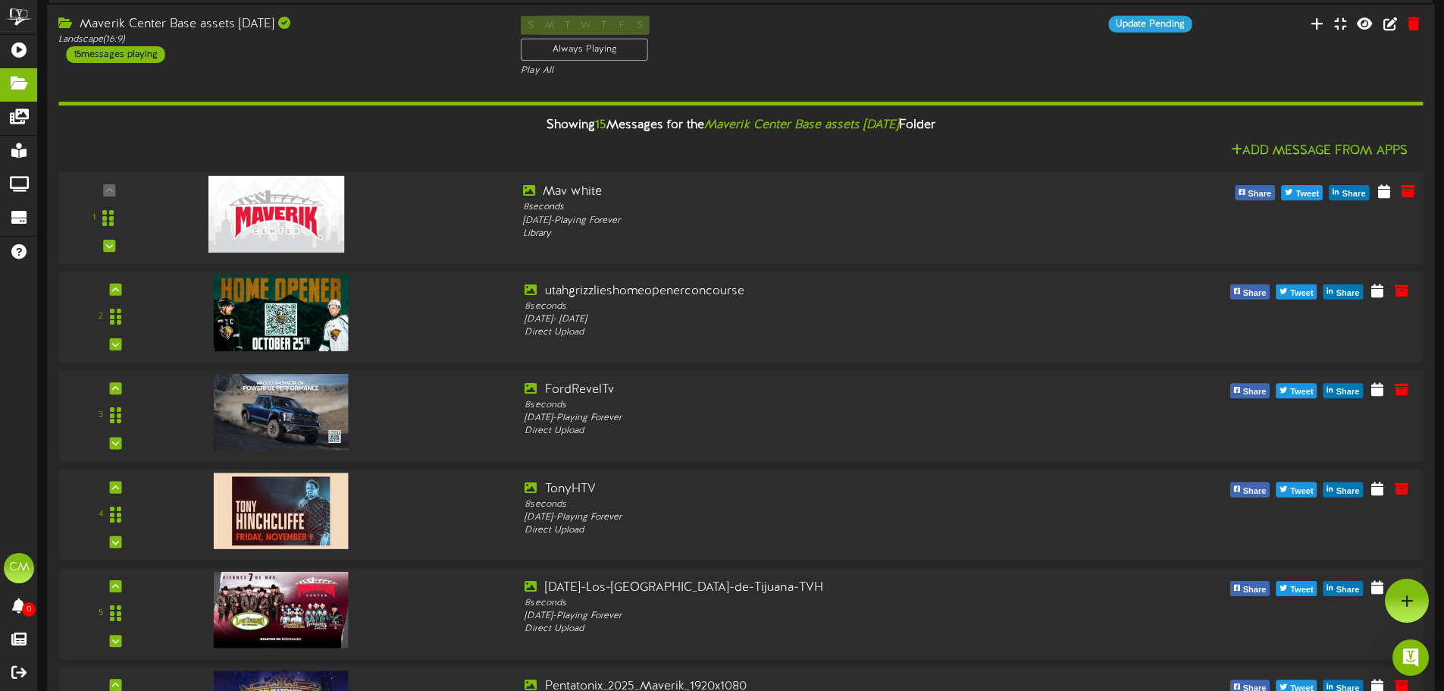
scroll to position [0, 0]
